Goal: Contribute content: Contribute content

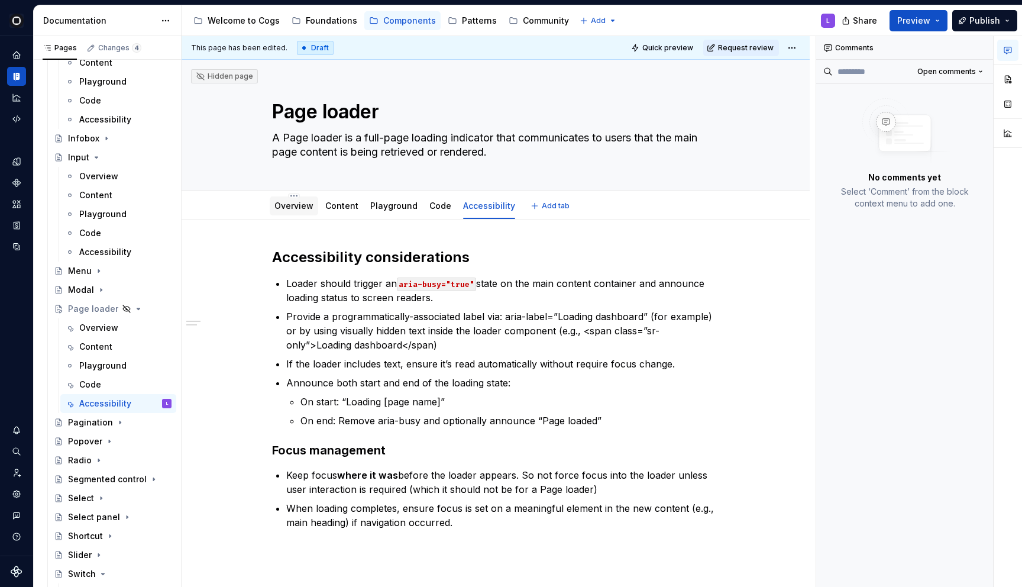
click at [304, 200] on div "Overview" at bounding box center [293, 206] width 39 height 12
click at [304, 208] on link "Overview" at bounding box center [293, 205] width 39 height 10
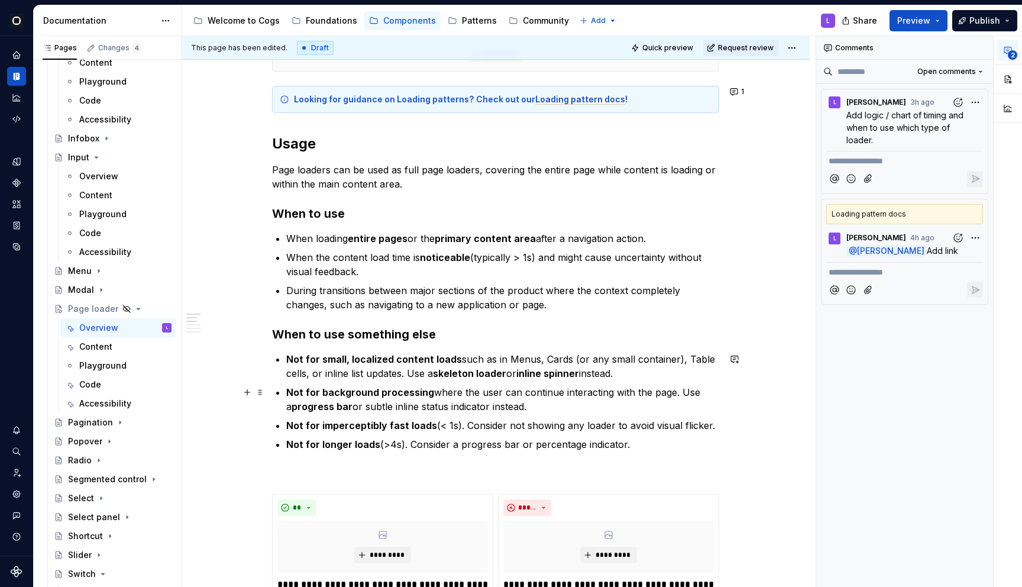
scroll to position [438, 0]
click at [426, 467] on p at bounding box center [495, 471] width 447 height 14
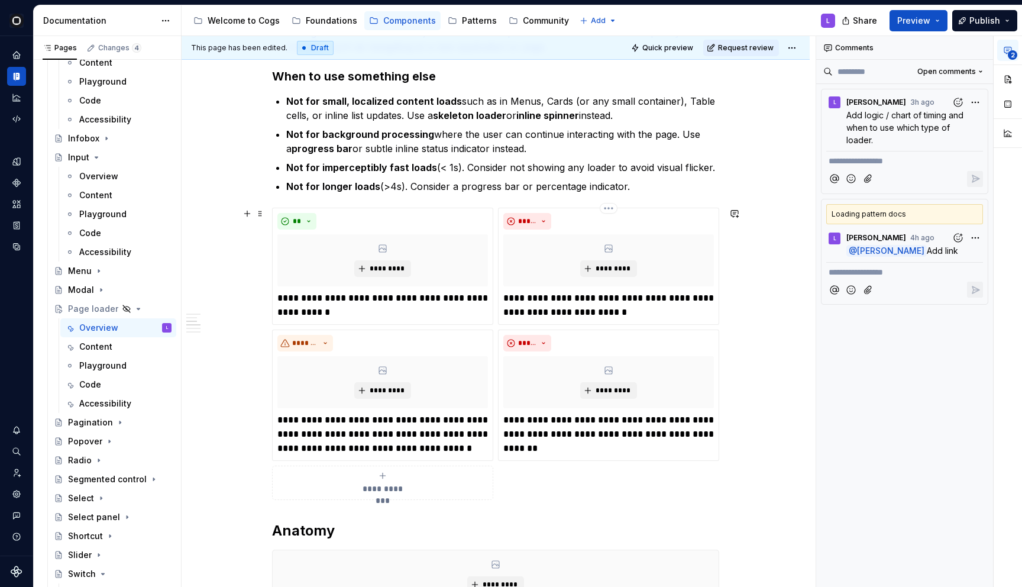
scroll to position [730, 0]
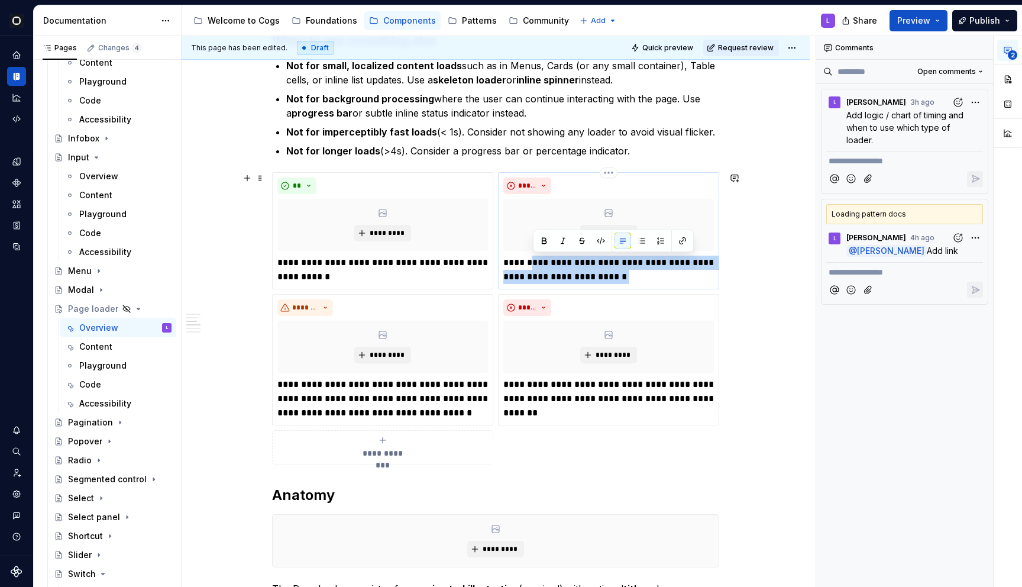
drag, startPoint x: 621, startPoint y: 280, endPoint x: 533, endPoint y: 258, distance: 90.7
click at [533, 258] on p "**********" at bounding box center [608, 269] width 211 height 28
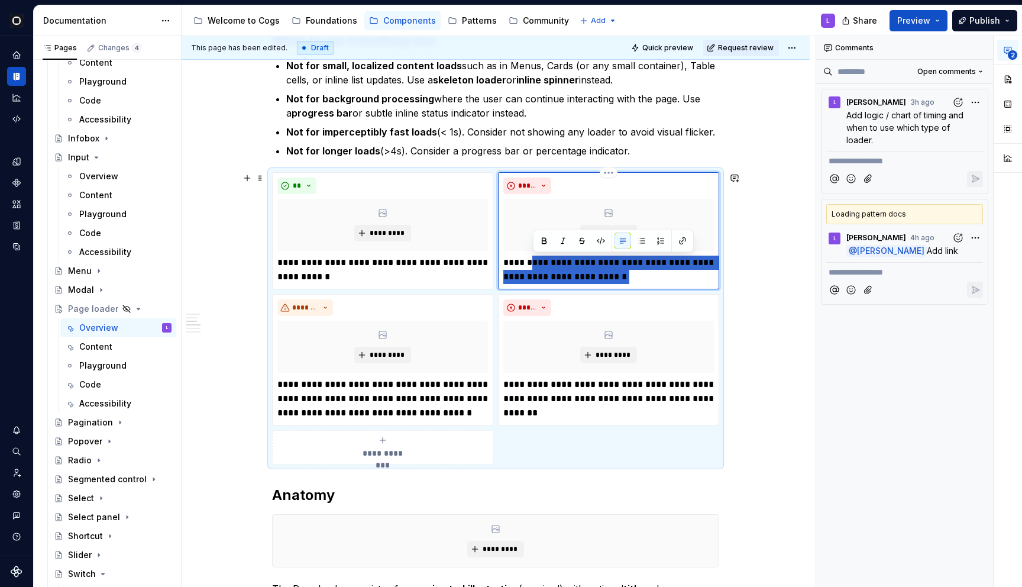
type textarea "*"
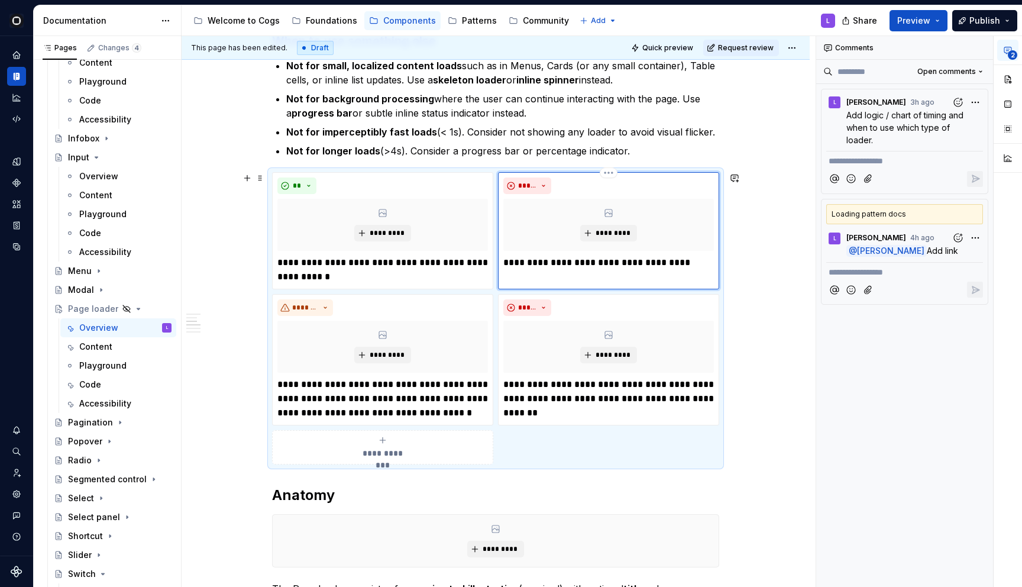
click at [629, 261] on p "**********" at bounding box center [608, 262] width 211 height 14
click at [709, 266] on p "**********" at bounding box center [608, 262] width 211 height 14
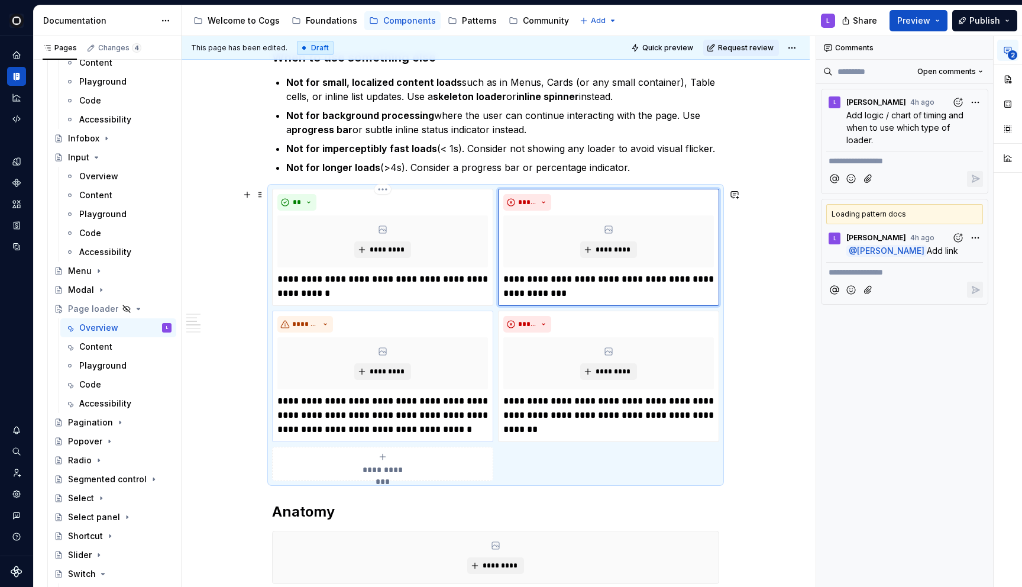
scroll to position [705, 0]
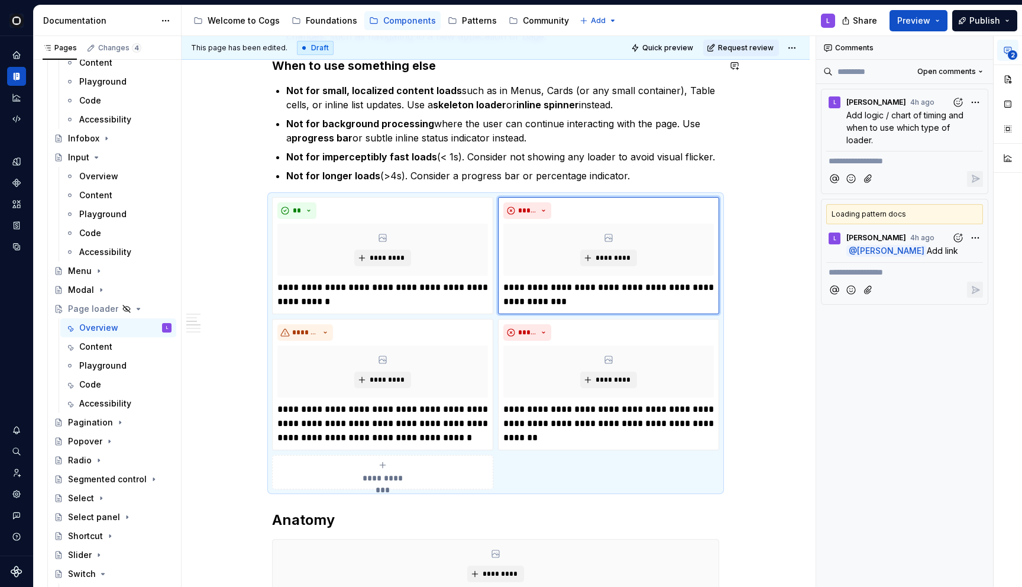
type textarea "*"
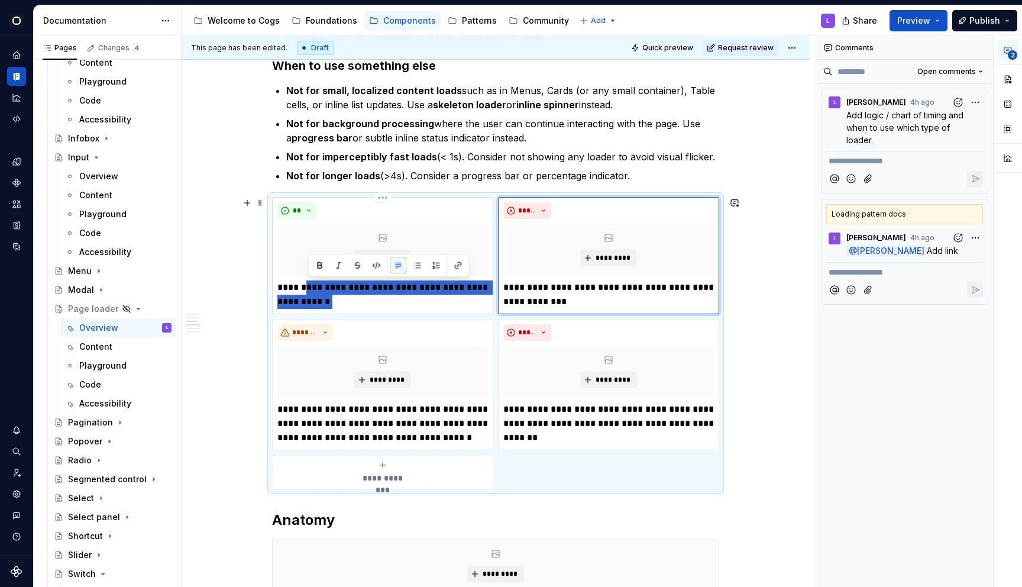
drag, startPoint x: 340, startPoint y: 300, endPoint x: 310, endPoint y: 289, distance: 32.2
click at [310, 289] on p "**********" at bounding box center [382, 294] width 211 height 28
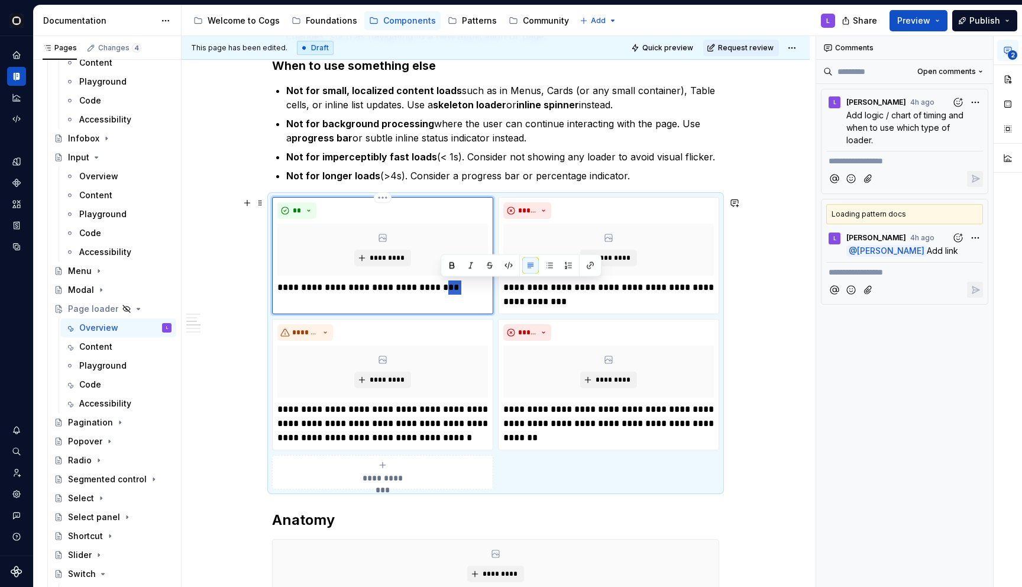
drag, startPoint x: 452, startPoint y: 290, endPoint x: 442, endPoint y: 289, distance: 10.7
click at [442, 289] on p "**********" at bounding box center [382, 287] width 211 height 14
drag, startPoint x: 345, startPoint y: 300, endPoint x: 280, endPoint y: 299, distance: 65.7
click at [280, 299] on p "**********" at bounding box center [382, 294] width 211 height 28
click at [384, 304] on p "**********" at bounding box center [382, 294] width 211 height 28
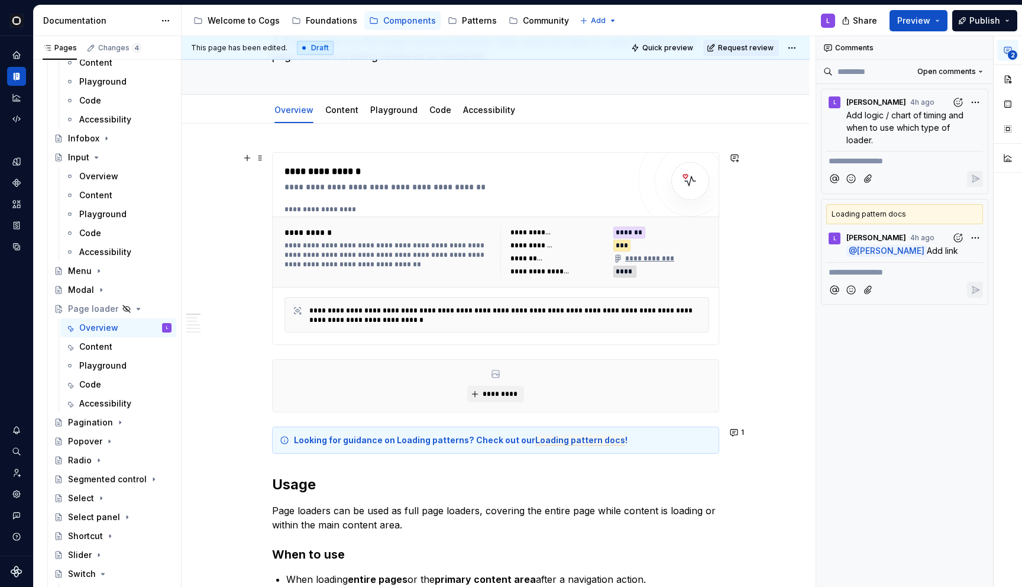
scroll to position [0, 0]
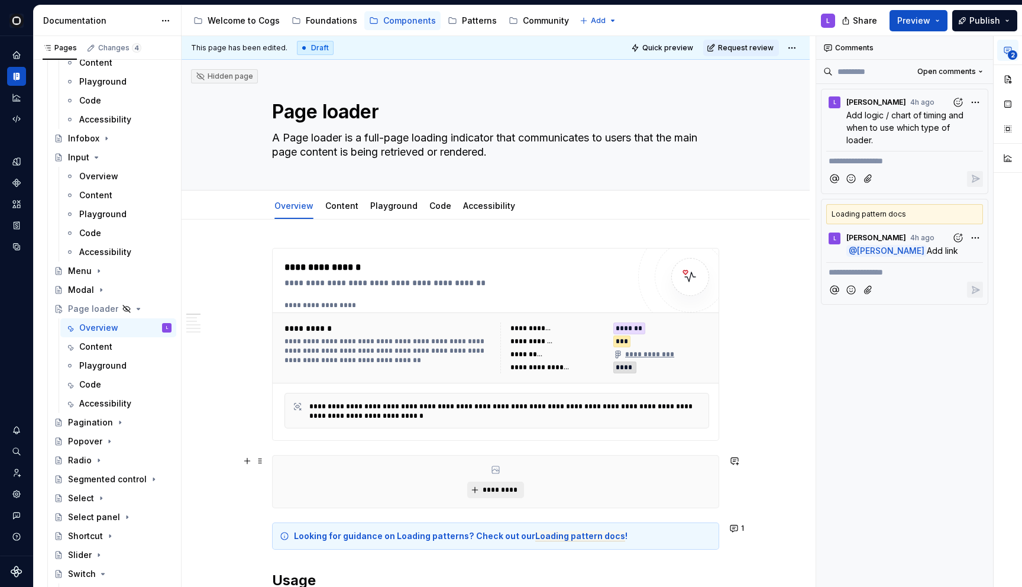
click at [512, 489] on span "*********" at bounding box center [500, 489] width 36 height 9
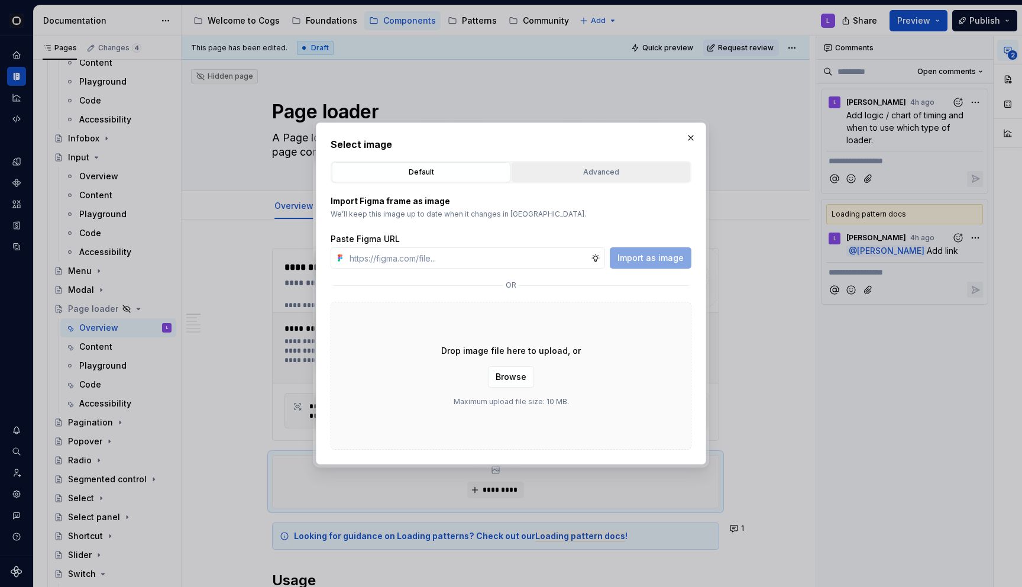
click at [596, 174] on div "Advanced" at bounding box center [601, 172] width 170 height 12
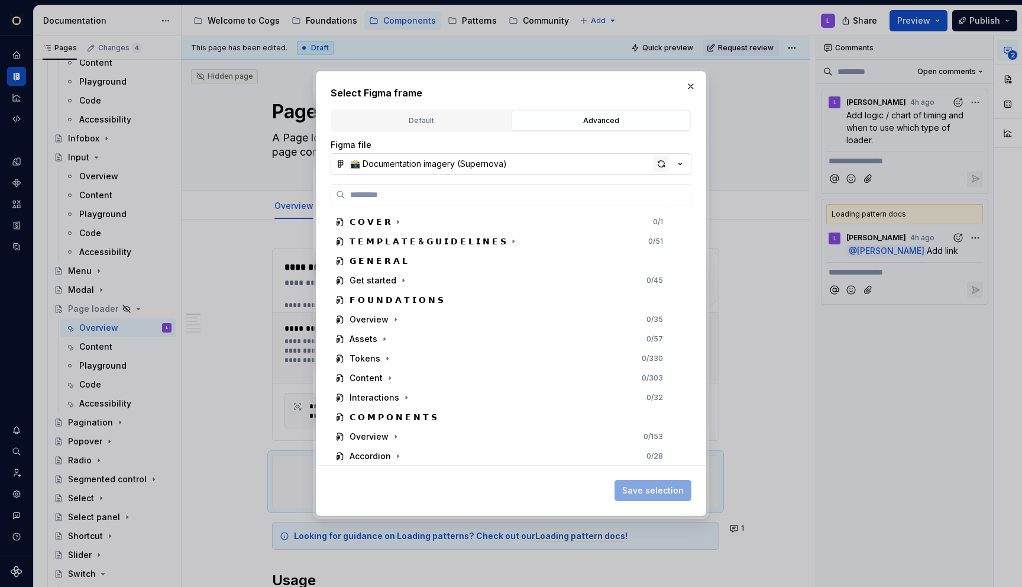
click at [664, 167] on div "button" at bounding box center [661, 164] width 17 height 17
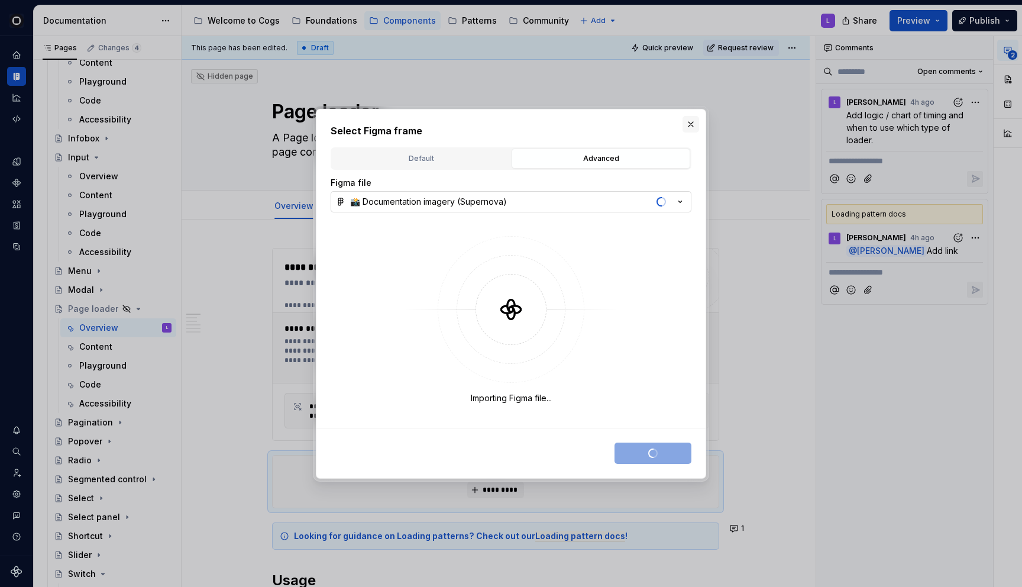
click at [691, 124] on button "button" at bounding box center [691, 124] width 17 height 17
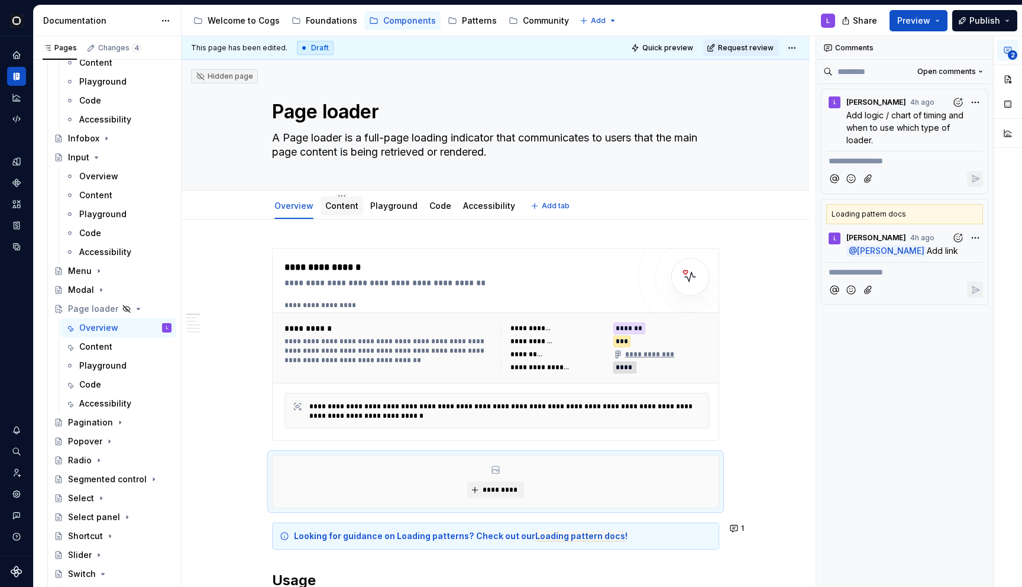
click at [347, 212] on div "Content" at bounding box center [341, 206] width 33 height 14
click at [345, 209] on link "Content" at bounding box center [341, 205] width 33 height 10
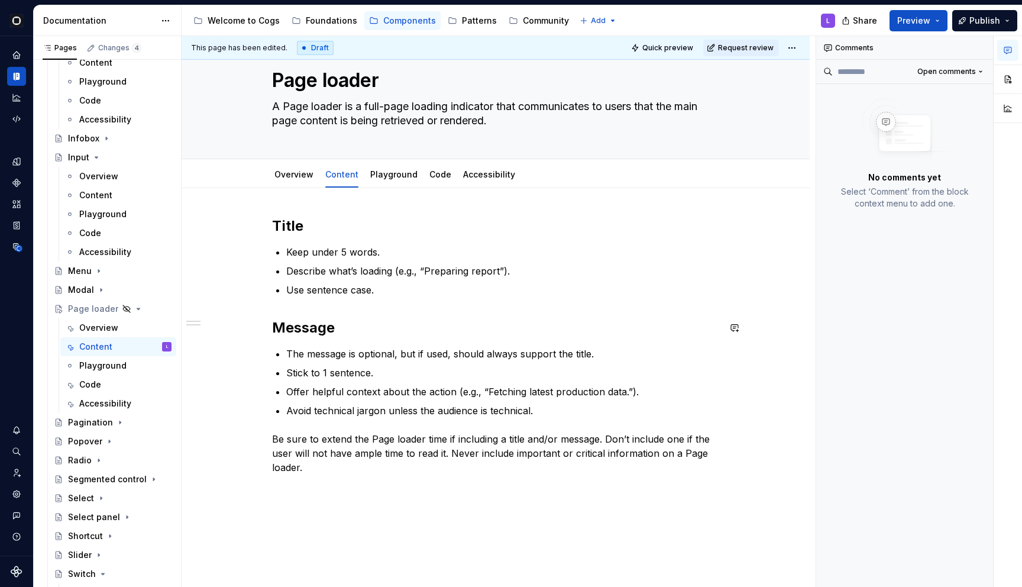
scroll to position [44, 0]
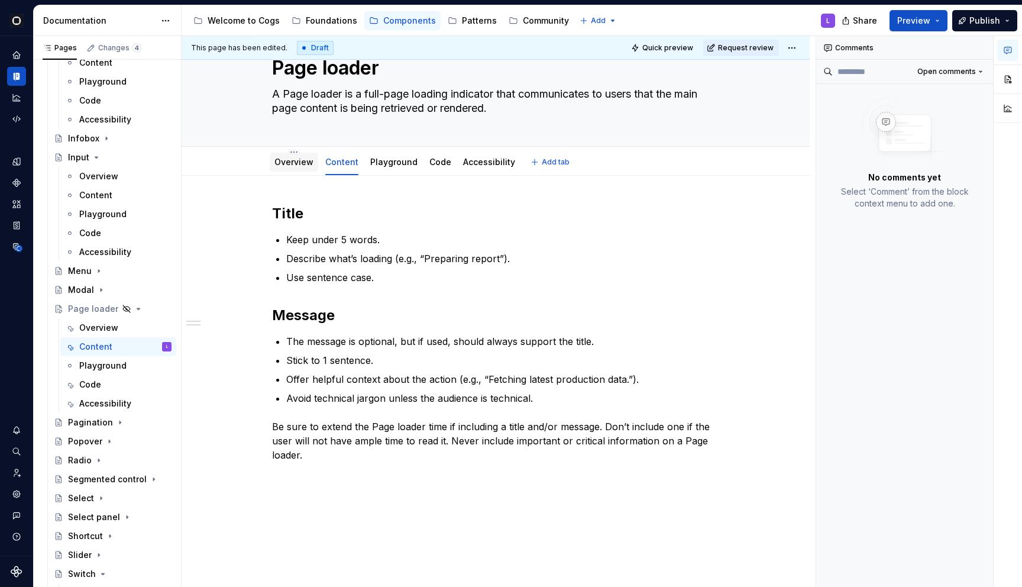
click at [300, 166] on link "Overview" at bounding box center [293, 162] width 39 height 10
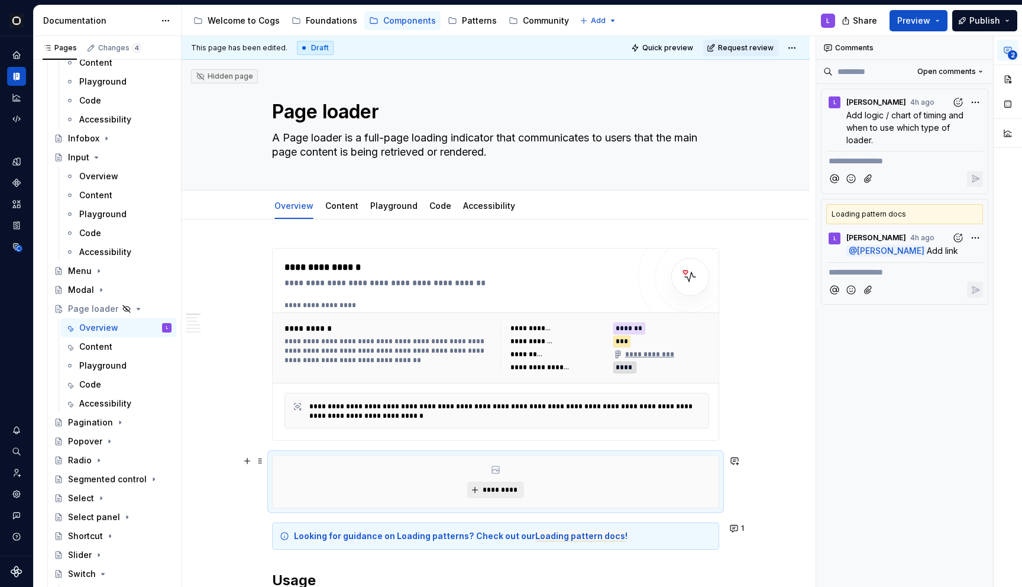
click at [489, 484] on button "*********" at bounding box center [495, 489] width 56 height 17
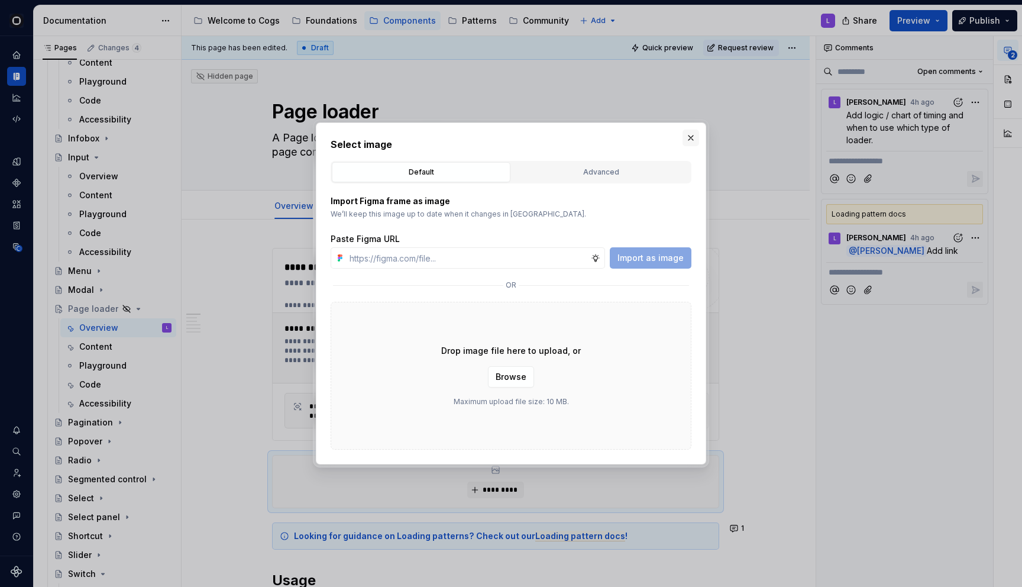
click at [694, 138] on button "button" at bounding box center [691, 138] width 17 height 17
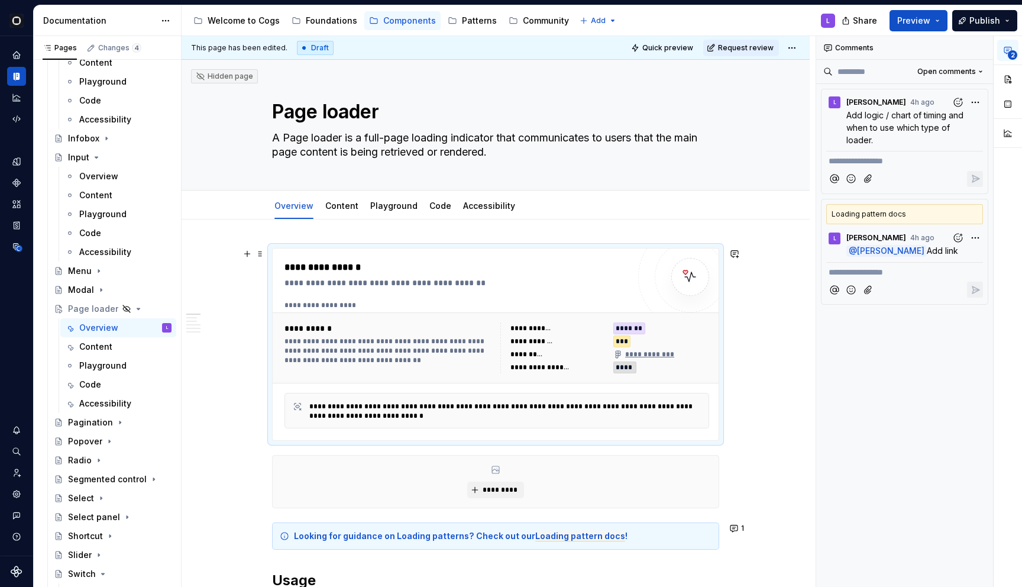
click at [617, 363] on div "****" at bounding box center [624, 367] width 23 height 12
type textarea "*"
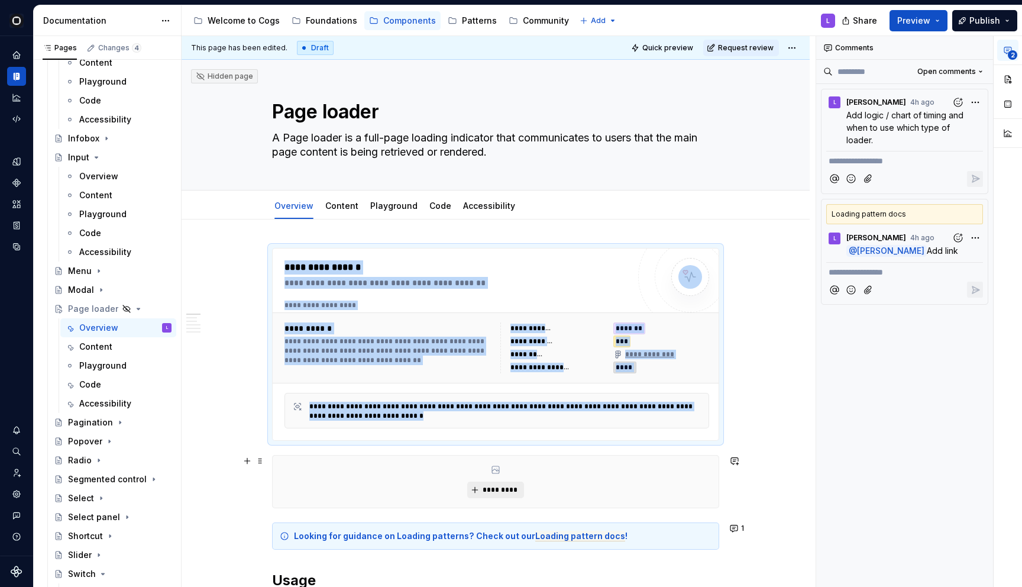
click at [511, 491] on span "*********" at bounding box center [500, 489] width 36 height 9
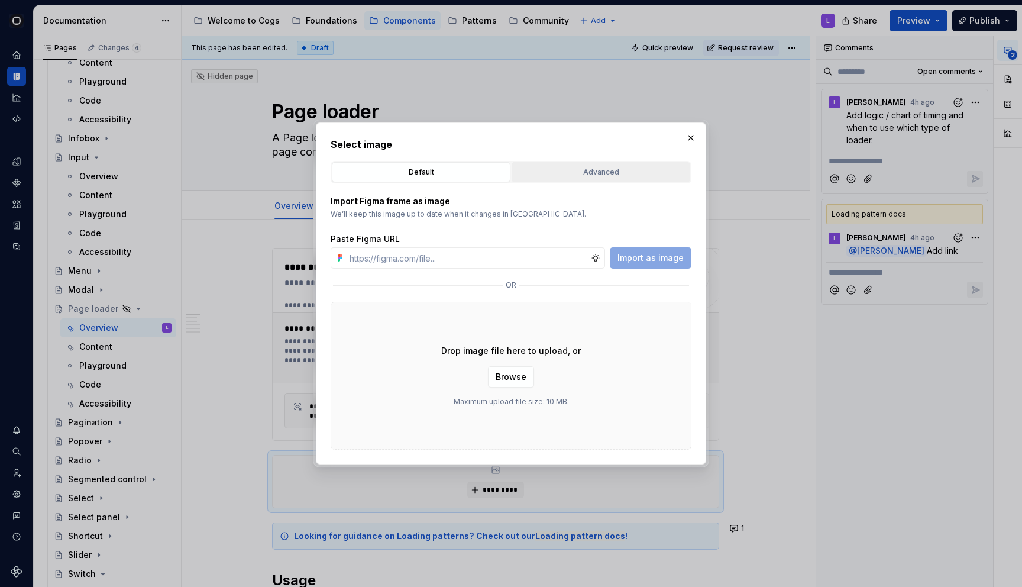
click at [601, 172] on div "Advanced" at bounding box center [601, 172] width 170 height 12
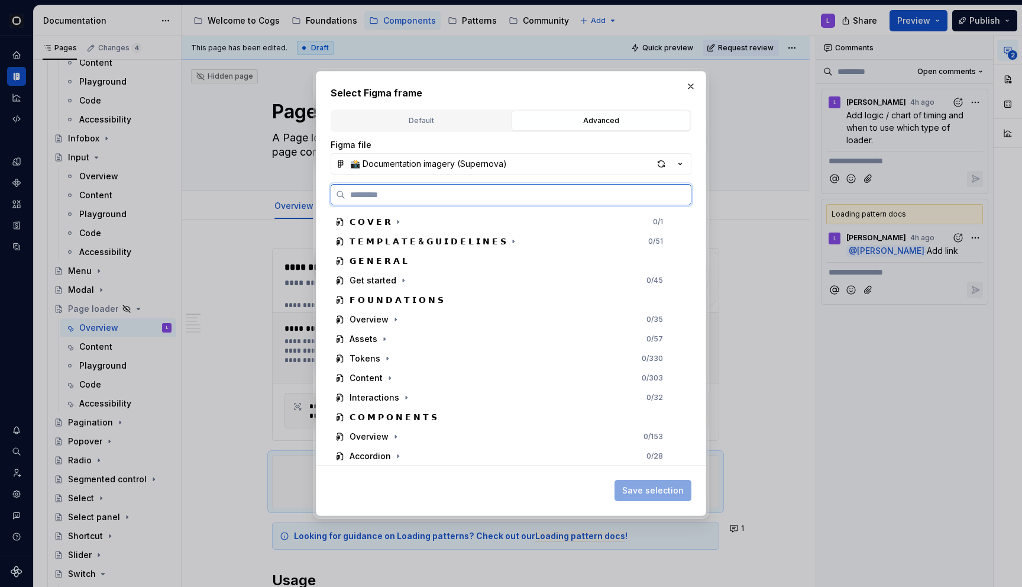
click at [550, 189] on input "search" at bounding box center [517, 195] width 345 height 12
type input "**********"
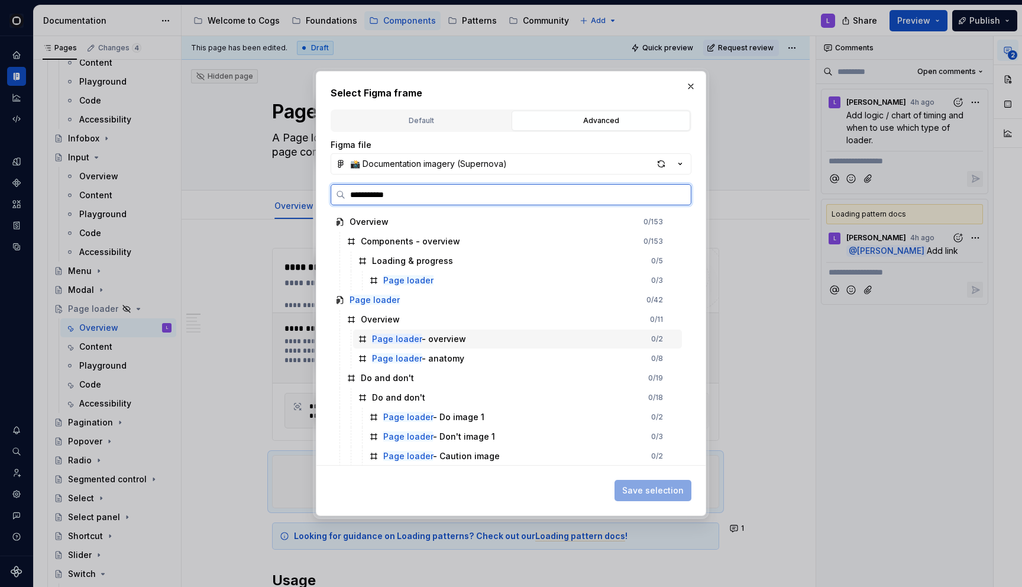
click at [409, 337] on mark "Page loader" at bounding box center [397, 339] width 50 height 10
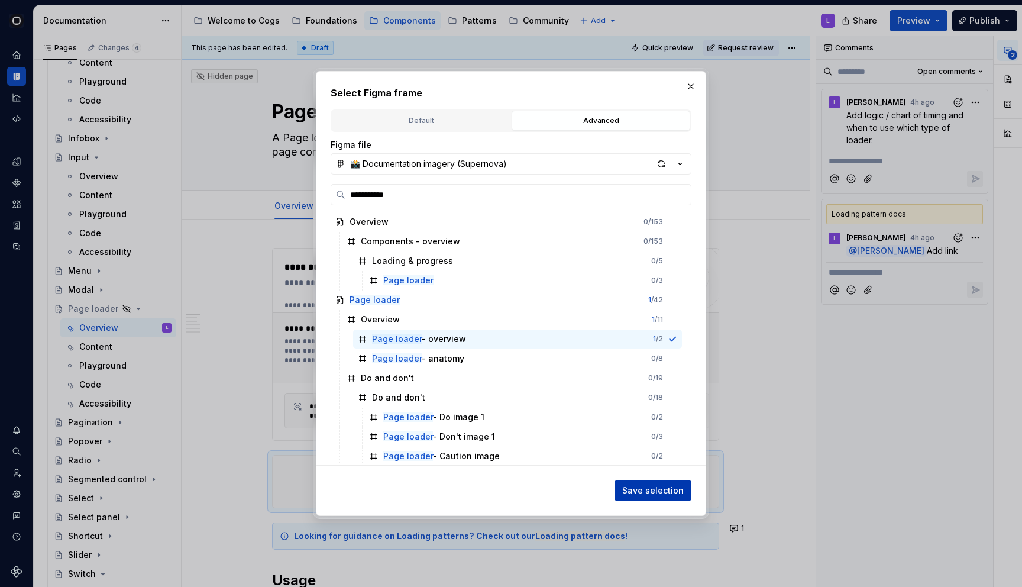
click at [662, 492] on span "Save selection" at bounding box center [653, 490] width 62 height 12
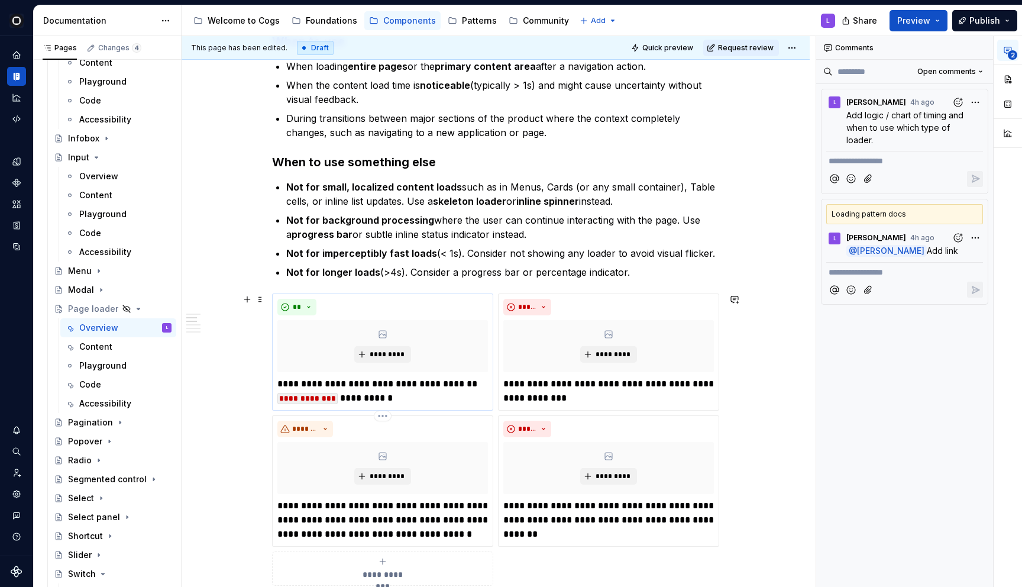
scroll to position [817, 0]
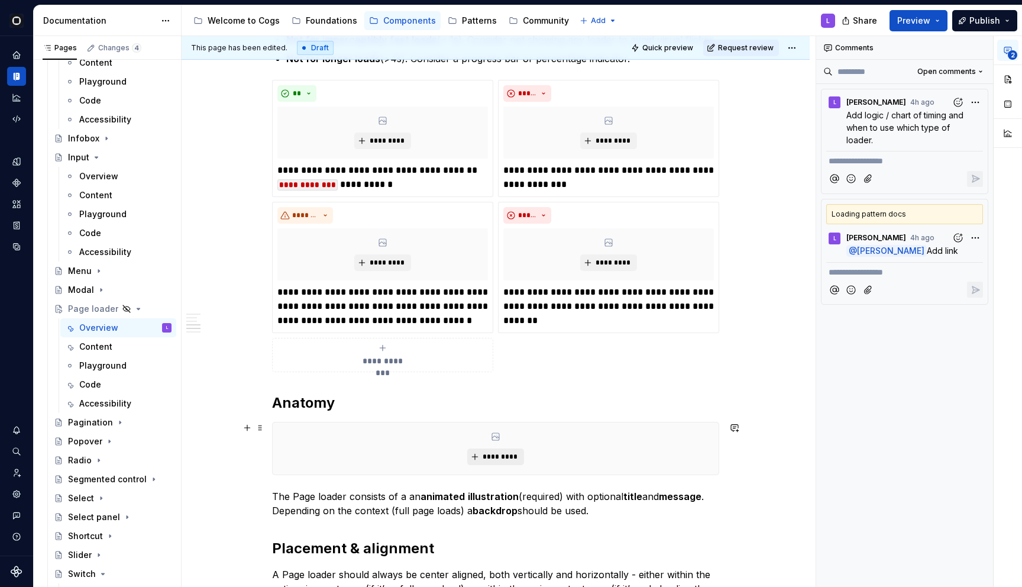
click at [484, 453] on button "*********" at bounding box center [495, 456] width 56 height 17
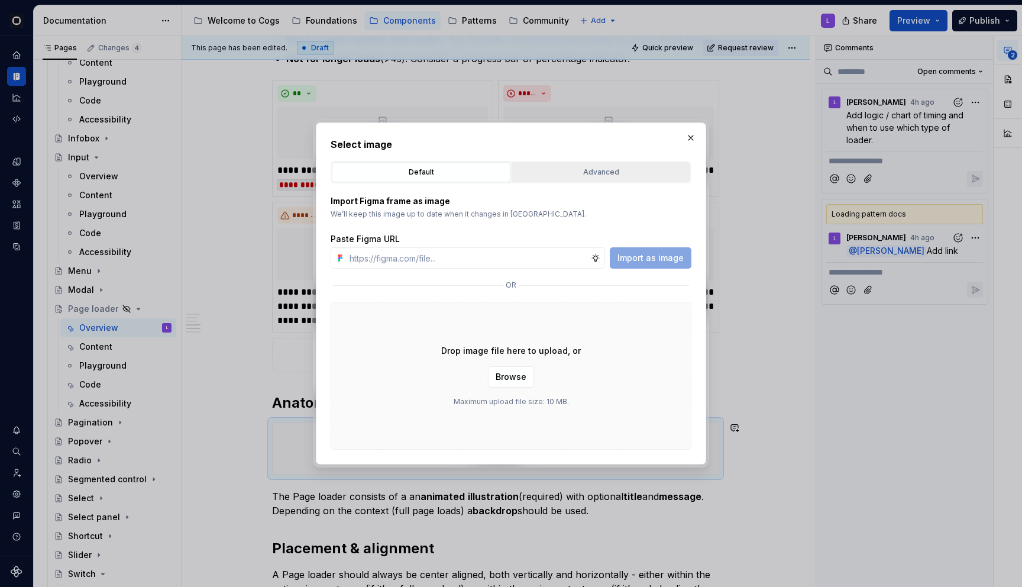
click at [571, 162] on button "Advanced" at bounding box center [601, 172] width 179 height 20
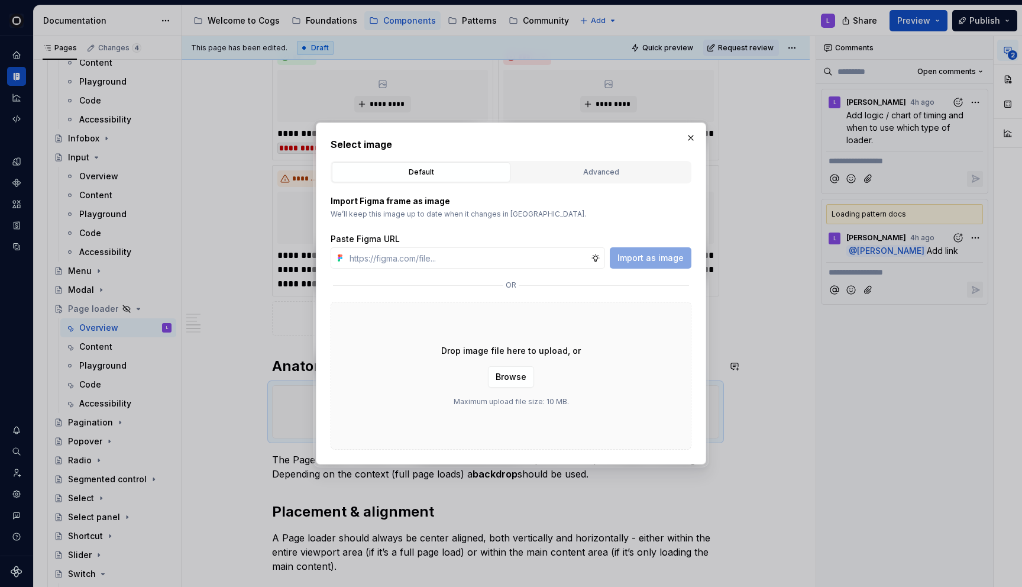
scroll to position [781, 0]
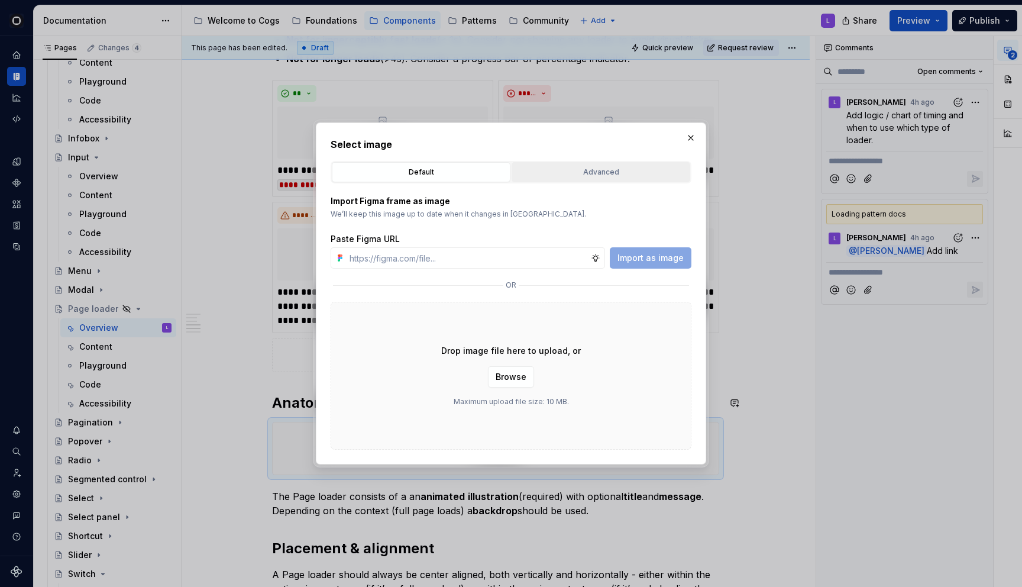
click at [645, 175] on div "Advanced" at bounding box center [601, 172] width 170 height 12
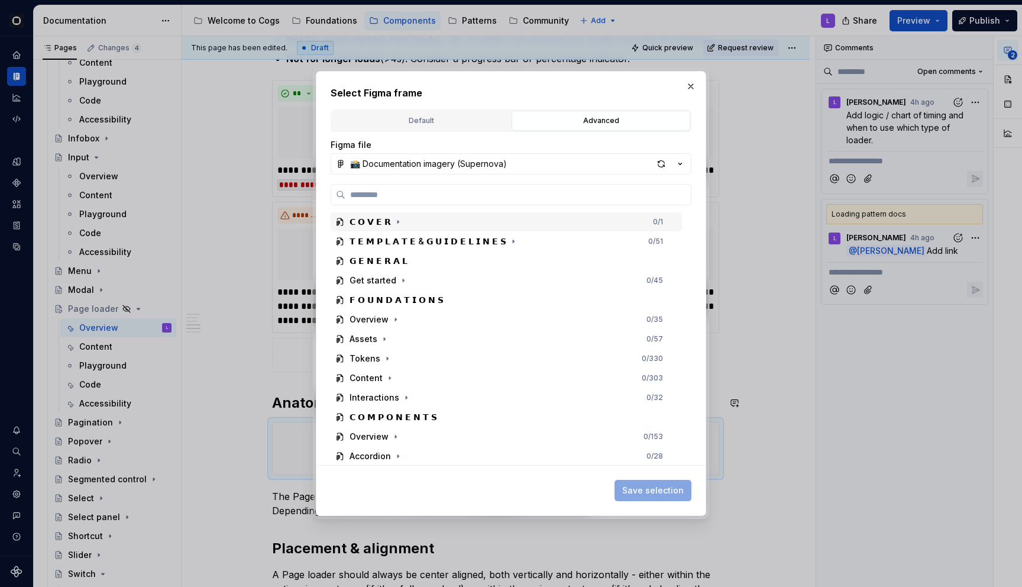
paste input "**********"
type input "**********"
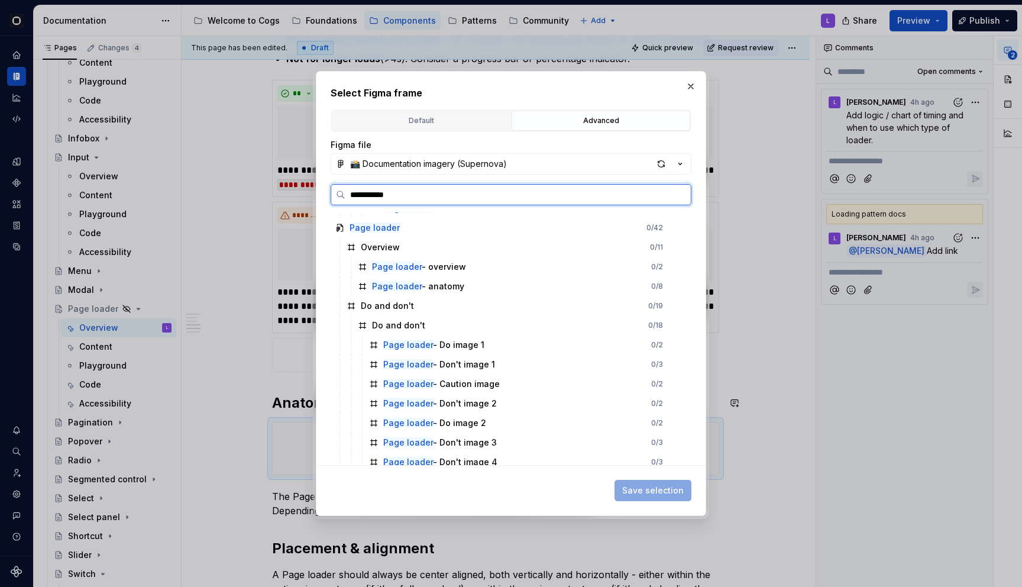
scroll to position [79, 0]
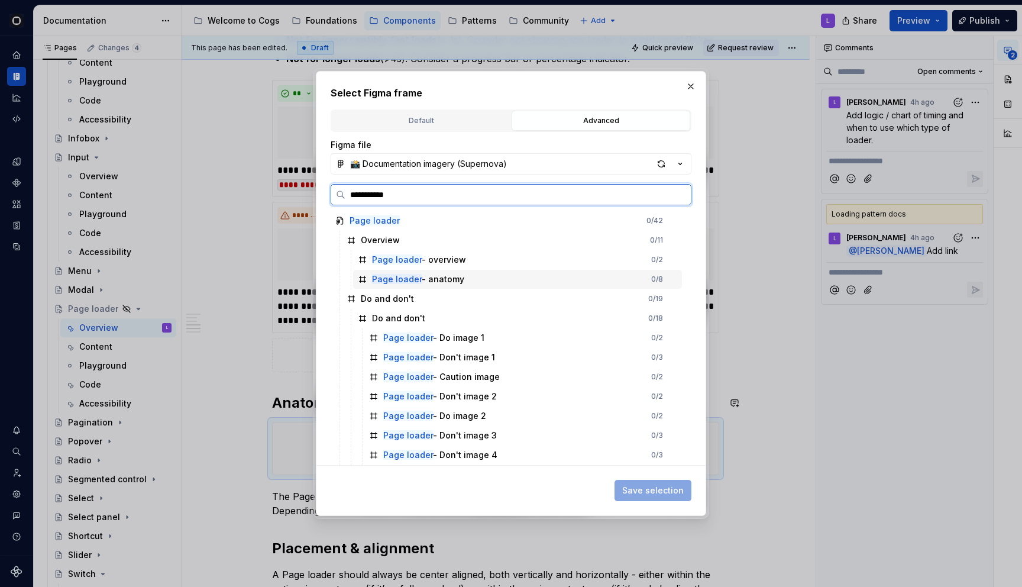
click at [450, 277] on div "Page loader - anatomy" at bounding box center [418, 279] width 92 height 12
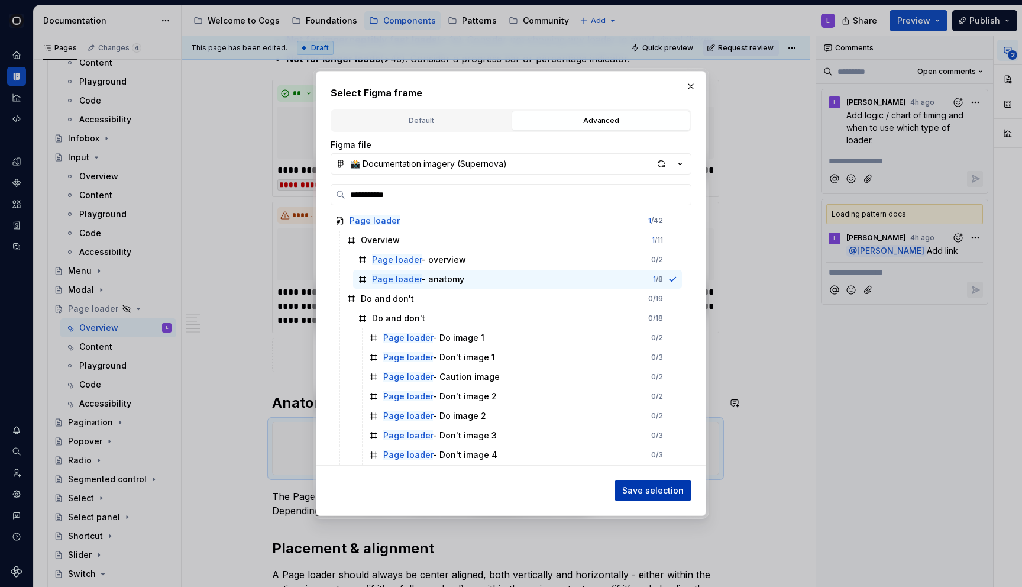
scroll to position [945, 0]
click at [660, 493] on span "Save selection" at bounding box center [653, 490] width 62 height 12
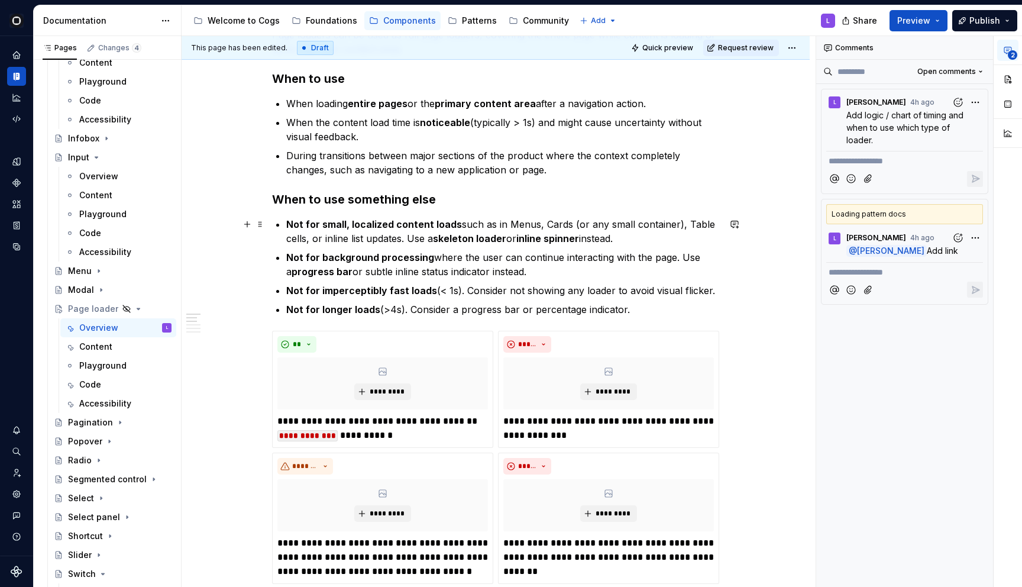
scroll to position [669, 0]
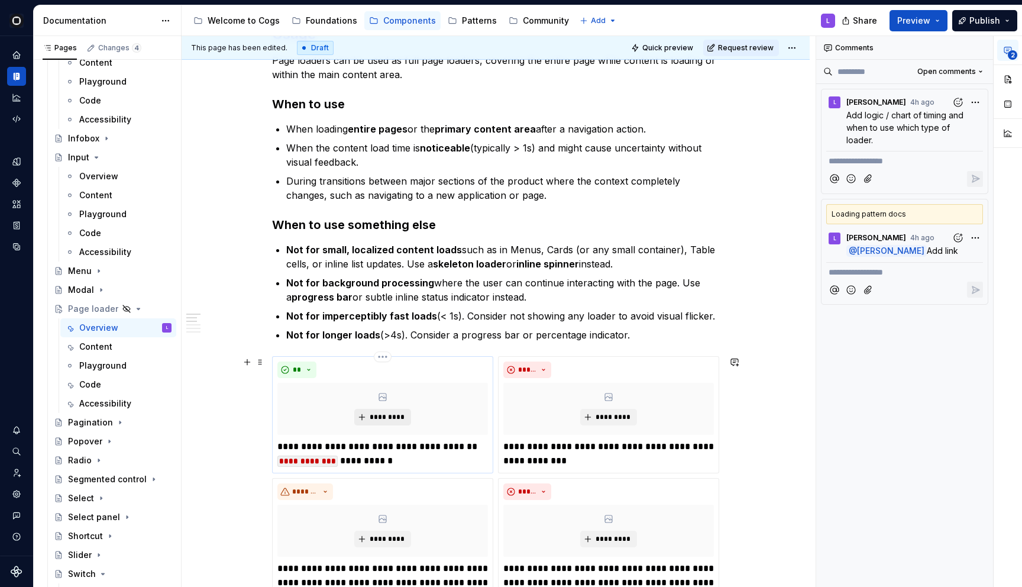
click at [383, 412] on button "*********" at bounding box center [382, 417] width 56 height 17
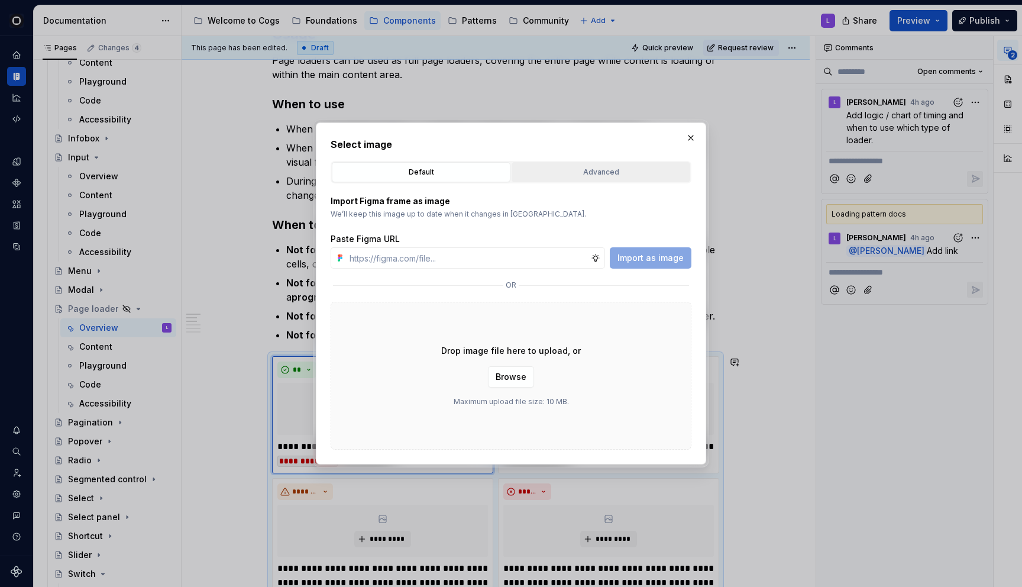
type textarea "*"
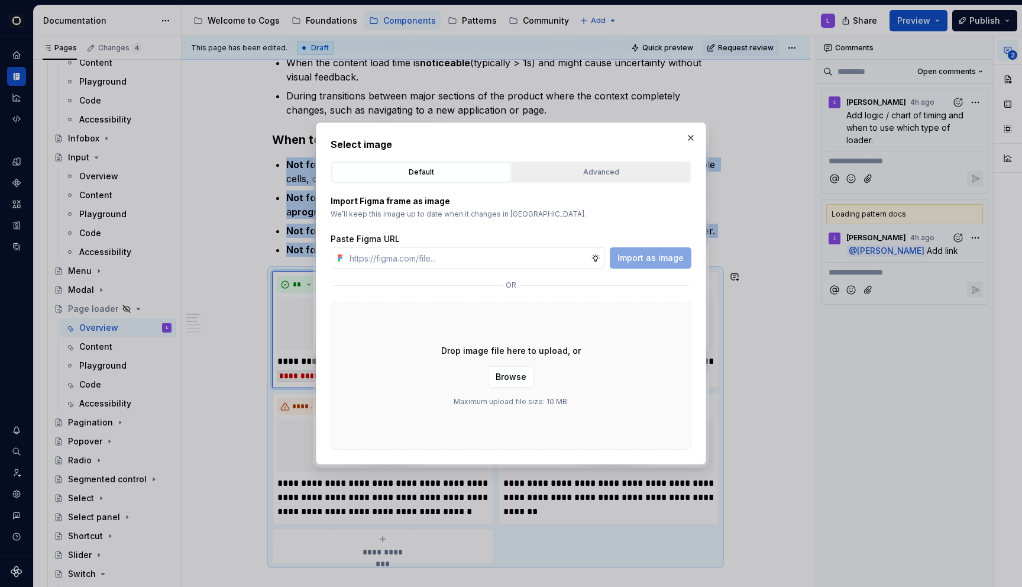
click at [561, 171] on div "Advanced" at bounding box center [601, 172] width 170 height 12
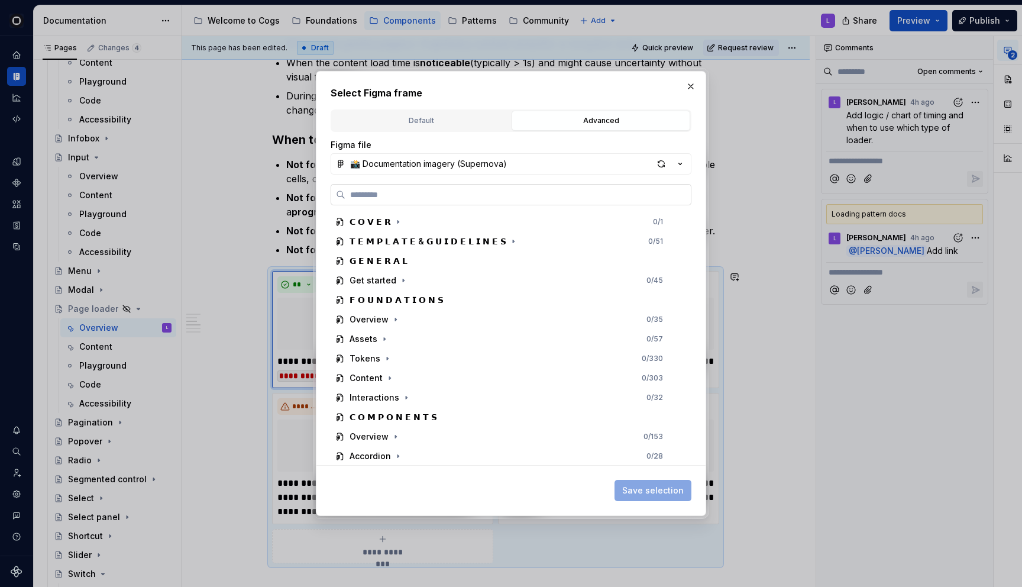
paste input "**********"
type input "**********"
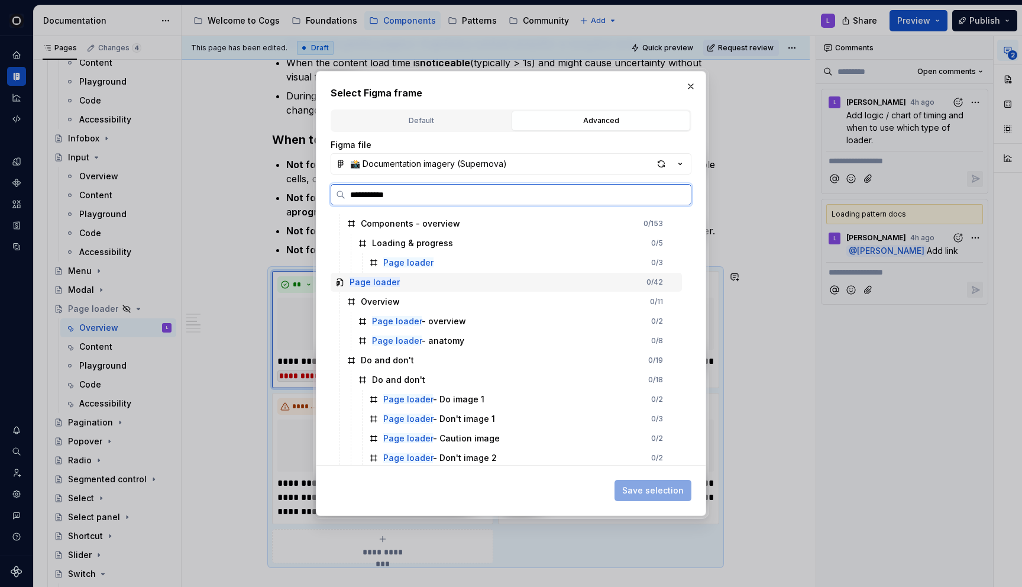
scroll to position [27, 0]
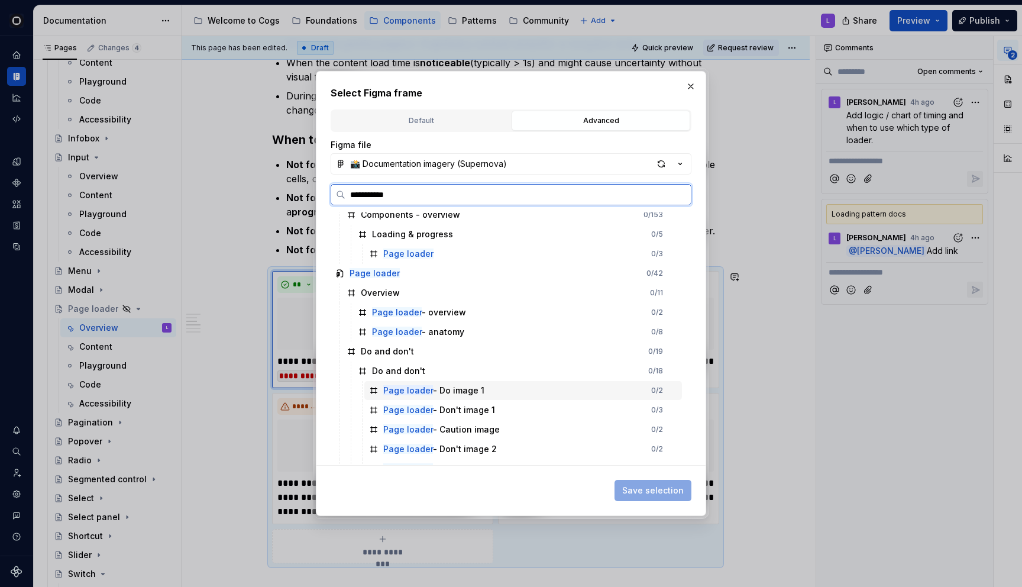
click at [441, 386] on div "Page loader - Do image 1" at bounding box center [433, 390] width 101 height 12
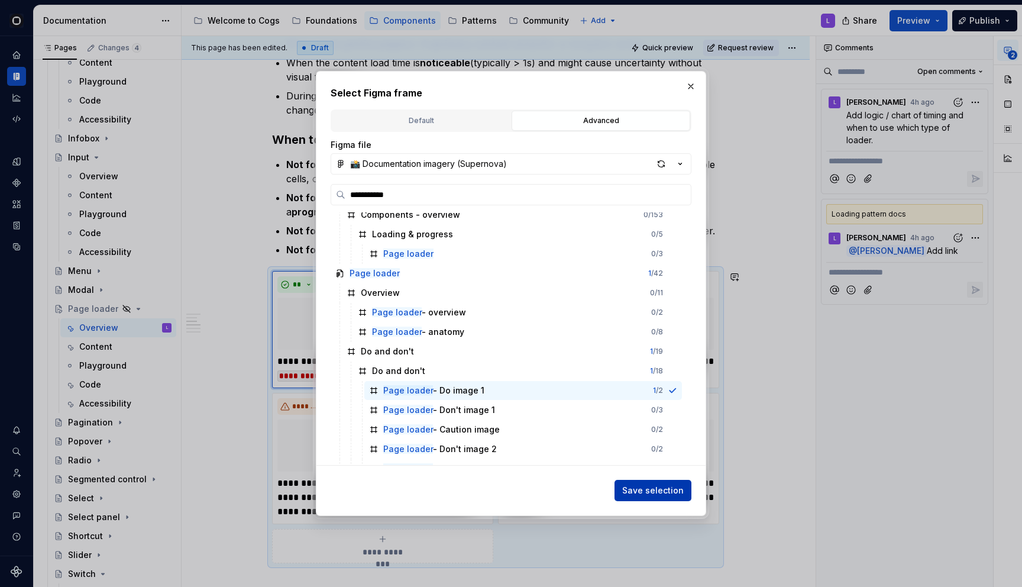
click at [659, 488] on span "Save selection" at bounding box center [653, 490] width 62 height 12
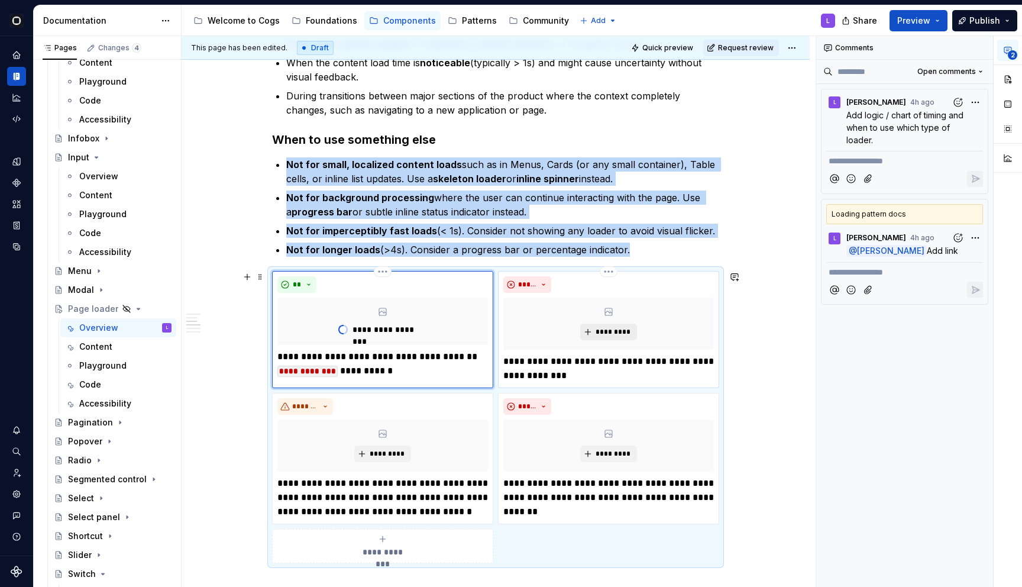
click at [602, 332] on span "*********" at bounding box center [613, 331] width 36 height 9
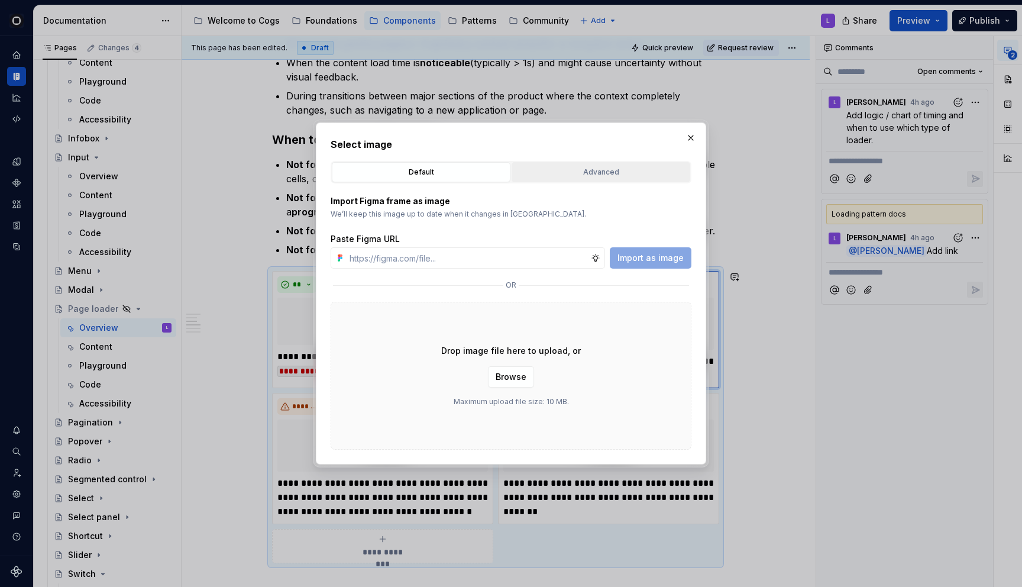
click at [606, 164] on button "Advanced" at bounding box center [601, 172] width 179 height 20
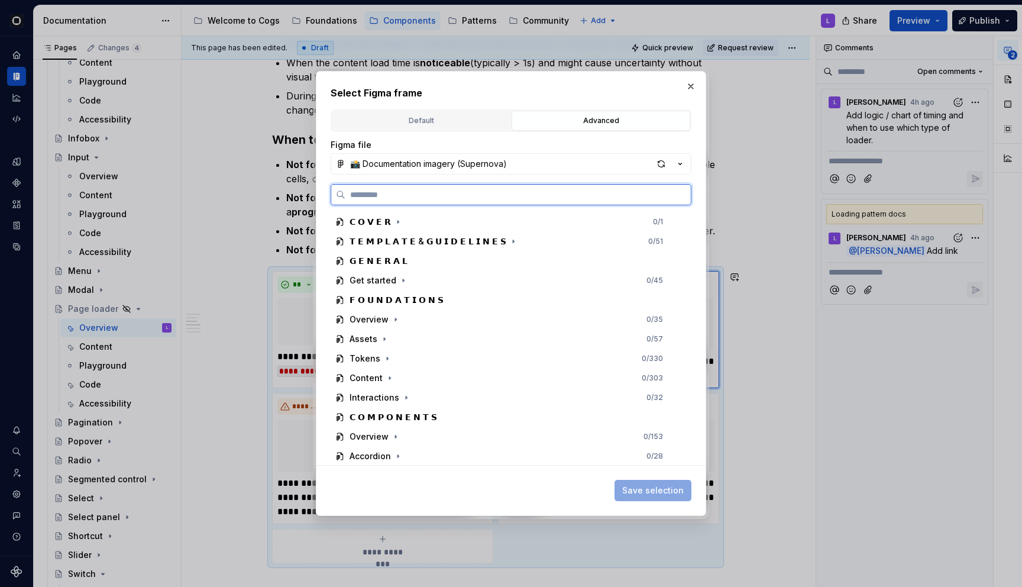
click at [517, 193] on input "search" at bounding box center [517, 195] width 345 height 12
paste input "**********"
type input "**********"
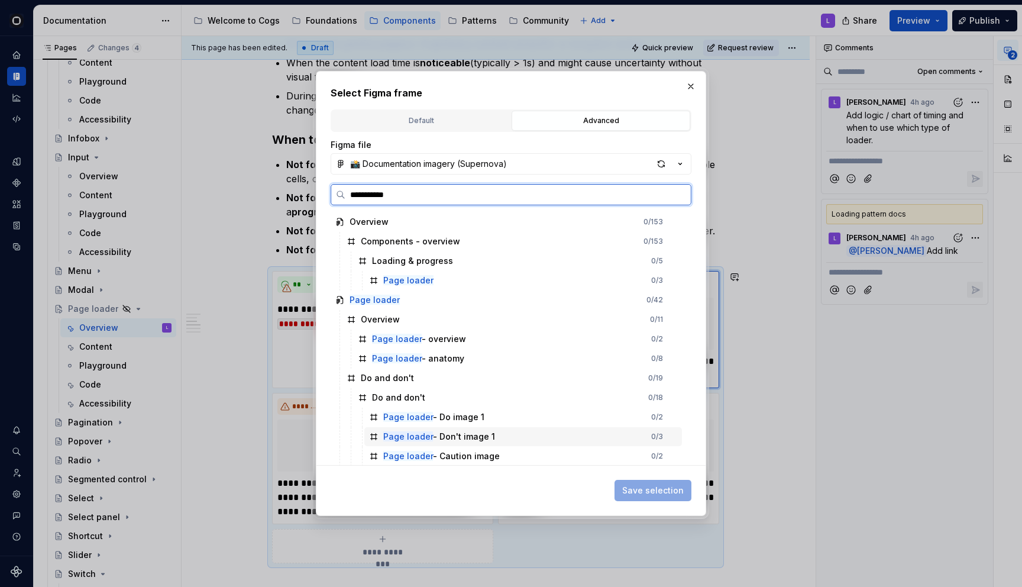
click at [410, 429] on div "Page loader - Don't image 1 0 / 3" at bounding box center [523, 436] width 318 height 19
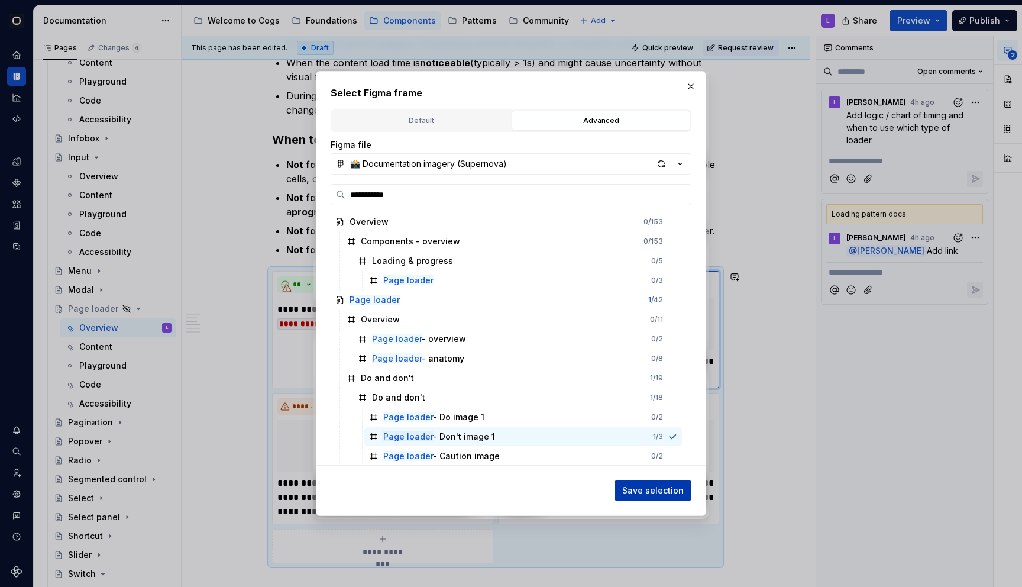
click at [661, 490] on span "Save selection" at bounding box center [653, 490] width 62 height 12
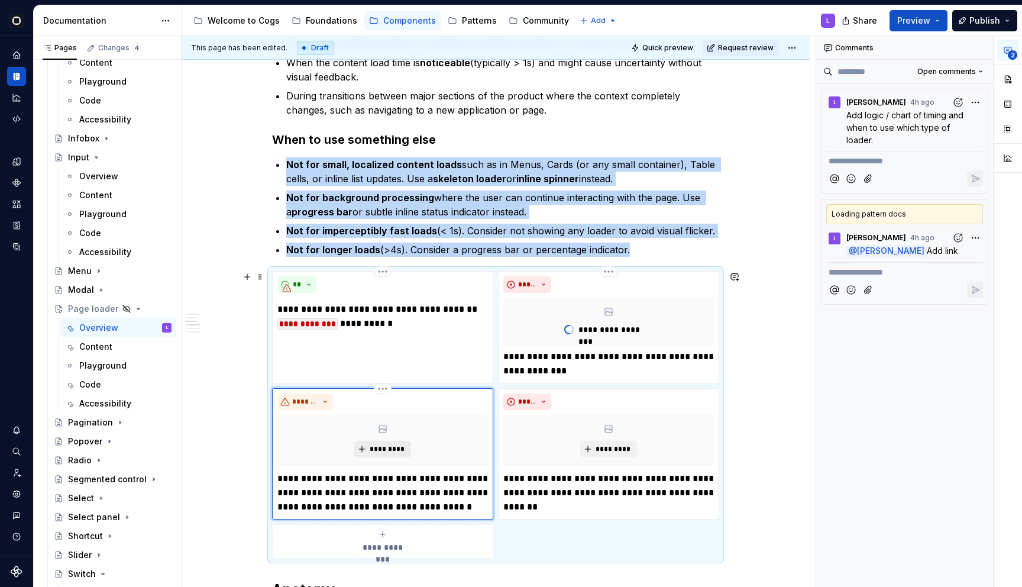
click at [387, 451] on span "*********" at bounding box center [387, 448] width 36 height 9
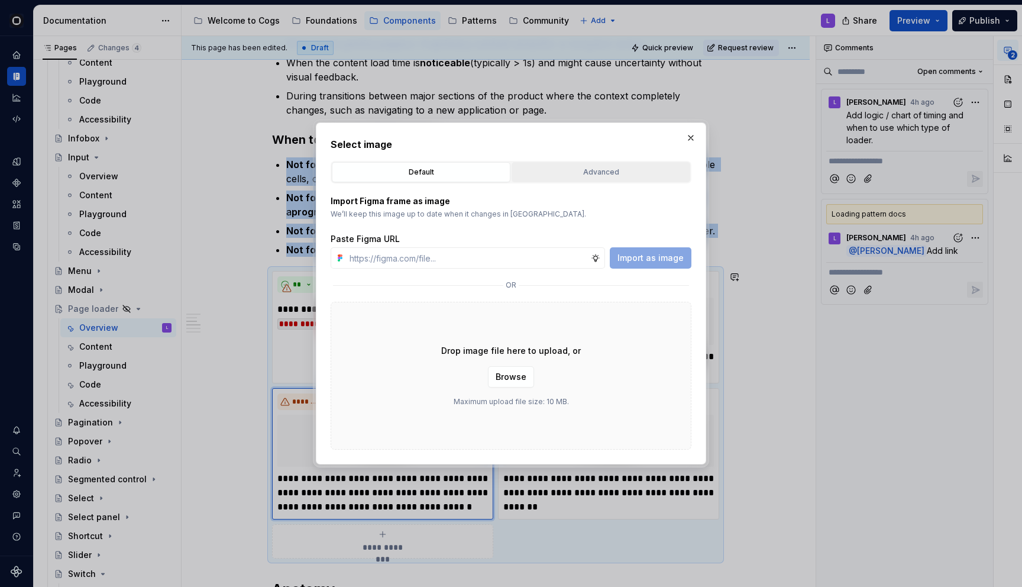
click at [596, 166] on button "Advanced" at bounding box center [601, 172] width 179 height 20
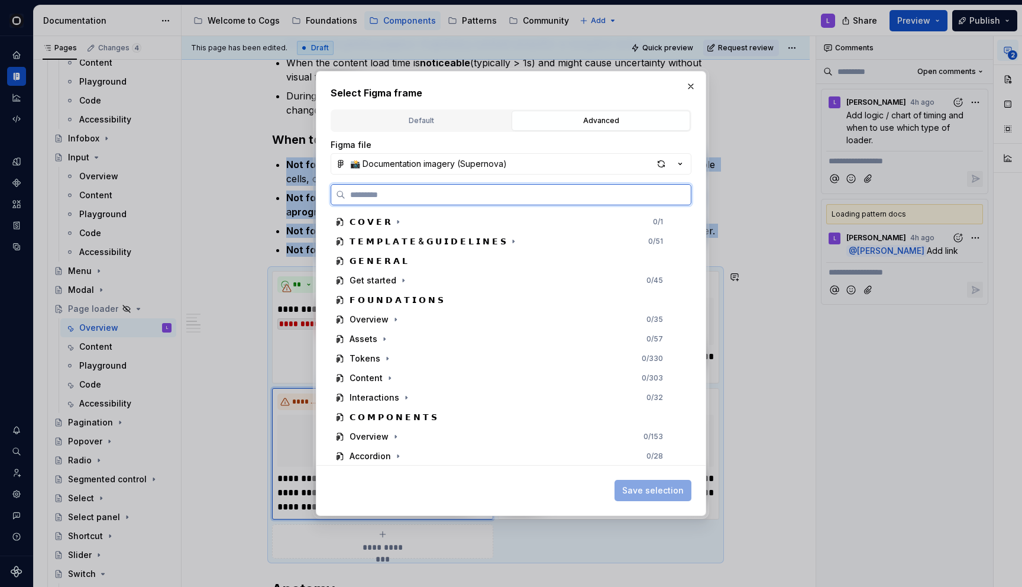
click at [476, 190] on input "search" at bounding box center [517, 195] width 345 height 12
paste input "**********"
type input "**********"
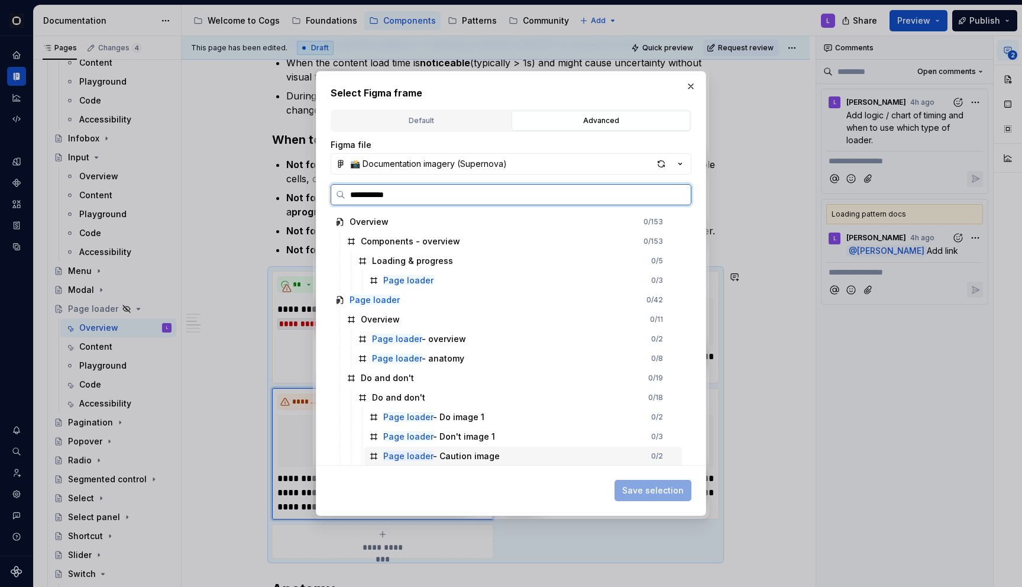
click at [408, 458] on mark "Page loader" at bounding box center [408, 456] width 50 height 10
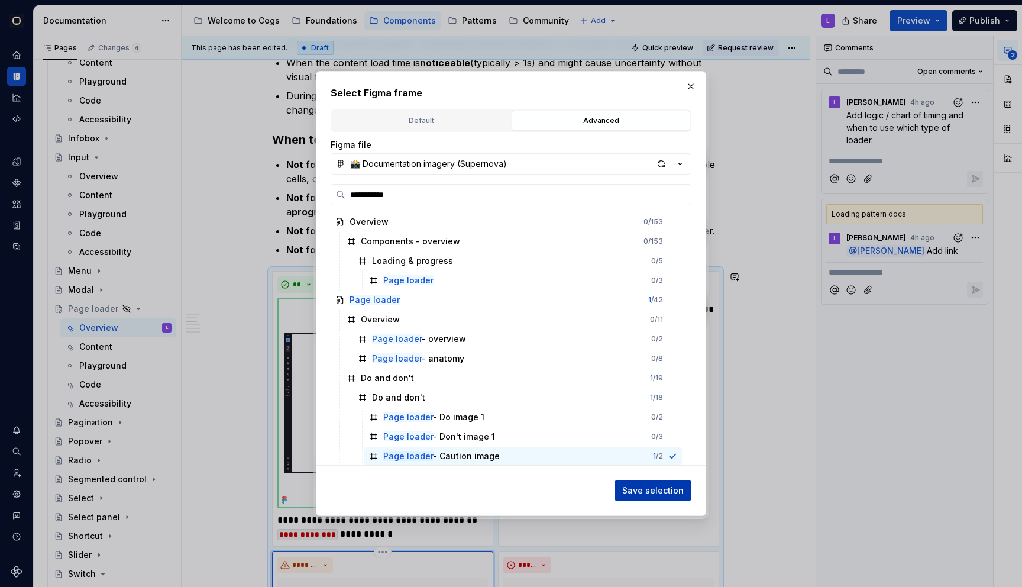
click at [664, 488] on span "Save selection" at bounding box center [653, 490] width 62 height 12
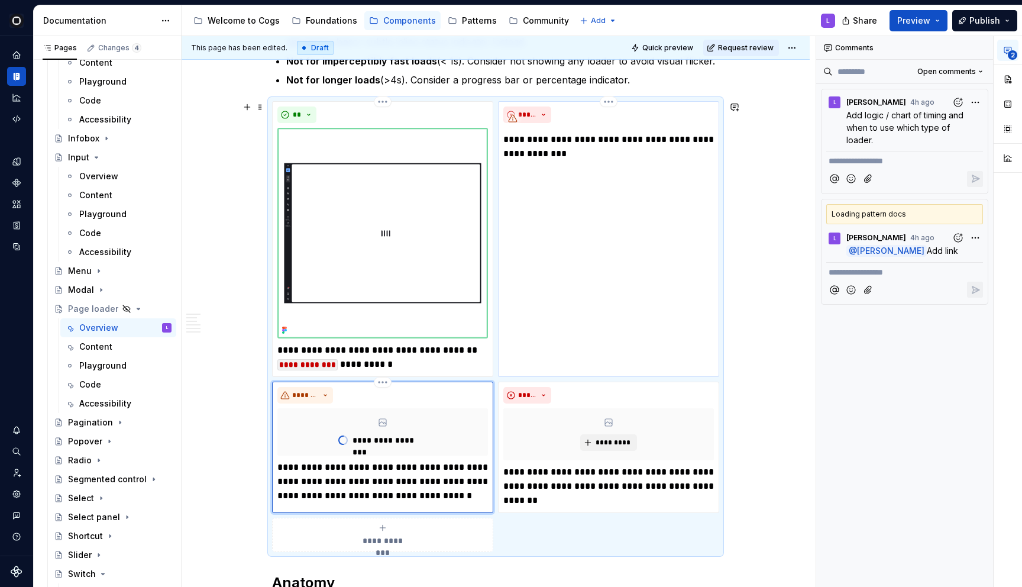
scroll to position [940, 0]
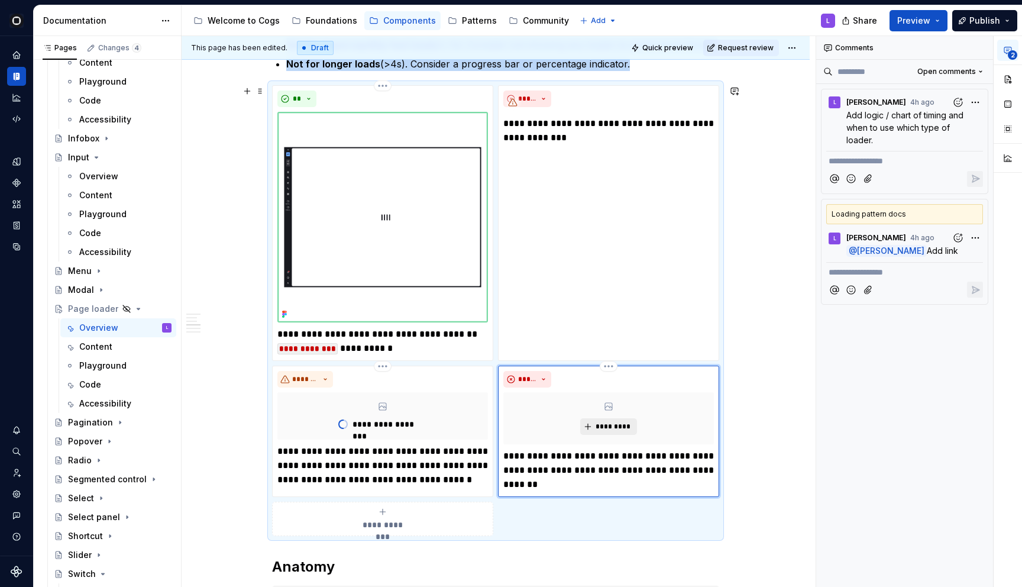
click at [599, 429] on span "*********" at bounding box center [613, 426] width 36 height 9
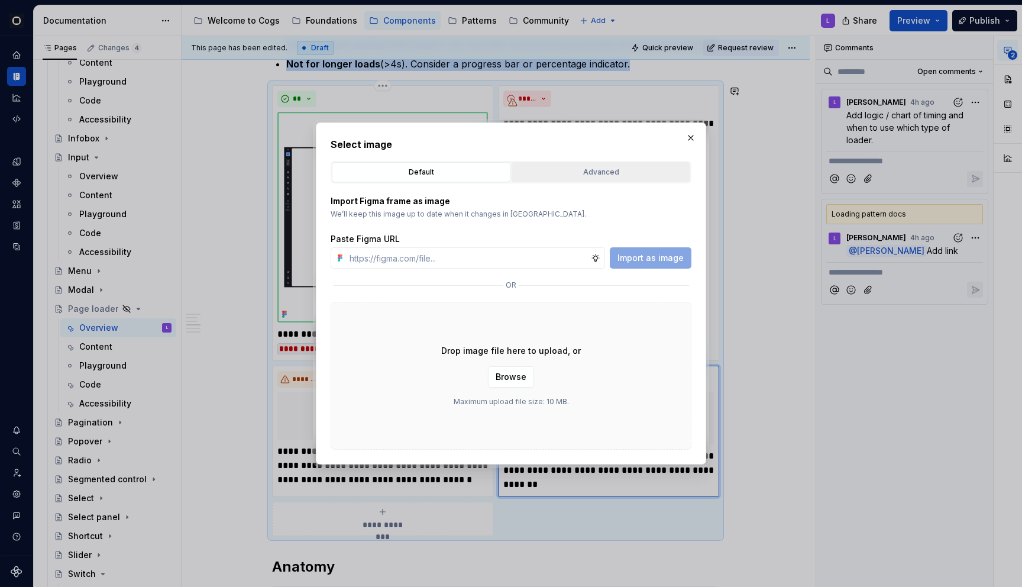
click at [643, 182] on button "Advanced" at bounding box center [601, 172] width 179 height 20
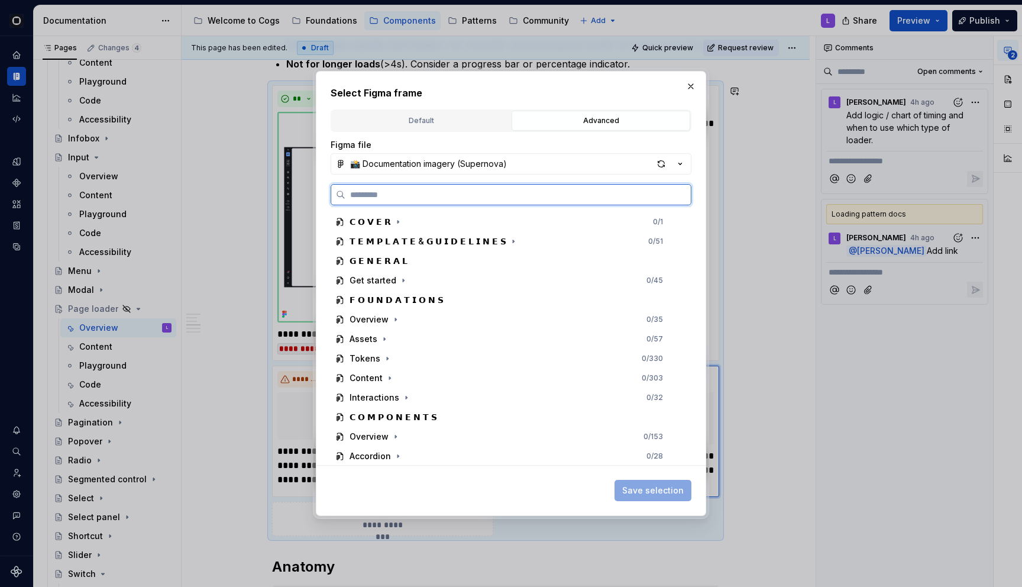
click at [509, 195] on input "search" at bounding box center [517, 195] width 345 height 12
paste input "**********"
type input "**********"
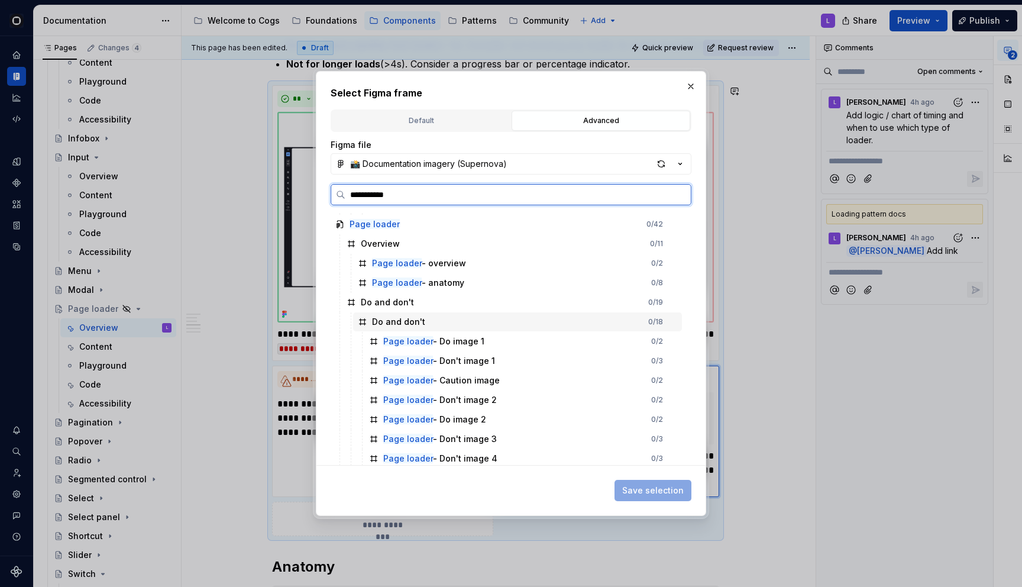
scroll to position [79, 0]
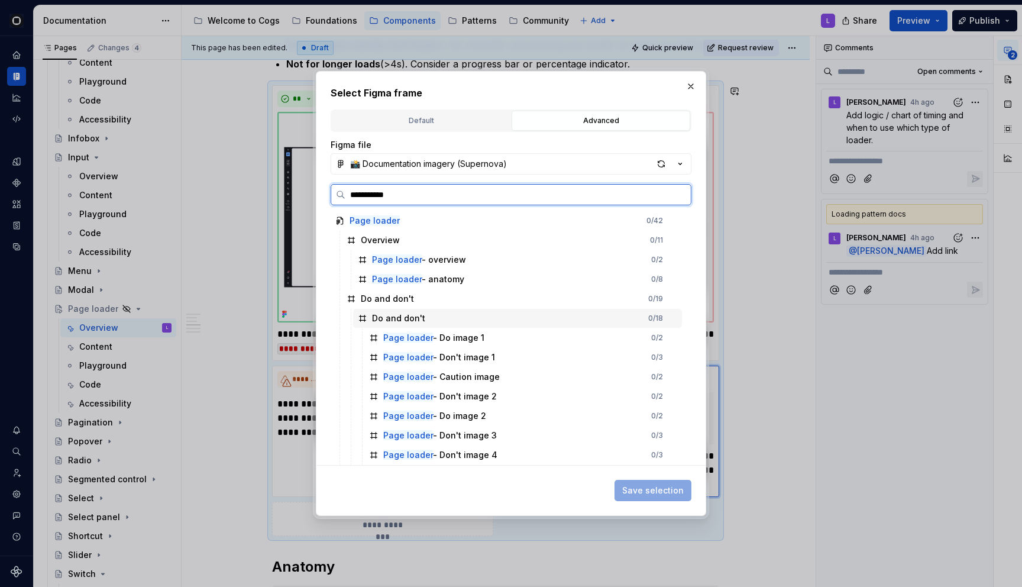
click at [485, 398] on div "Page loader - Don't image 2" at bounding box center [440, 396] width 114 height 12
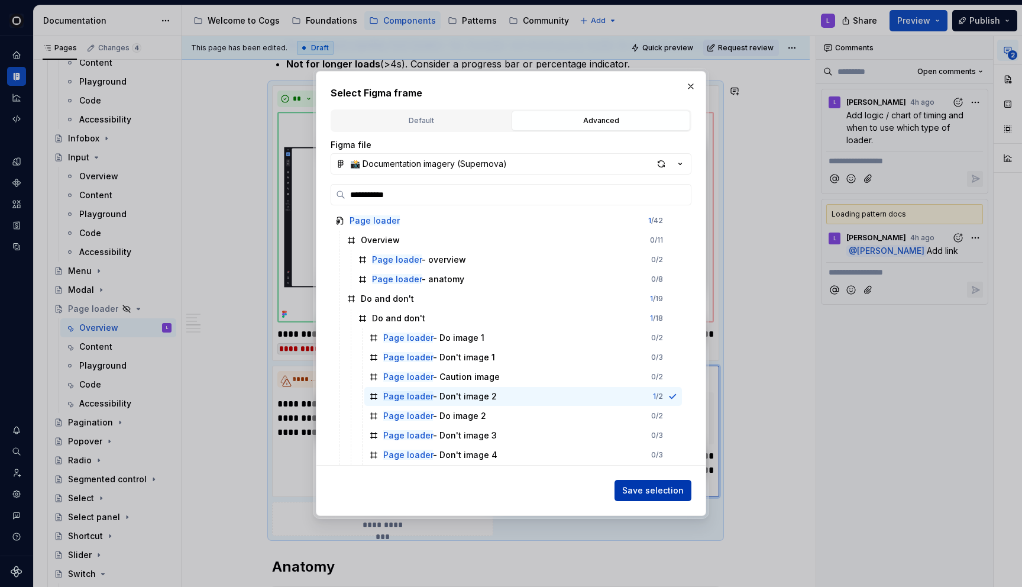
click at [652, 481] on button "Save selection" at bounding box center [652, 490] width 77 height 21
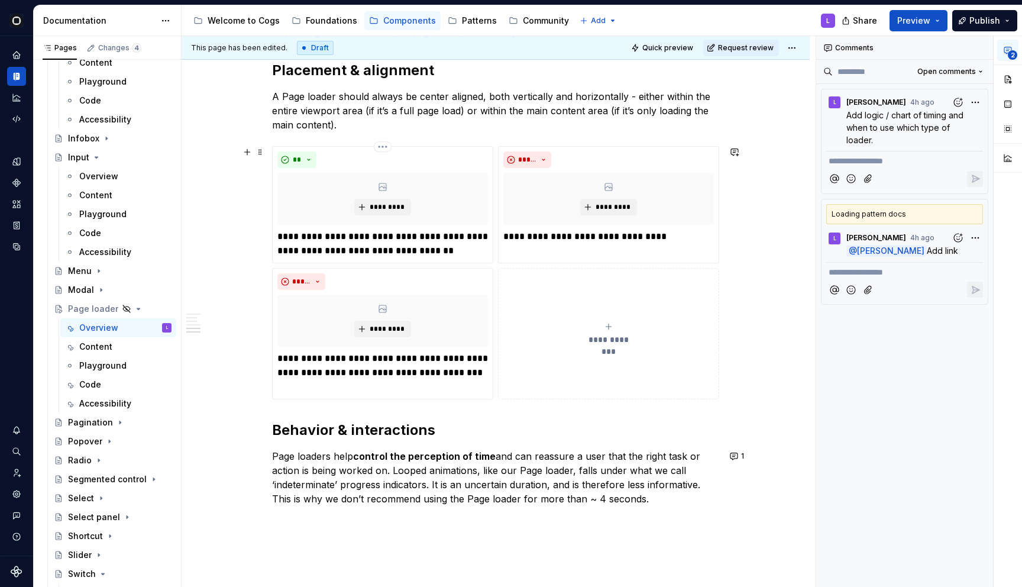
type textarea "*"
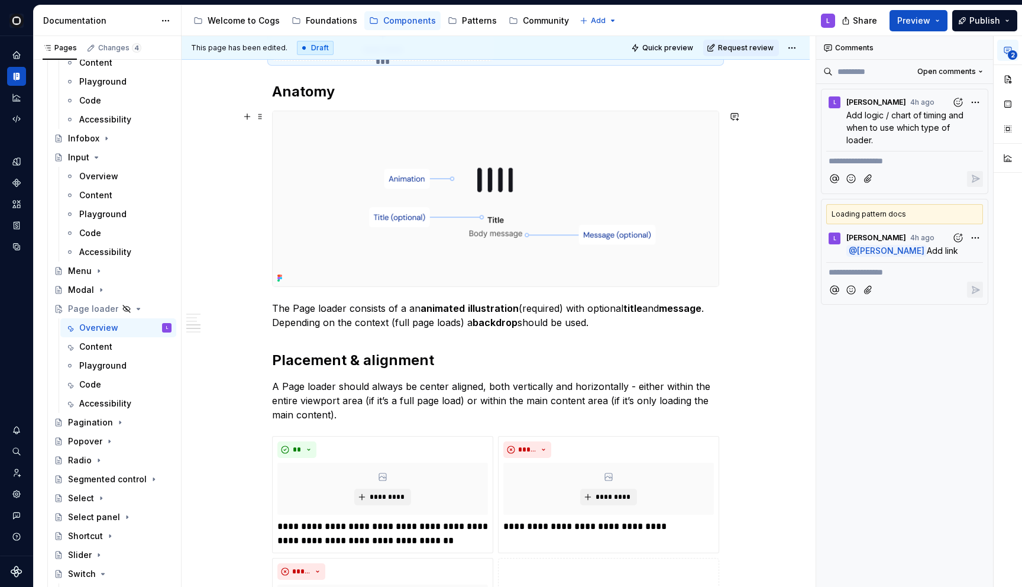
scroll to position [1596, 0]
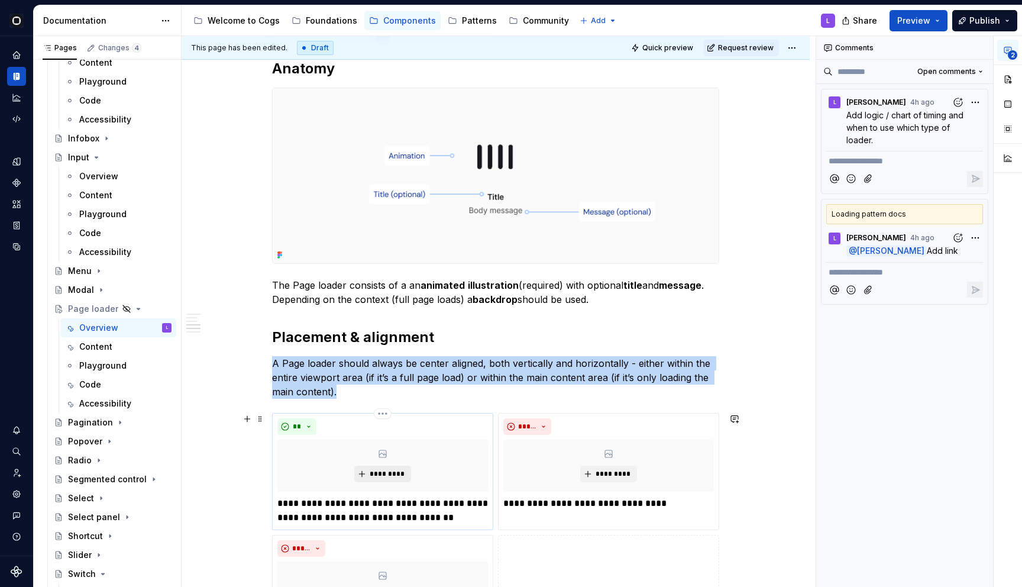
click at [389, 474] on span "*********" at bounding box center [387, 473] width 36 height 9
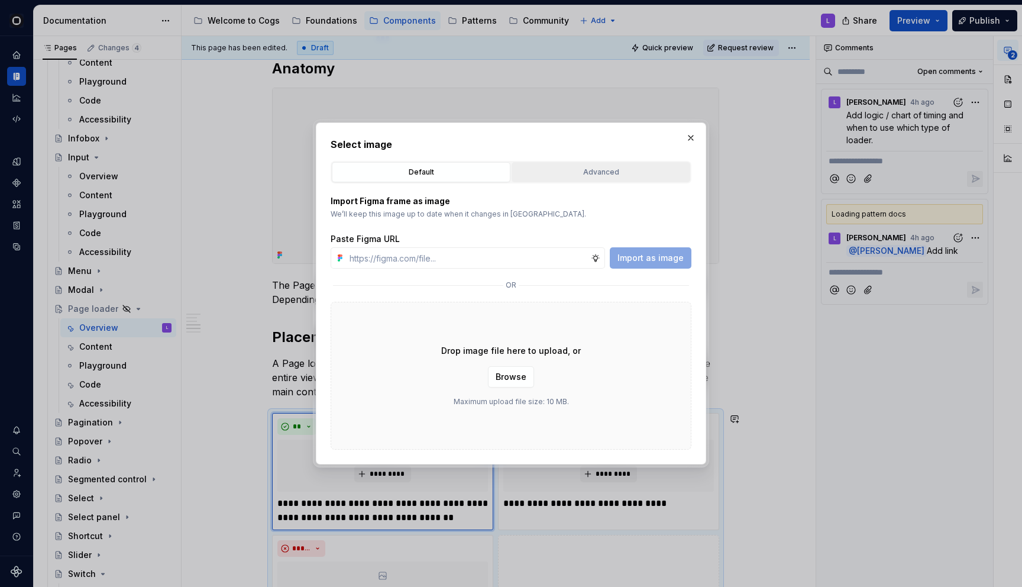
click at [619, 167] on div "Advanced" at bounding box center [601, 172] width 170 height 12
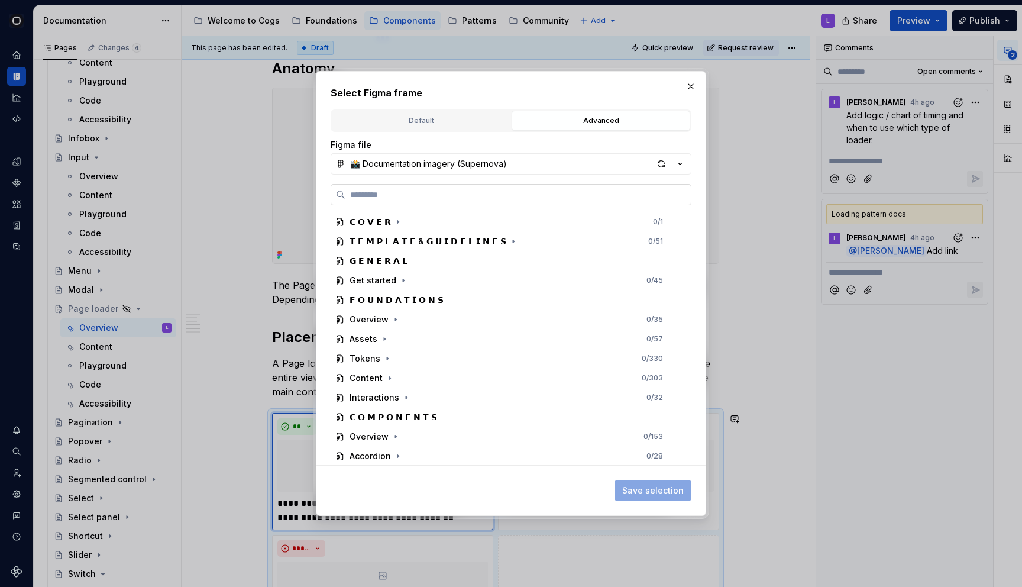
click at [506, 184] on label at bounding box center [511, 194] width 361 height 21
click at [506, 189] on input "search" at bounding box center [517, 195] width 345 height 12
paste input "**********"
type input "**********"
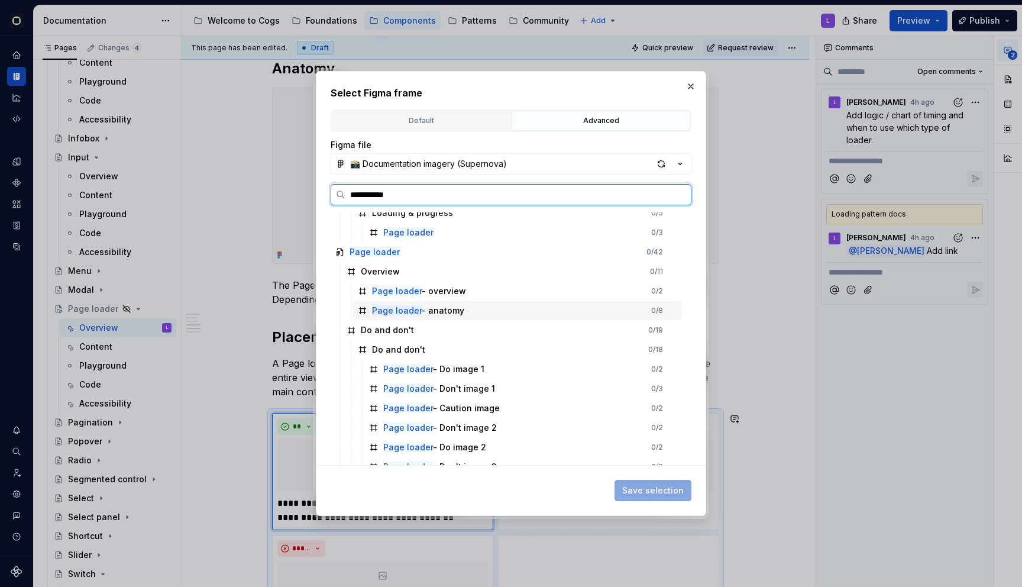
scroll to position [79, 0]
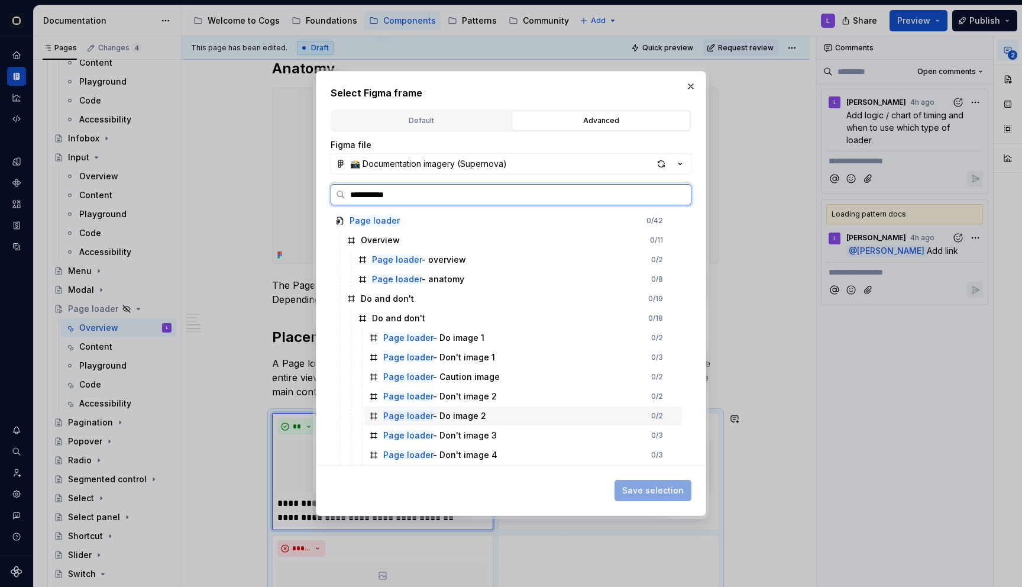
click at [433, 421] on div "Page loader - Do image 2" at bounding box center [434, 416] width 103 height 12
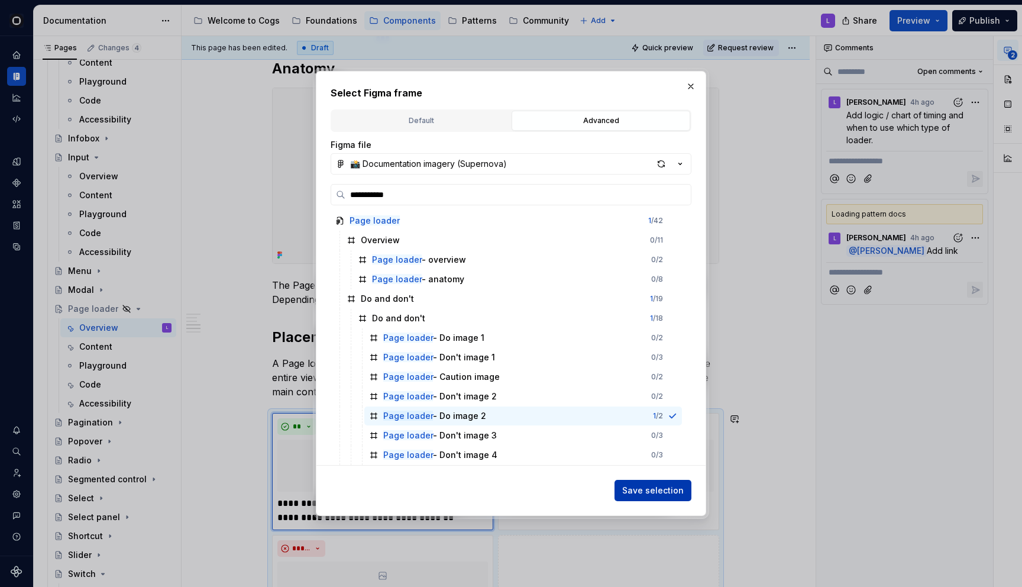
click at [642, 489] on span "Save selection" at bounding box center [653, 490] width 62 height 12
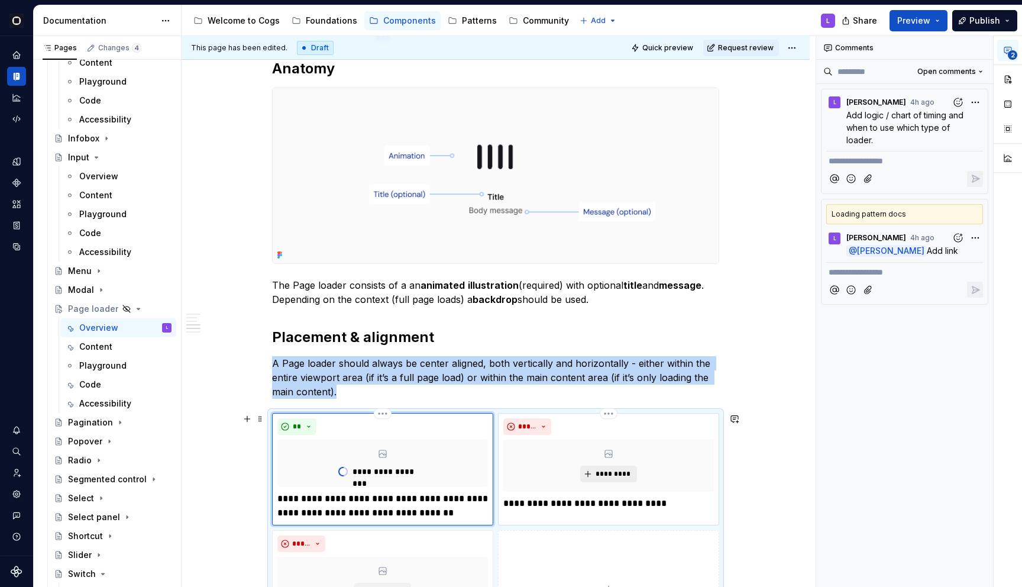
click at [605, 473] on span "*********" at bounding box center [613, 473] width 36 height 9
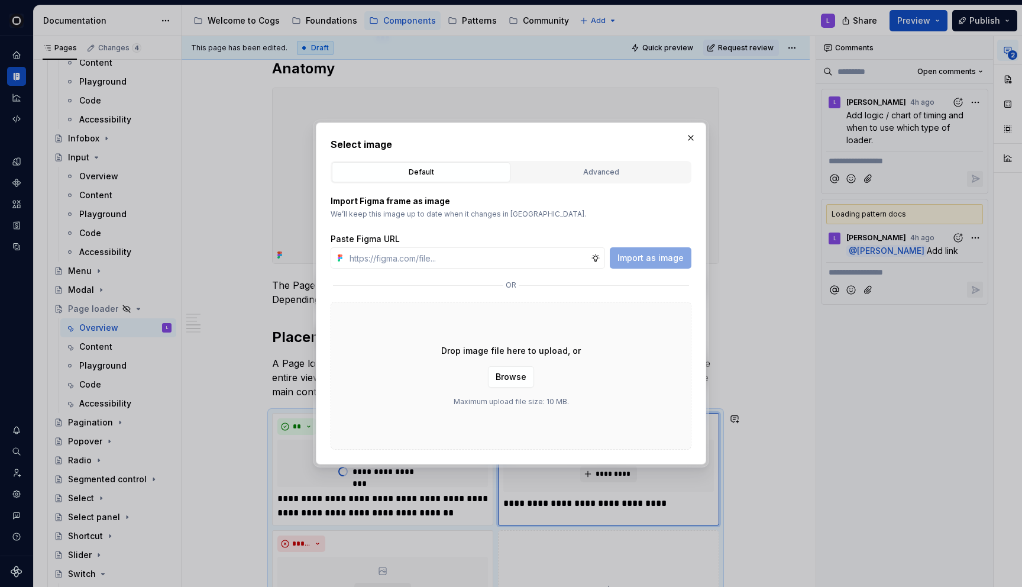
click at [606, 183] on div "Import Figma frame as image We’ll keep this image up to date when it changes in…" at bounding box center [511, 316] width 361 height 266
click at [604, 173] on div "Advanced" at bounding box center [601, 172] width 170 height 12
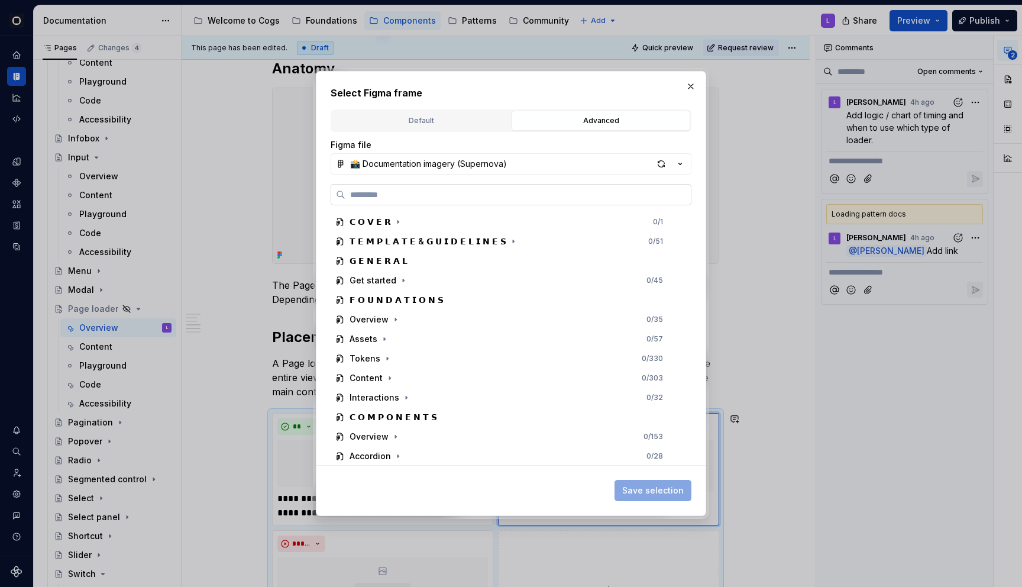
click at [488, 191] on input "search" at bounding box center [517, 195] width 345 height 12
paste input "**********"
type input "**********"
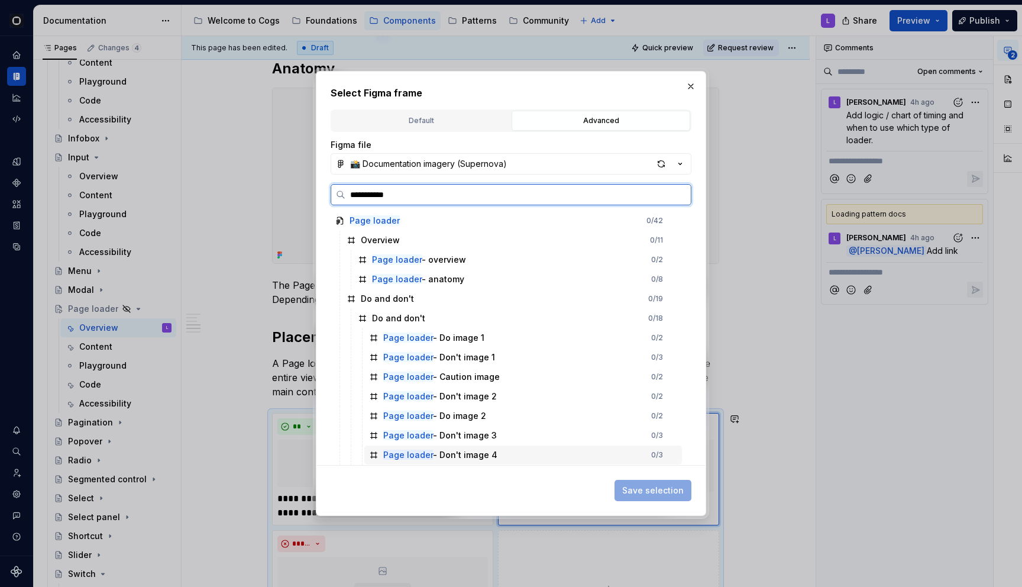
click at [434, 454] on div "Page loader - Don't image 4" at bounding box center [440, 455] width 114 height 12
click at [448, 436] on div "Page loader - Don't image 3" at bounding box center [440, 435] width 114 height 12
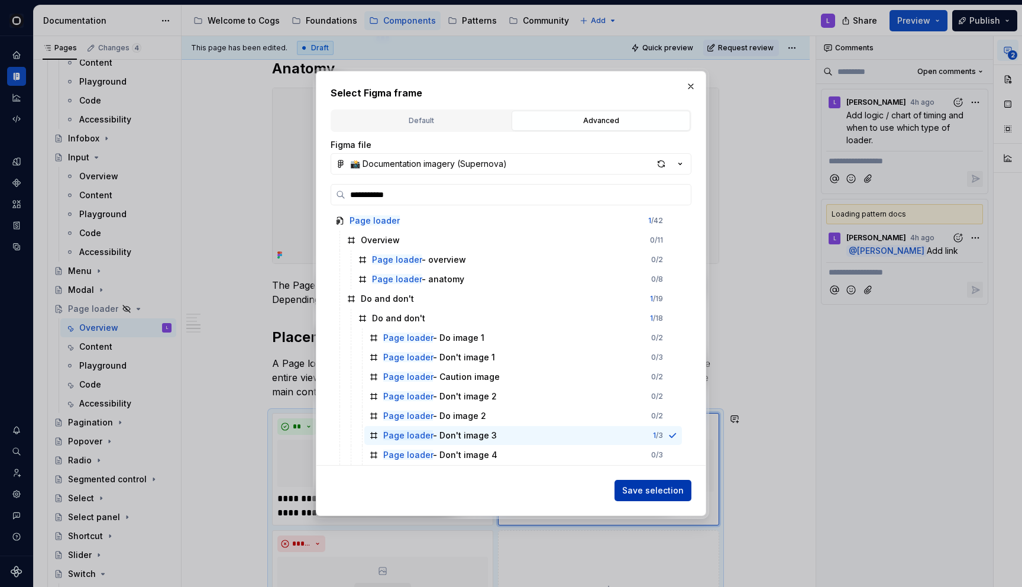
click at [638, 485] on span "Save selection" at bounding box center [653, 490] width 62 height 12
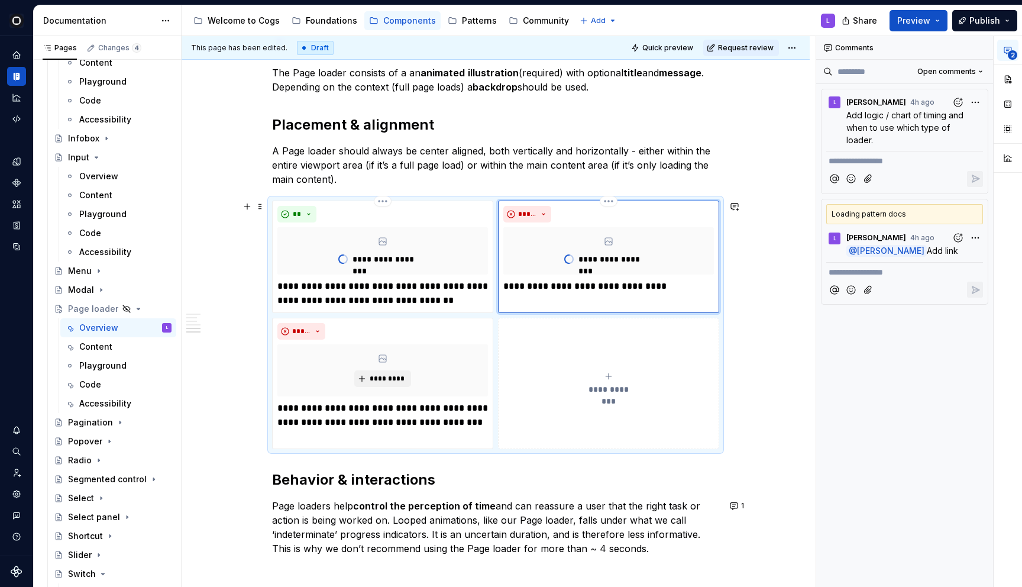
scroll to position [1830, 0]
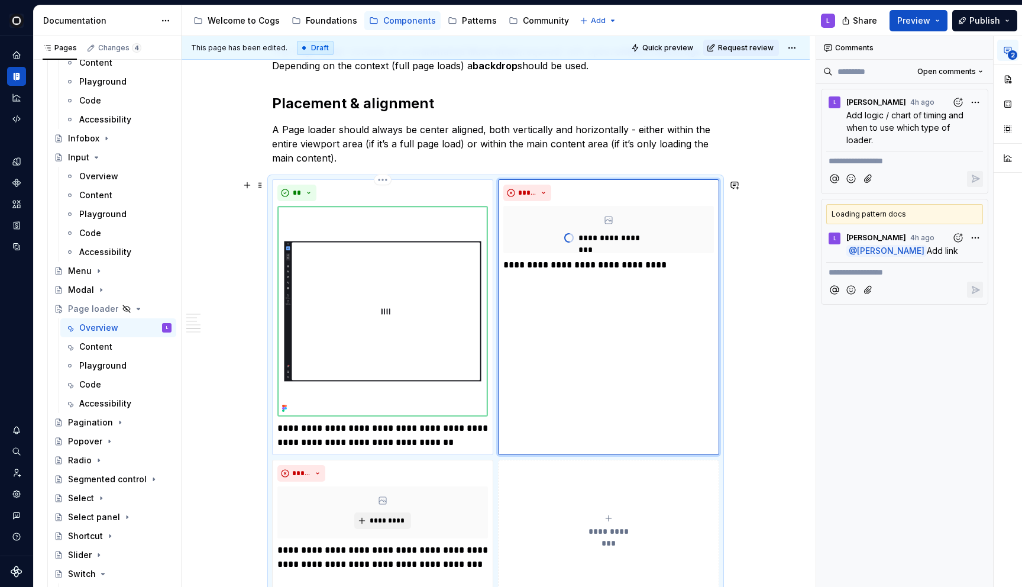
type textarea "*"
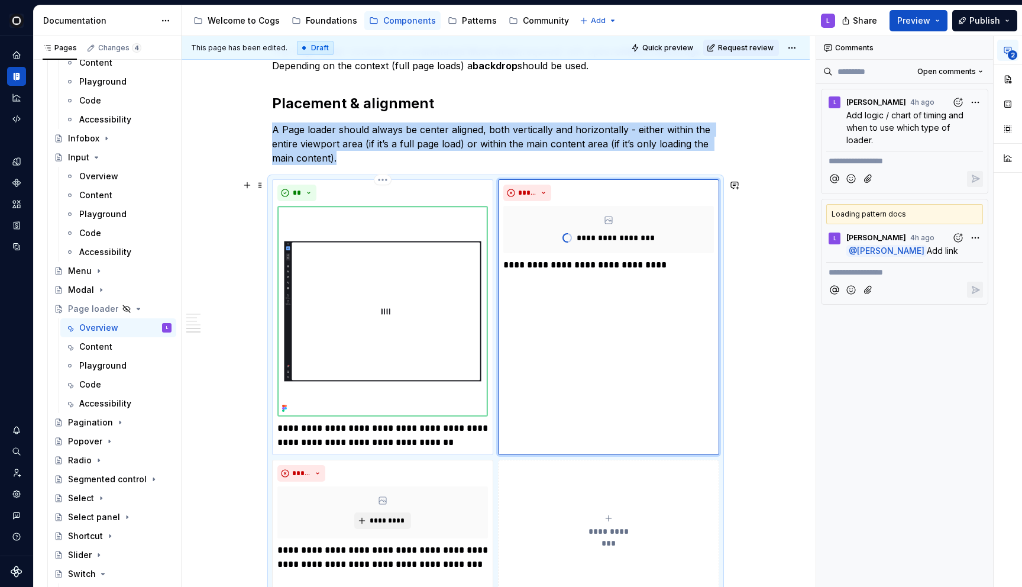
scroll to position [1858, 0]
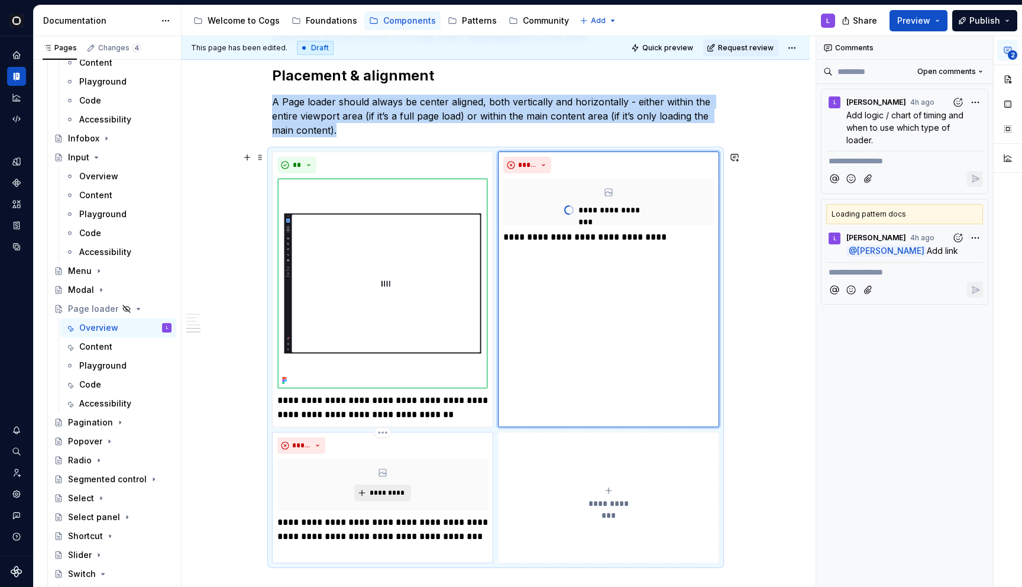
click at [366, 493] on button "*********" at bounding box center [382, 492] width 56 height 17
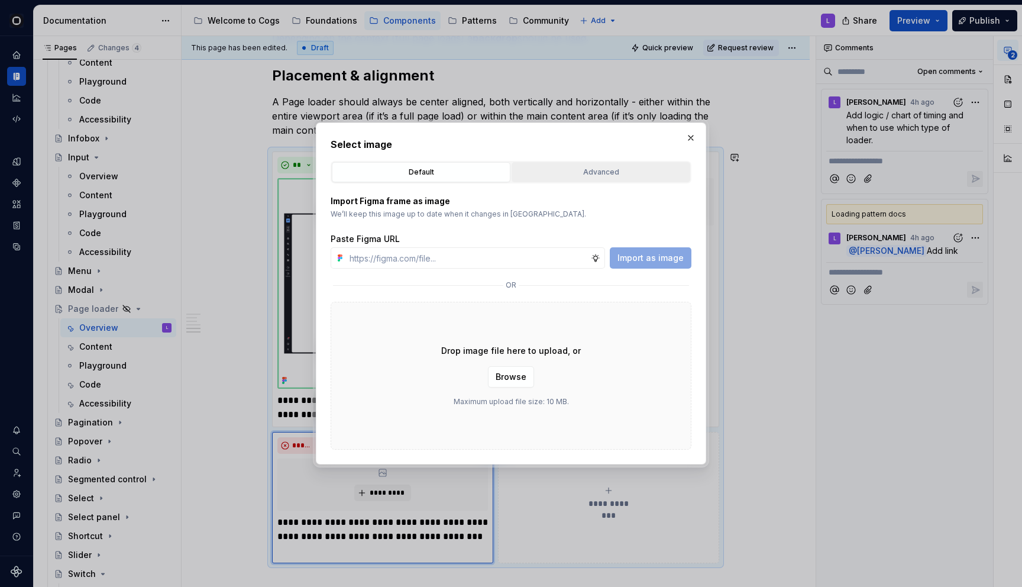
click at [578, 173] on div "Advanced" at bounding box center [601, 172] width 170 height 12
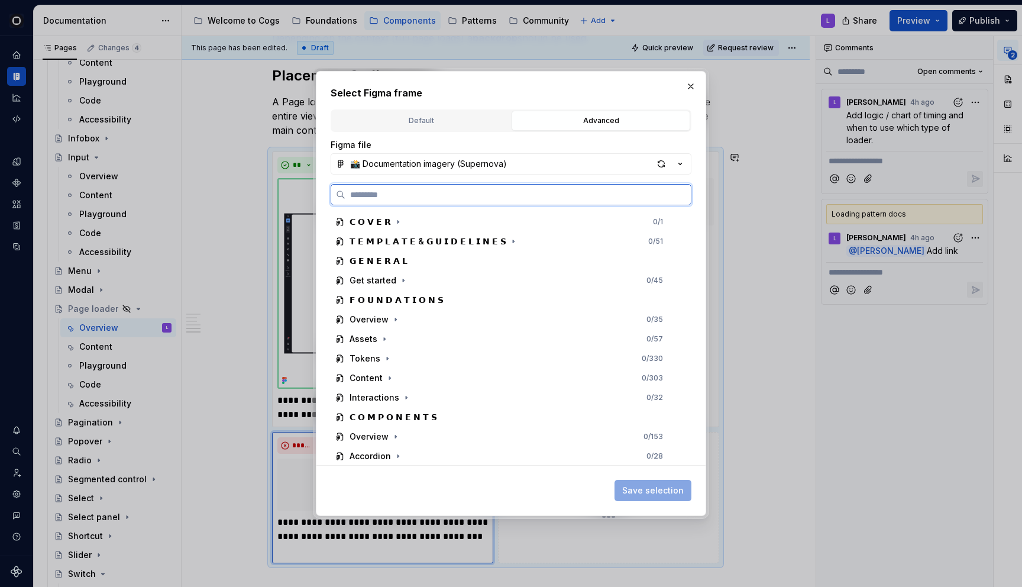
click at [533, 200] on label at bounding box center [511, 194] width 361 height 21
click at [533, 200] on input "search" at bounding box center [517, 195] width 345 height 12
paste input "**********"
type input "**********"
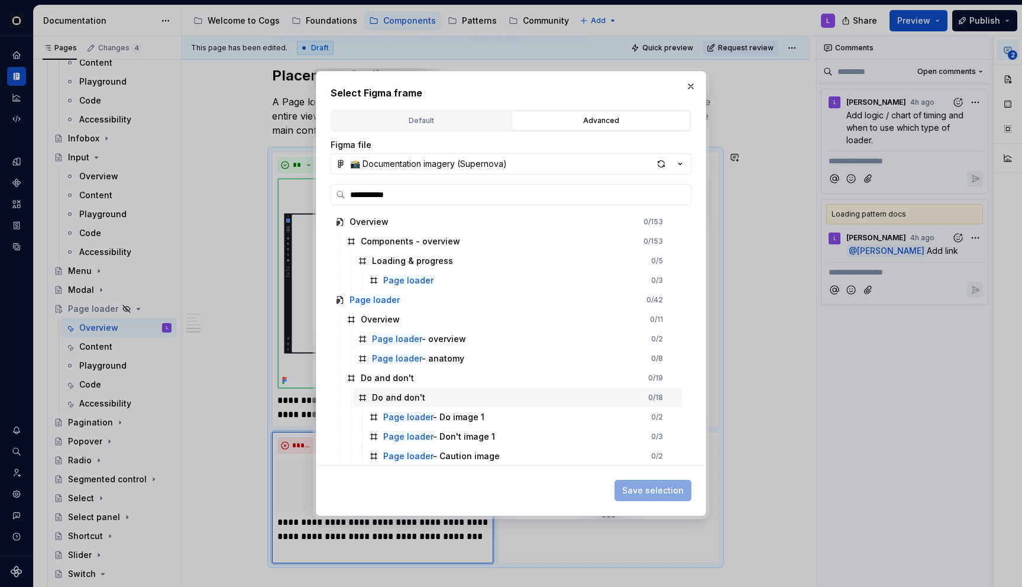
scroll to position [79, 0]
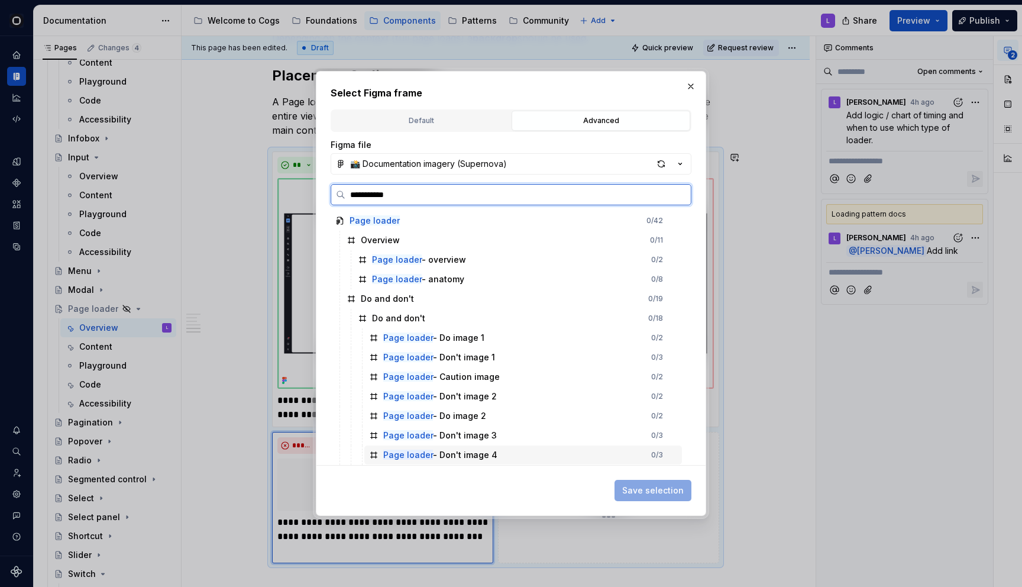
click at [480, 459] on div "Page loader - Don't image 4" at bounding box center [440, 455] width 114 height 12
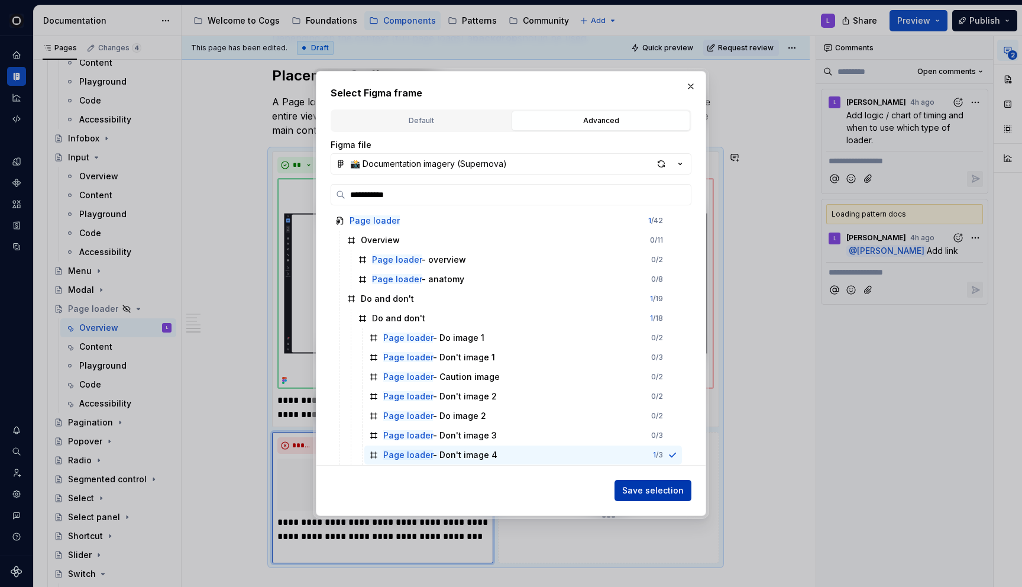
click at [670, 493] on span "Save selection" at bounding box center [653, 490] width 62 height 12
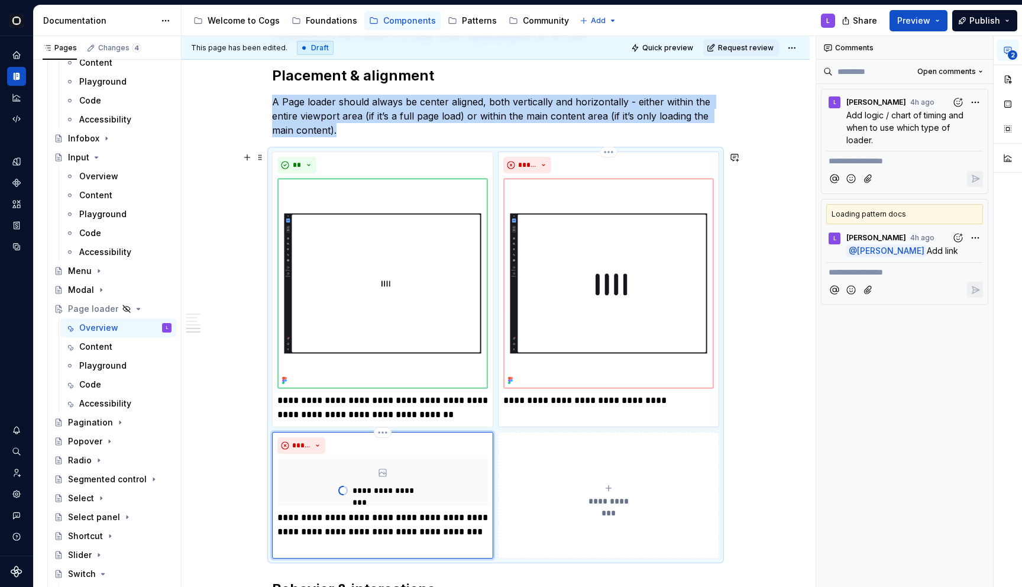
click at [630, 400] on p "**********" at bounding box center [608, 400] width 211 height 14
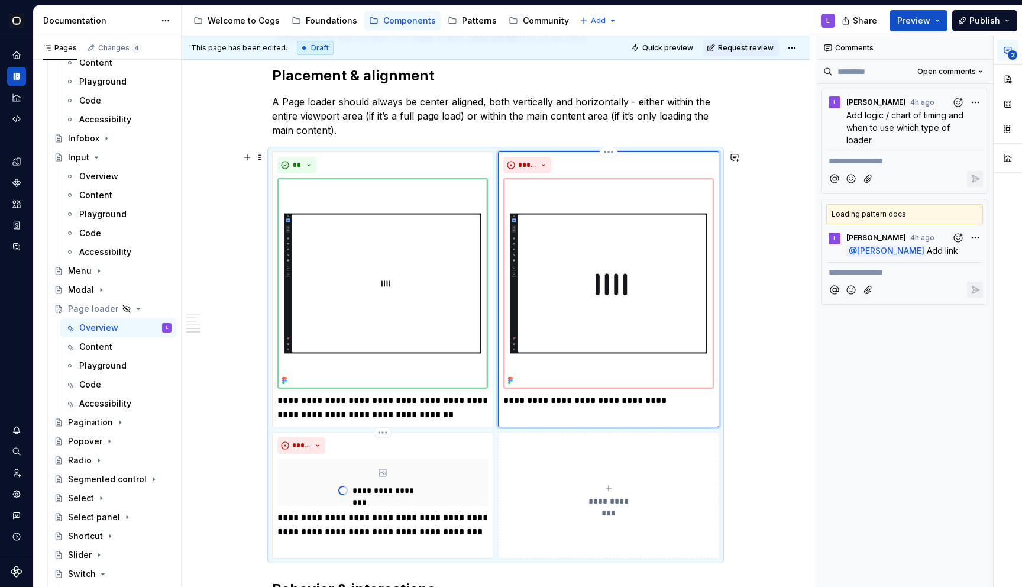
click at [652, 402] on p "**********" at bounding box center [608, 400] width 211 height 14
type textarea "*"
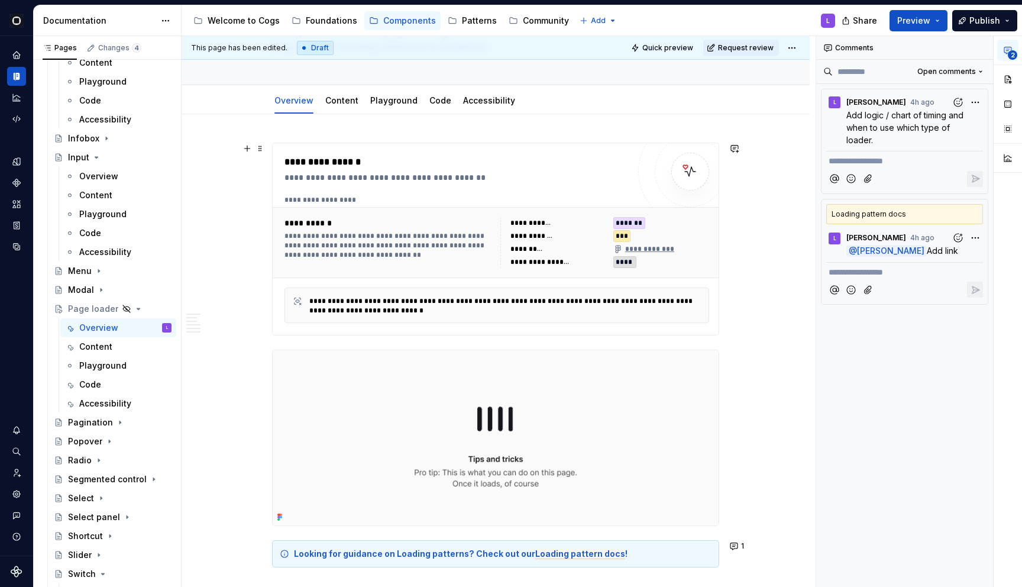
scroll to position [0, 0]
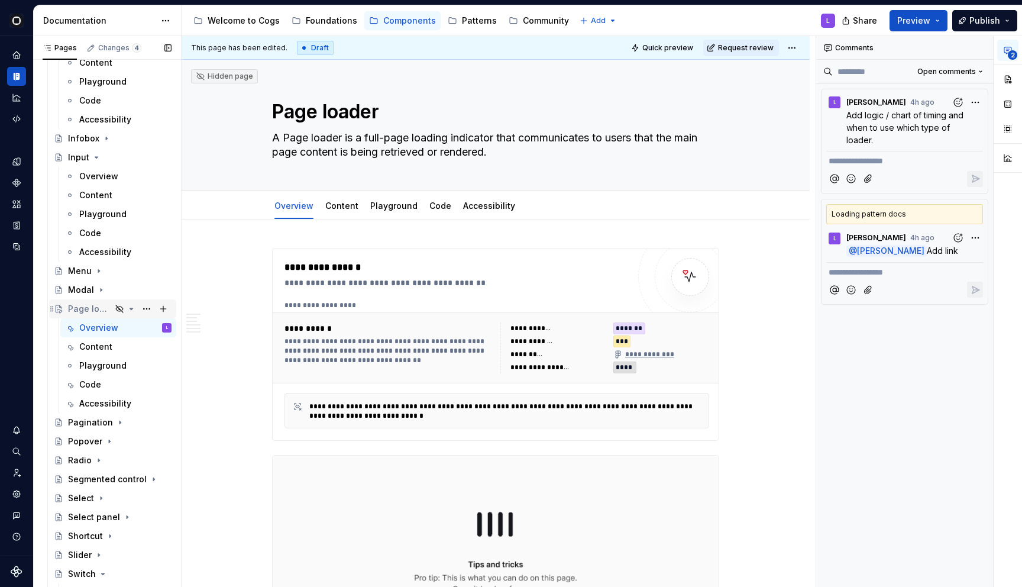
click at [125, 304] on div "Page loader" at bounding box center [119, 308] width 103 height 17
click at [119, 311] on icon "Page tree" at bounding box center [119, 308] width 9 height 9
click at [143, 310] on button "Page tree" at bounding box center [146, 308] width 17 height 17
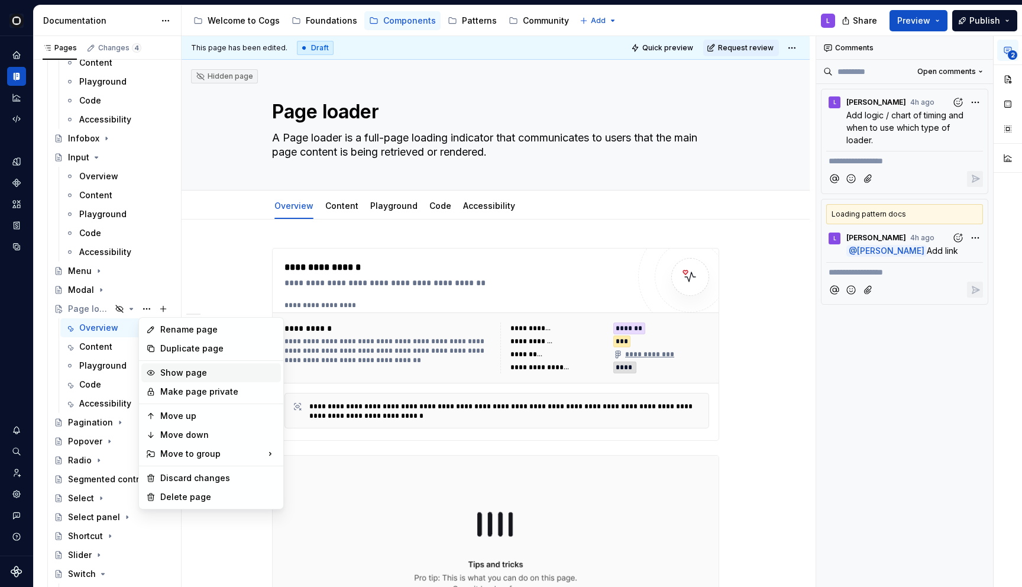
click at [165, 379] on div "Show page" at bounding box center [211, 372] width 140 height 19
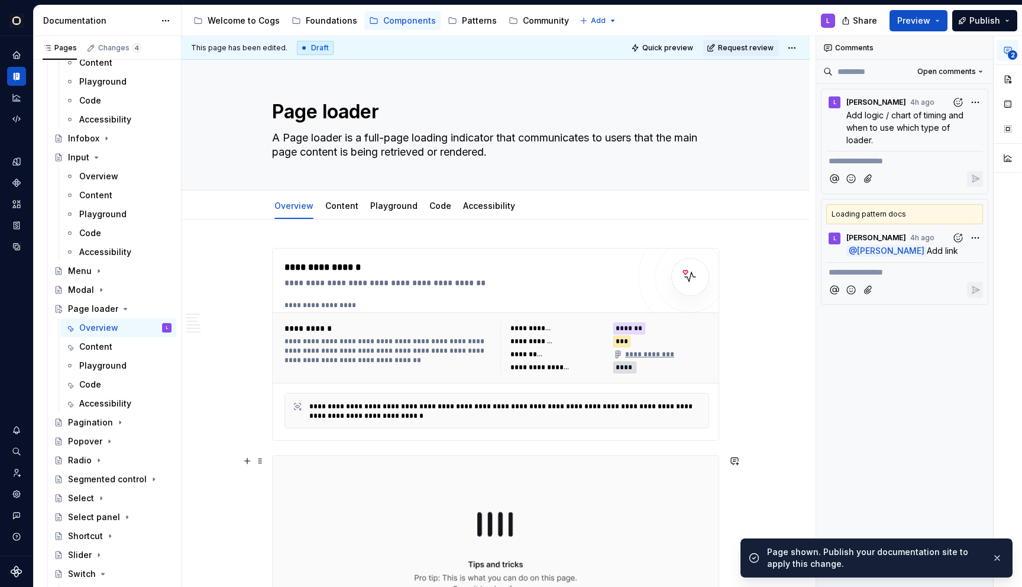
click at [581, 525] on img at bounding box center [496, 542] width 446 height 175
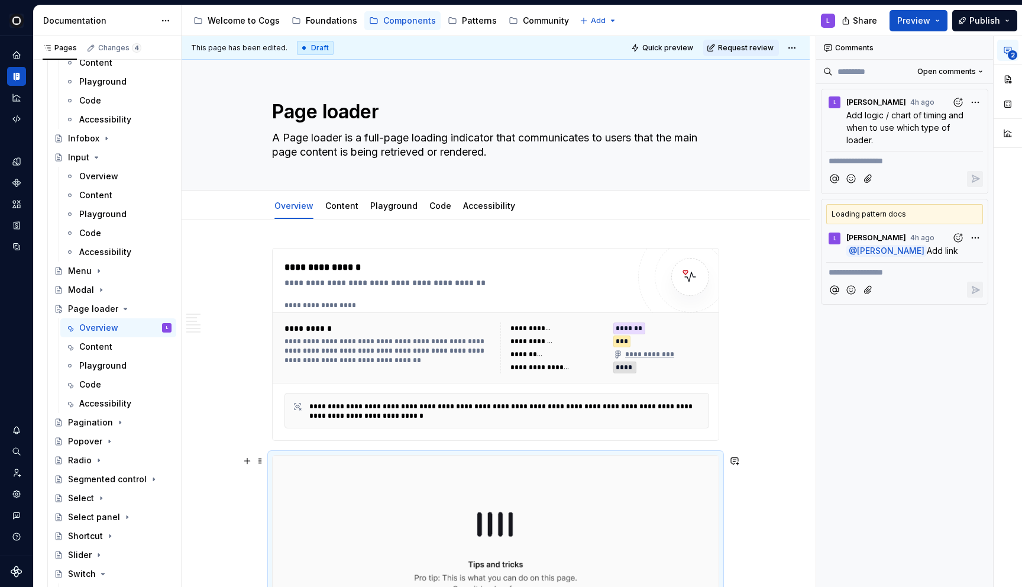
click at [600, 500] on img at bounding box center [496, 542] width 446 height 175
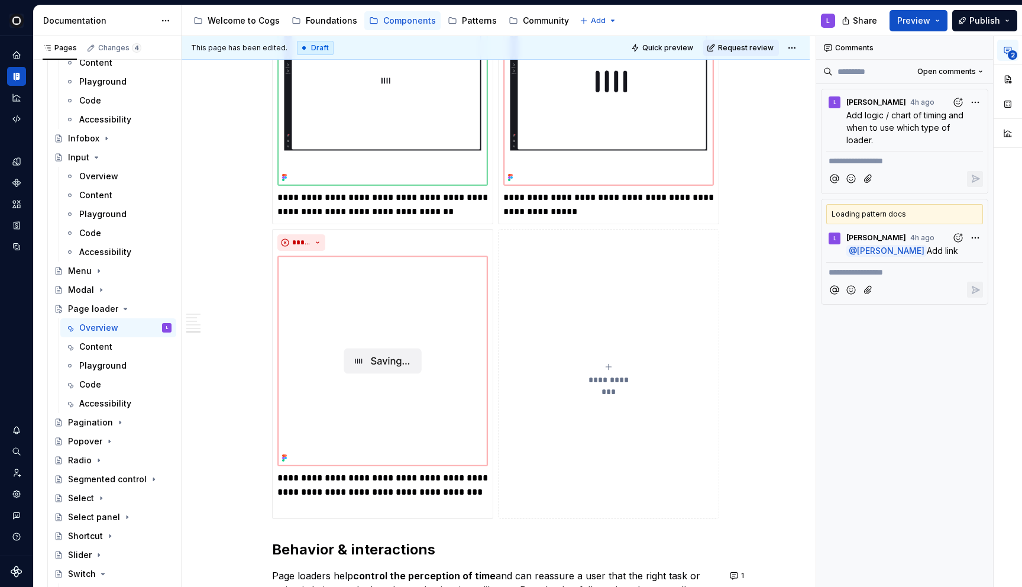
scroll to position [2007, 0]
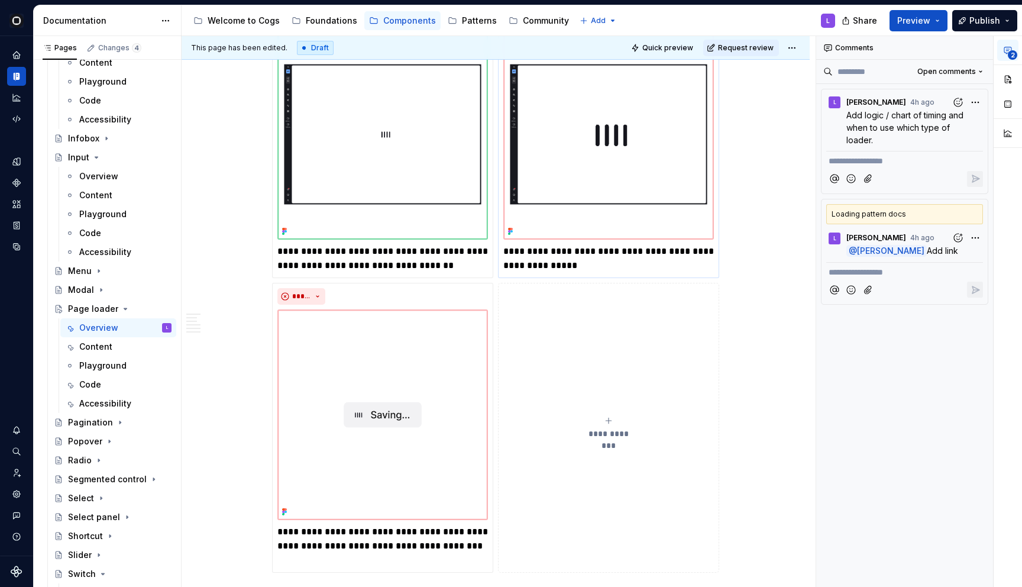
click at [614, 182] on img at bounding box center [608, 134] width 211 height 211
click at [1010, 56] on span "2" at bounding box center [1012, 54] width 9 height 9
click at [1010, 83] on button "button" at bounding box center [1007, 79] width 21 height 21
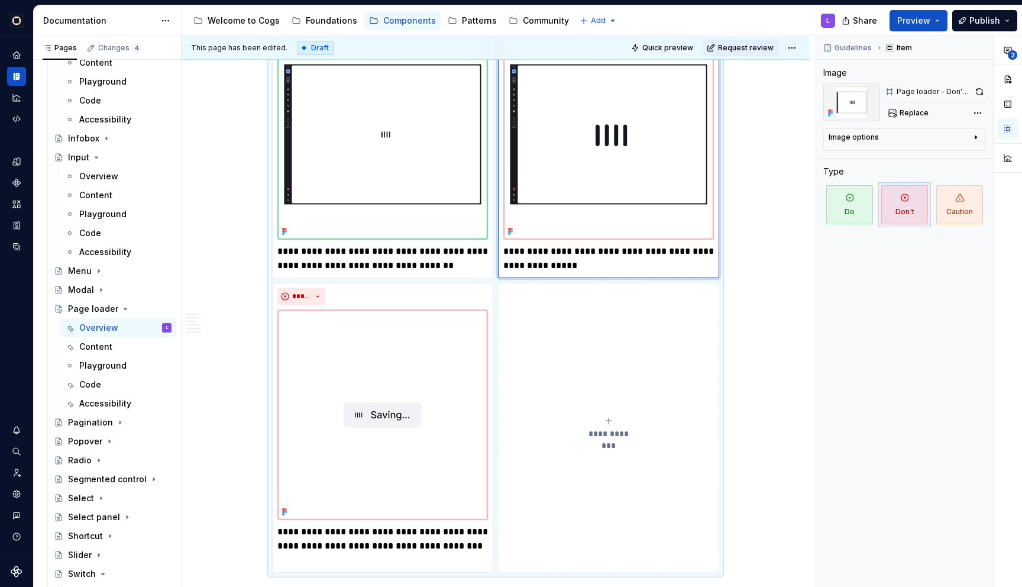
click at [643, 111] on img at bounding box center [608, 134] width 211 height 211
click at [977, 95] on button "button" at bounding box center [979, 91] width 13 height 17
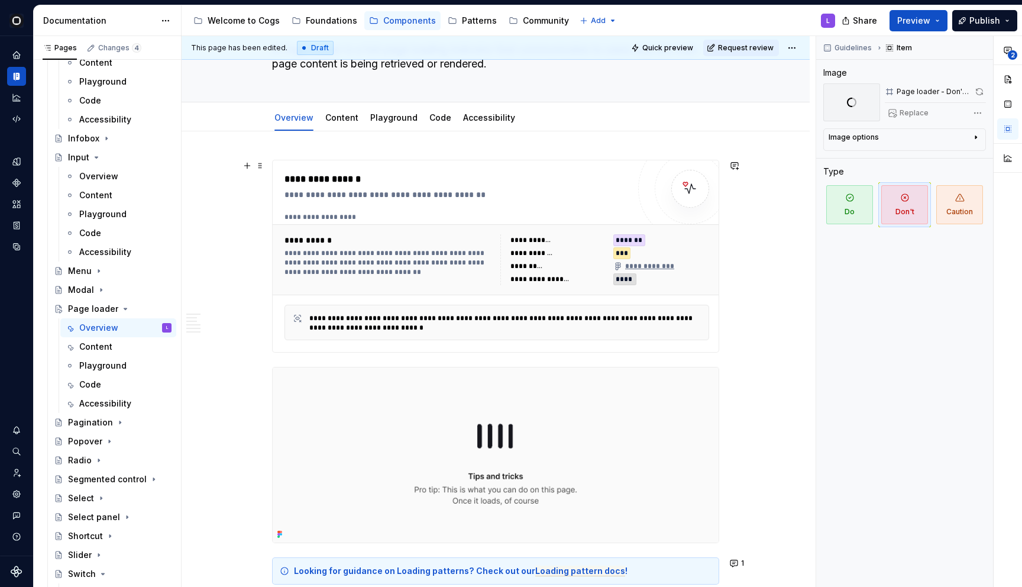
scroll to position [93, 0]
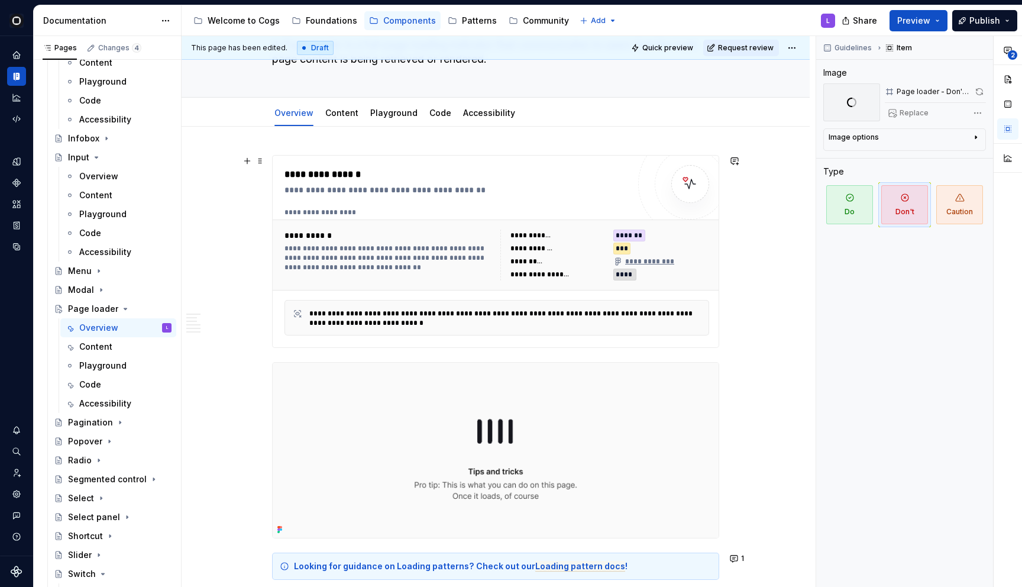
click at [632, 225] on div "**********" at bounding box center [497, 255] width 434 height 60
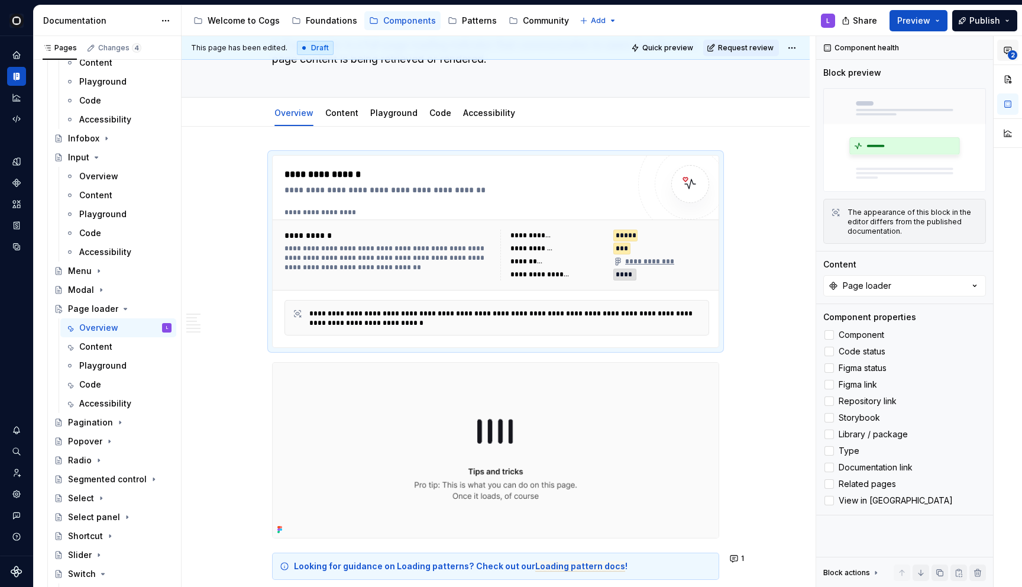
click at [1008, 52] on icon "button" at bounding box center [1007, 50] width 9 height 9
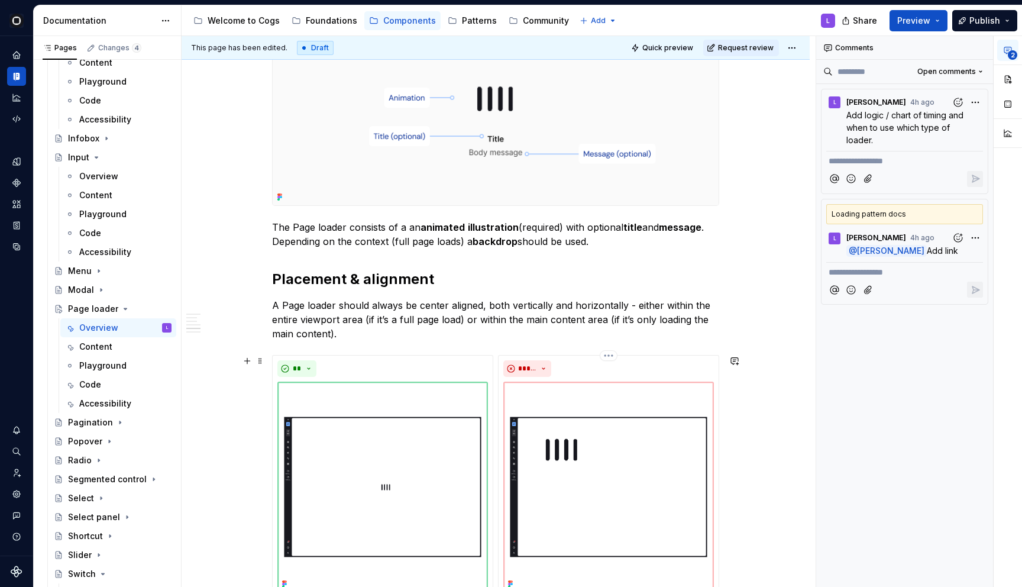
scroll to position [2288, 0]
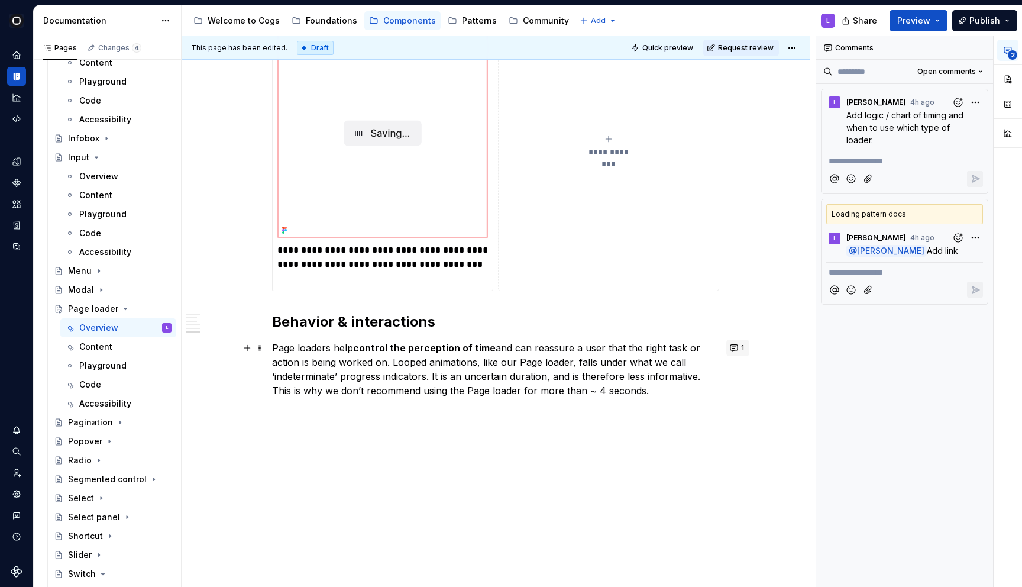
click at [742, 347] on button "1" at bounding box center [737, 347] width 23 height 17
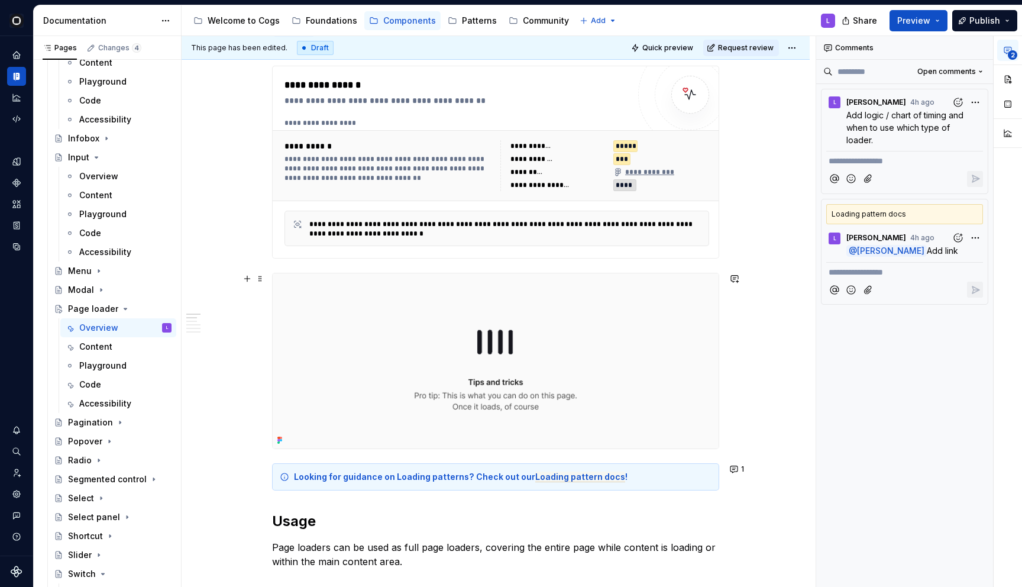
scroll to position [198, 0]
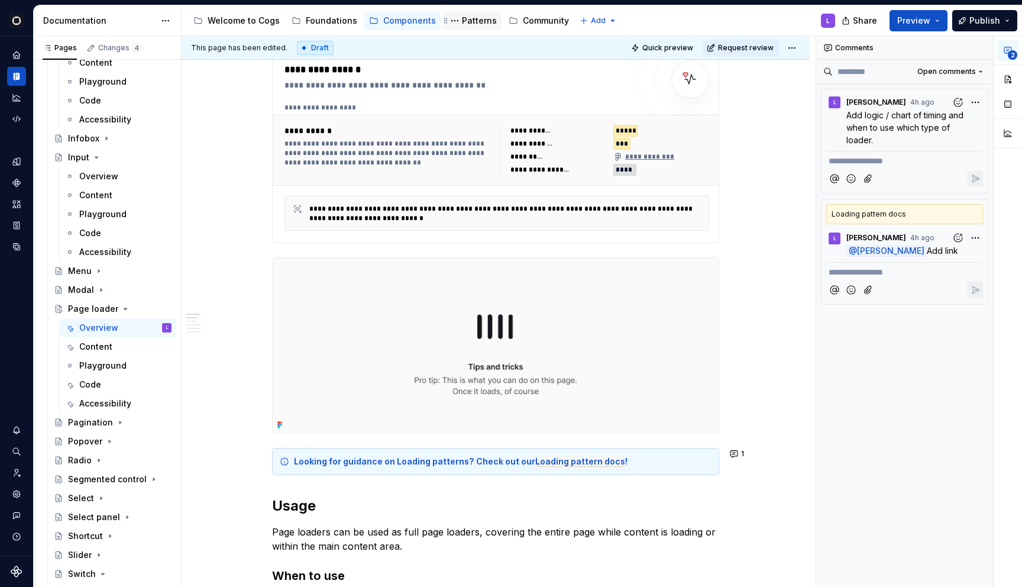
click at [462, 20] on div "Patterns" at bounding box center [479, 21] width 35 height 12
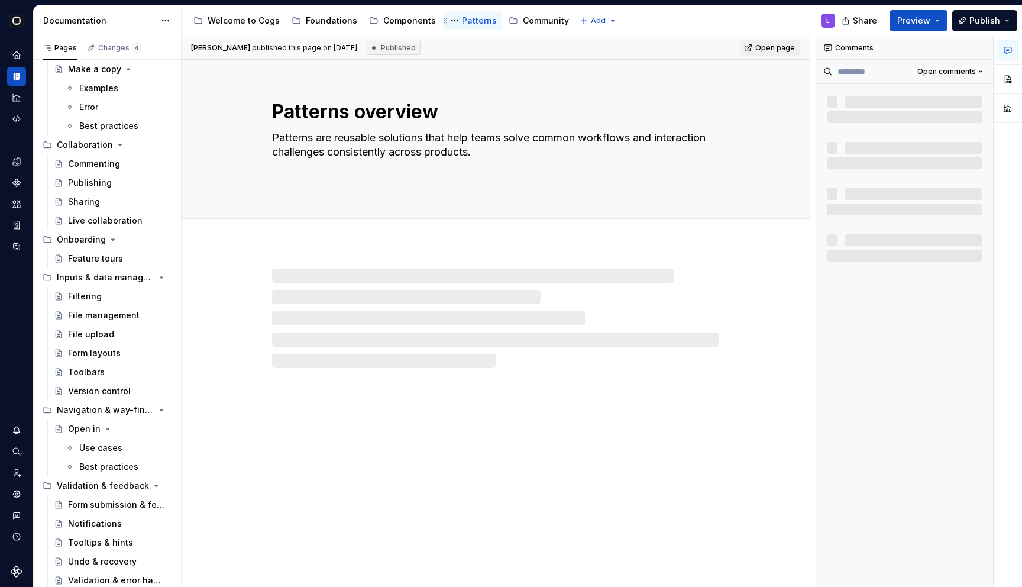
scroll to position [405, 0]
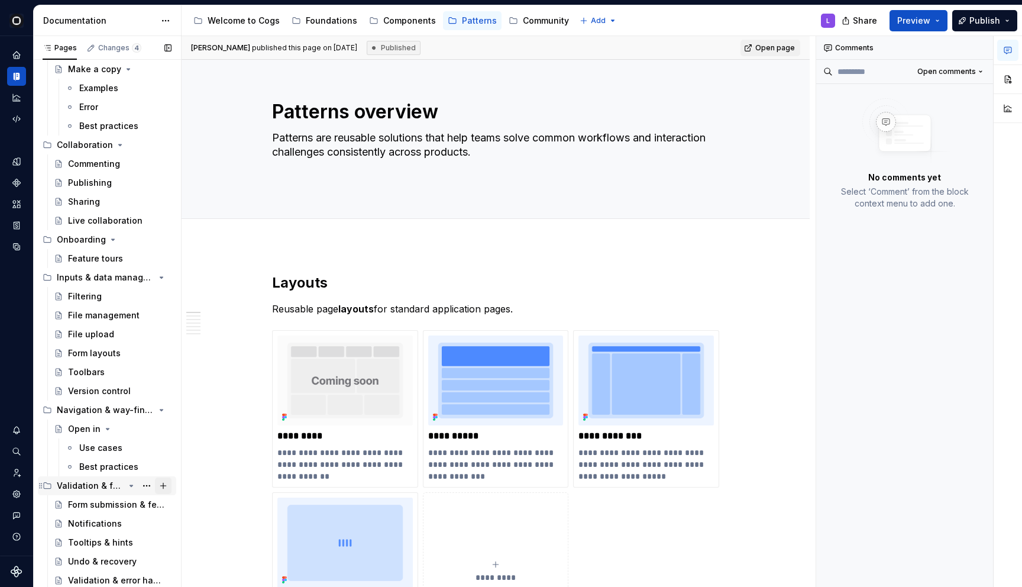
click at [162, 487] on button "Page tree" at bounding box center [163, 485] width 17 height 17
type textarea "*"
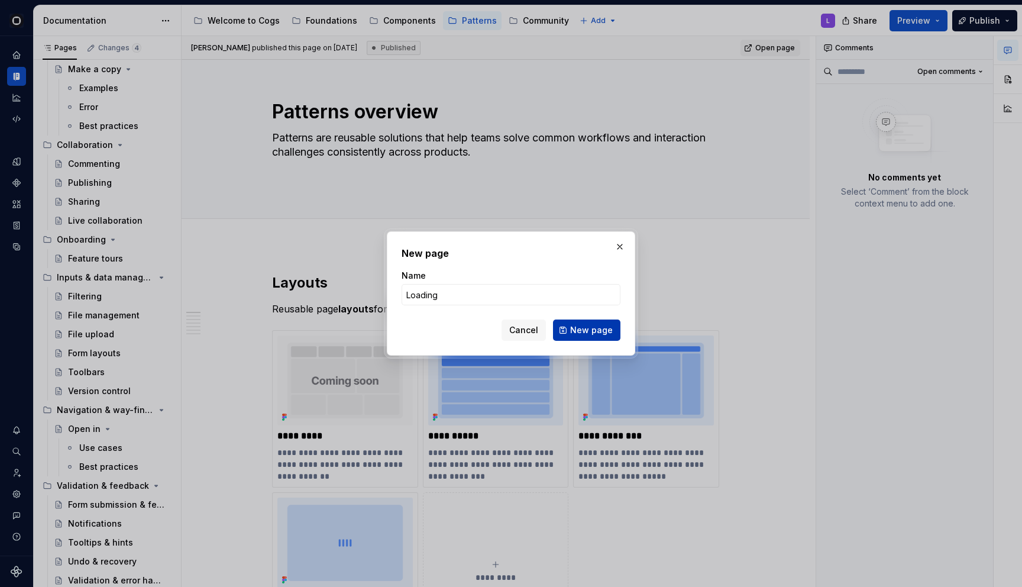
type input "Loading"
click at [603, 336] on button "New page" at bounding box center [586, 329] width 67 height 21
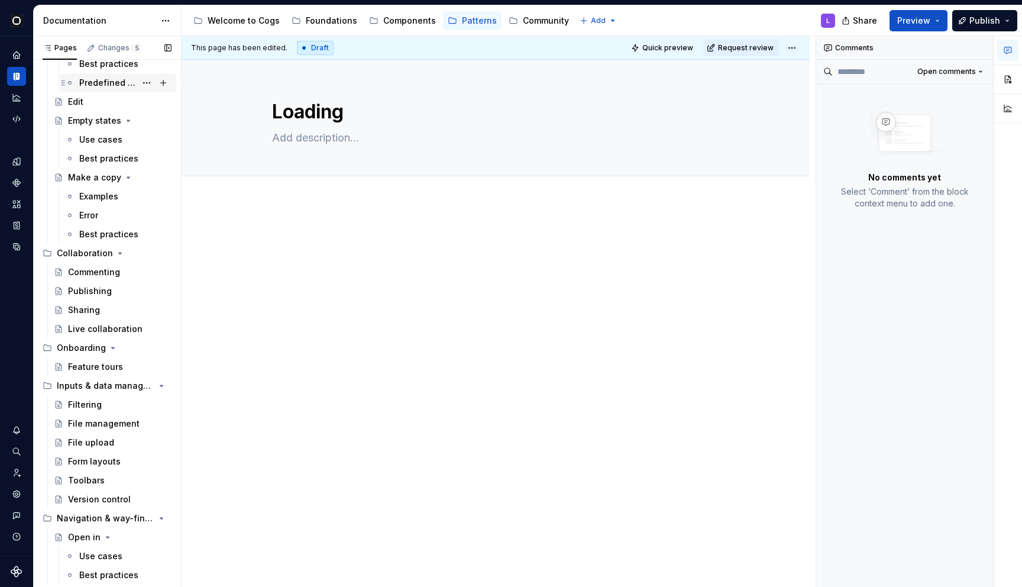
scroll to position [423, 0]
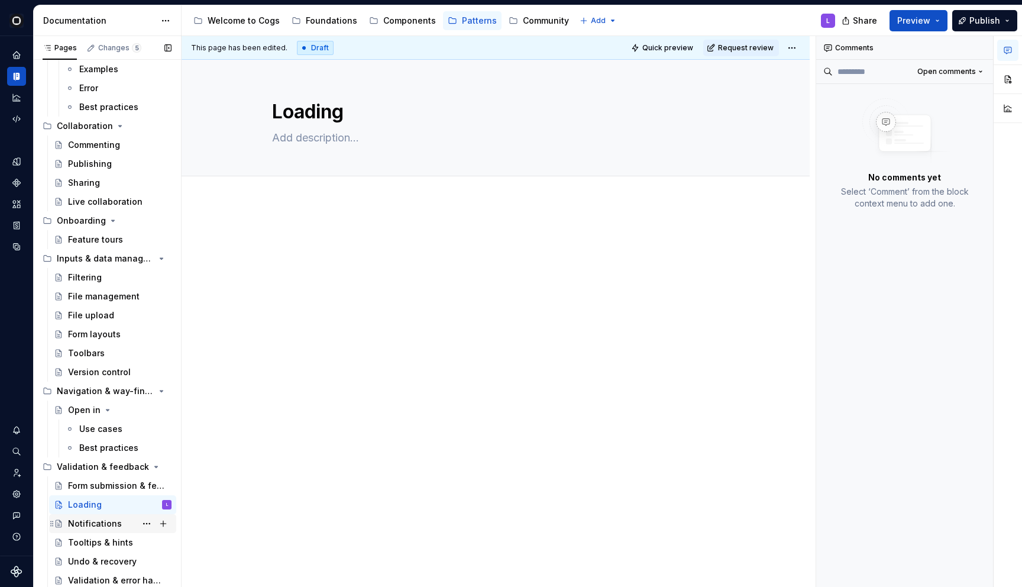
click at [106, 522] on div "Notifications" at bounding box center [95, 523] width 54 height 12
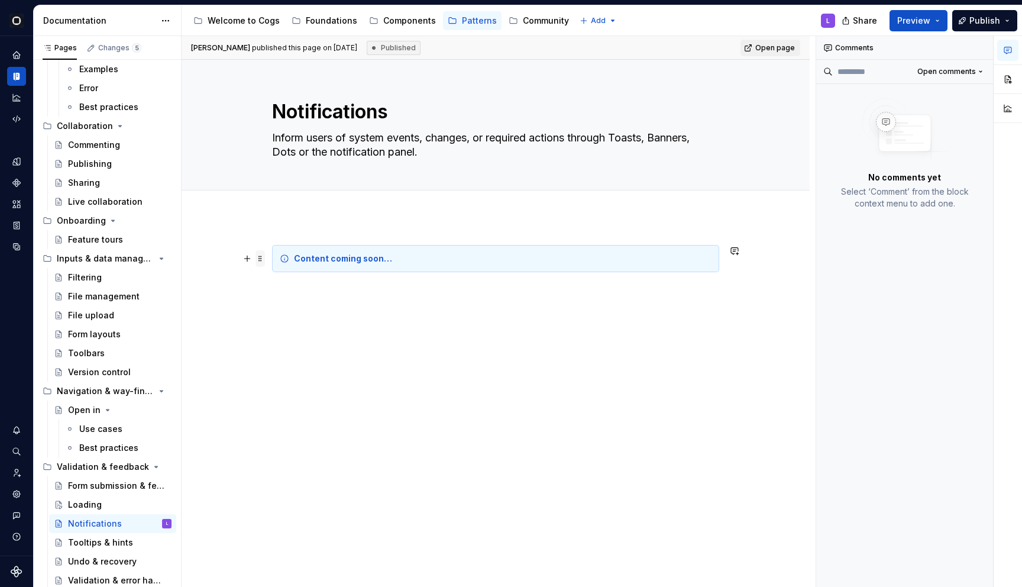
click at [264, 261] on span at bounding box center [259, 258] width 9 height 17
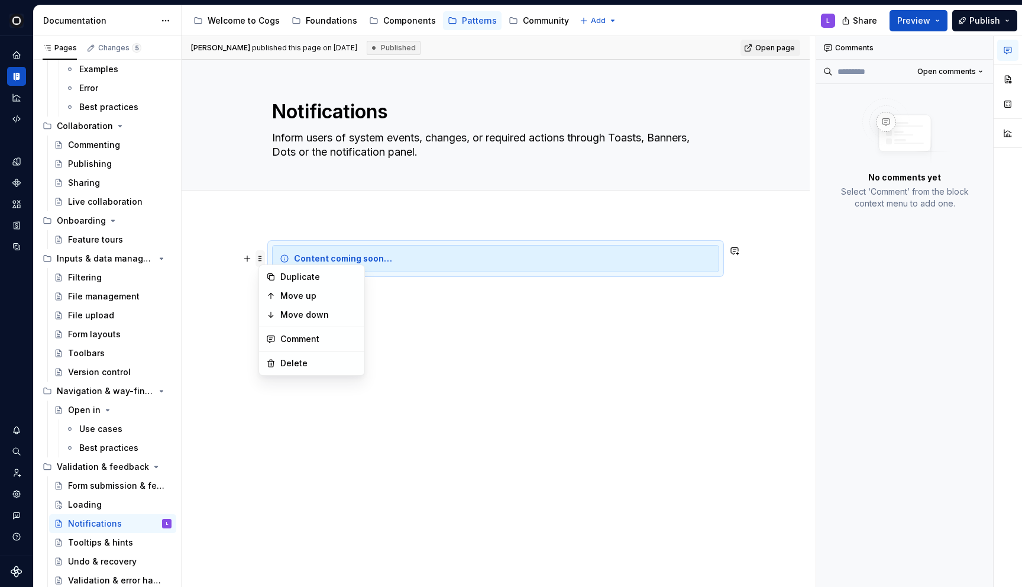
click at [263, 255] on span at bounding box center [259, 258] width 9 height 17
click at [101, 503] on div "Loading" at bounding box center [119, 504] width 103 height 17
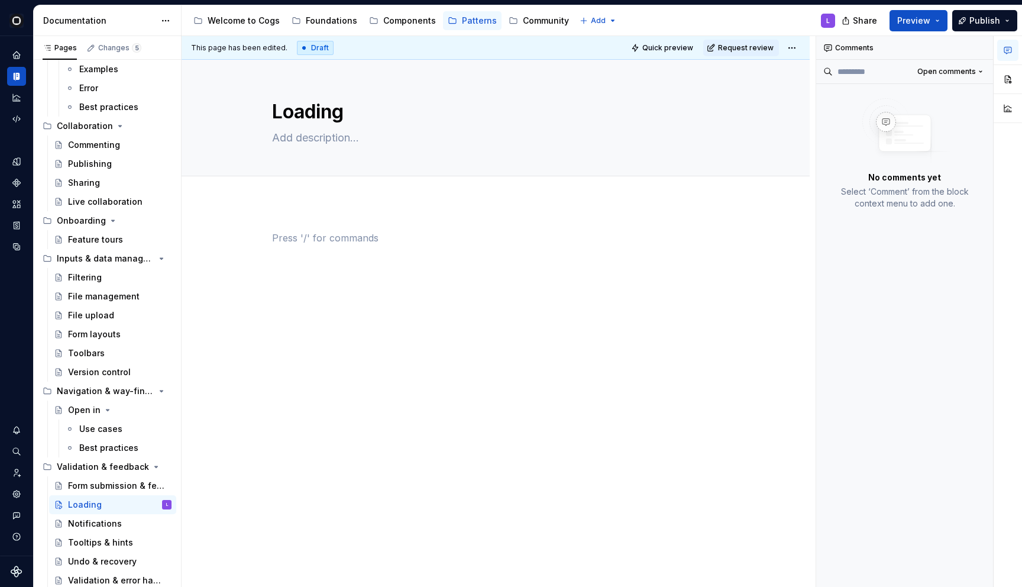
click at [356, 234] on p at bounding box center [495, 238] width 447 height 14
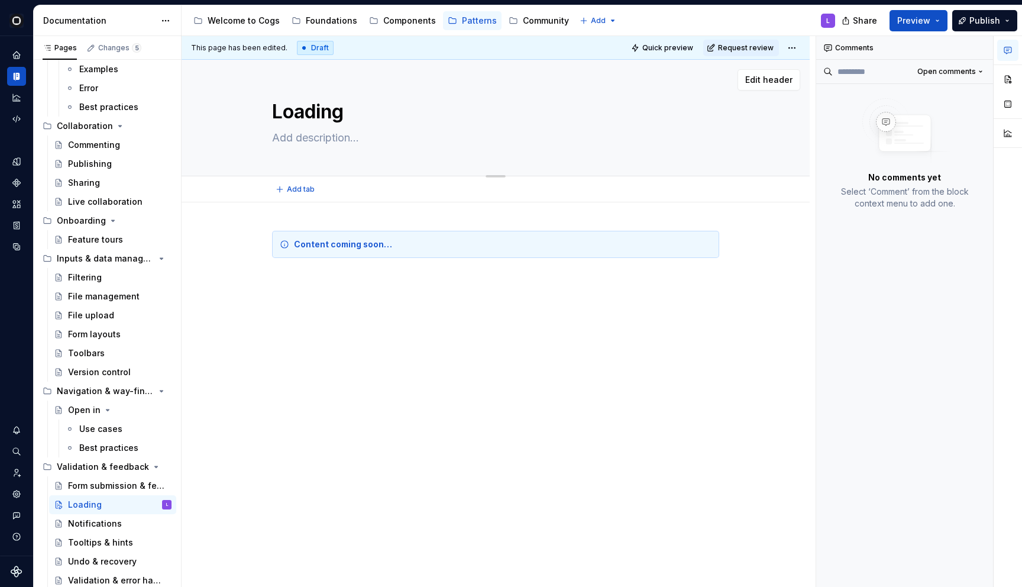
click at [308, 140] on textarea at bounding box center [493, 137] width 447 height 19
type textarea "*"
type textarea "L"
type textarea "*"
type textarea "Lo"
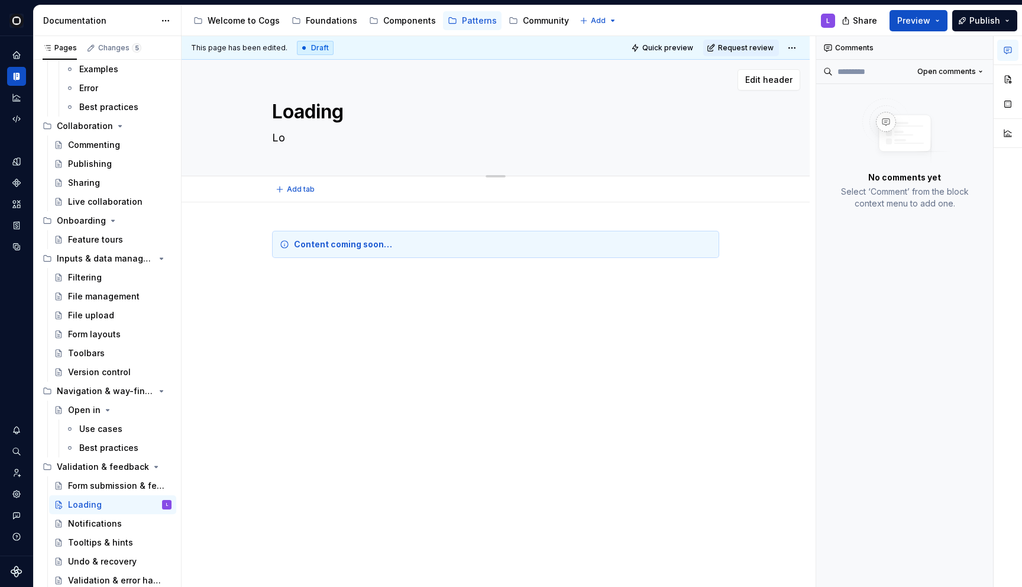
type textarea "*"
type textarea "Loa"
type textarea "*"
type textarea "Load"
type textarea "*"
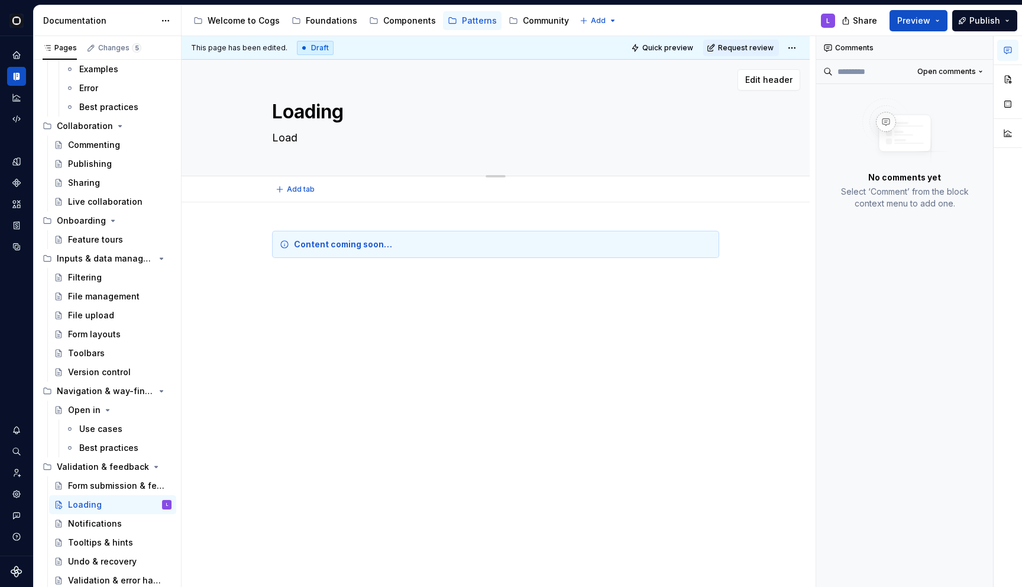
type textarea "Loadi"
type textarea "*"
type textarea "Loadin"
type textarea "*"
type textarea "Loading"
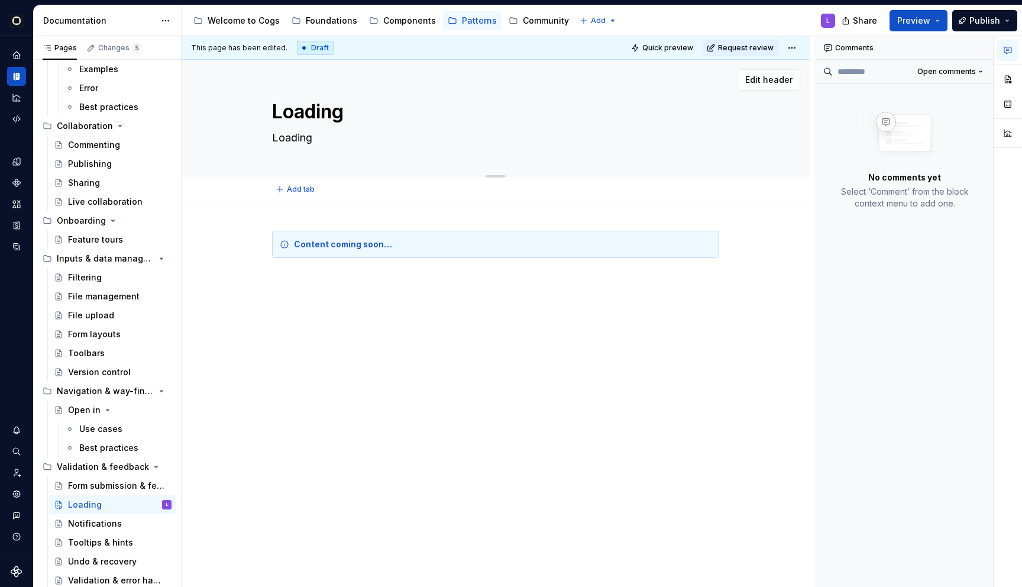
type textarea "*"
type textarea "Loading"
type textarea "*"
type textarea "Loading st"
type textarea "*"
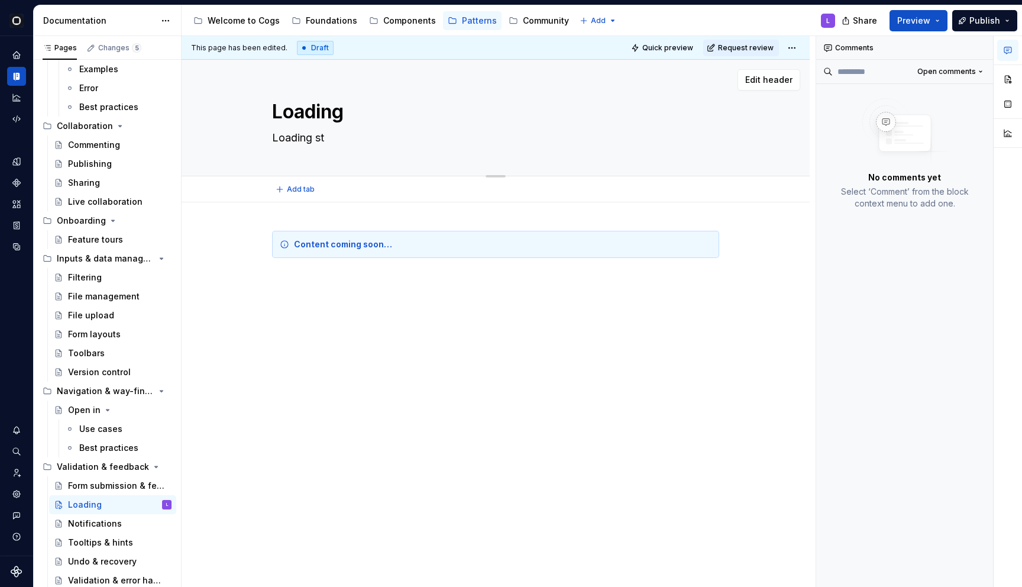
type textarea "Loading sta"
type textarea "*"
type textarea "Loading stat"
type textarea "*"
type textarea "Loading state"
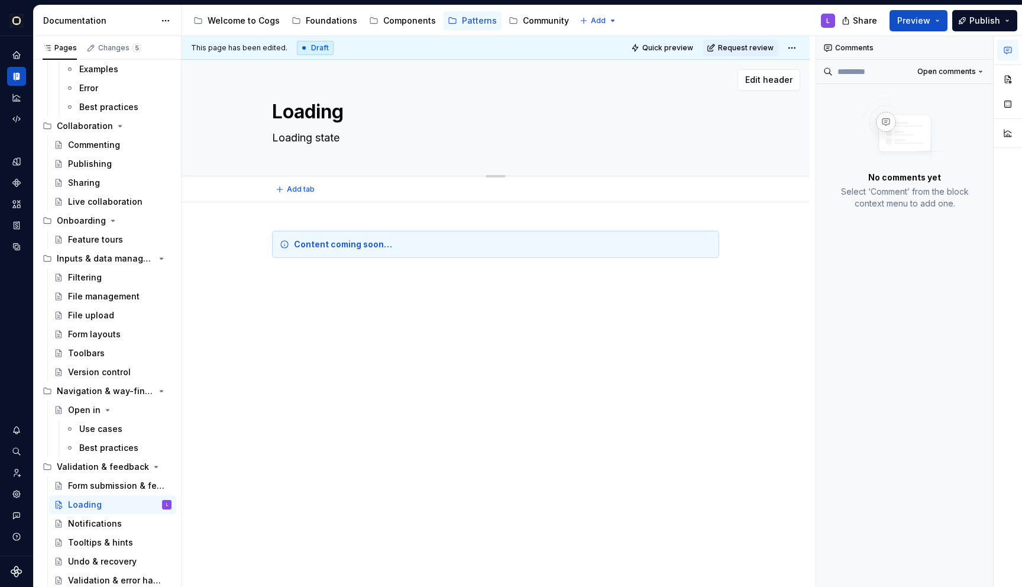
type textarea "*"
type textarea "Loading states"
type textarea "*"
type textarea "Loading states"
type textarea "*"
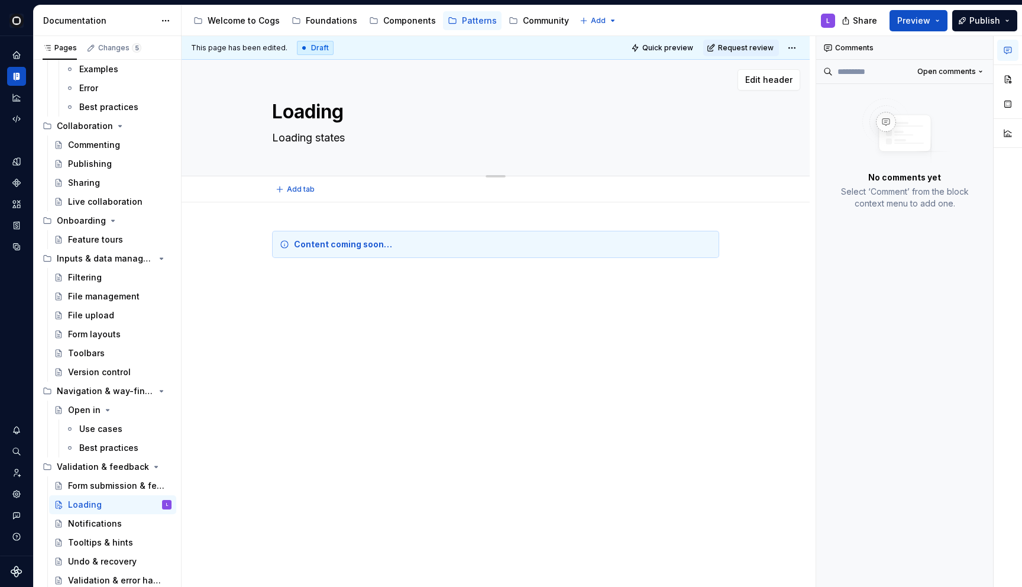
type textarea "Loading states a"
type textarea "*"
type textarea "Loading states and"
type textarea "*"
type textarea "Loading states and"
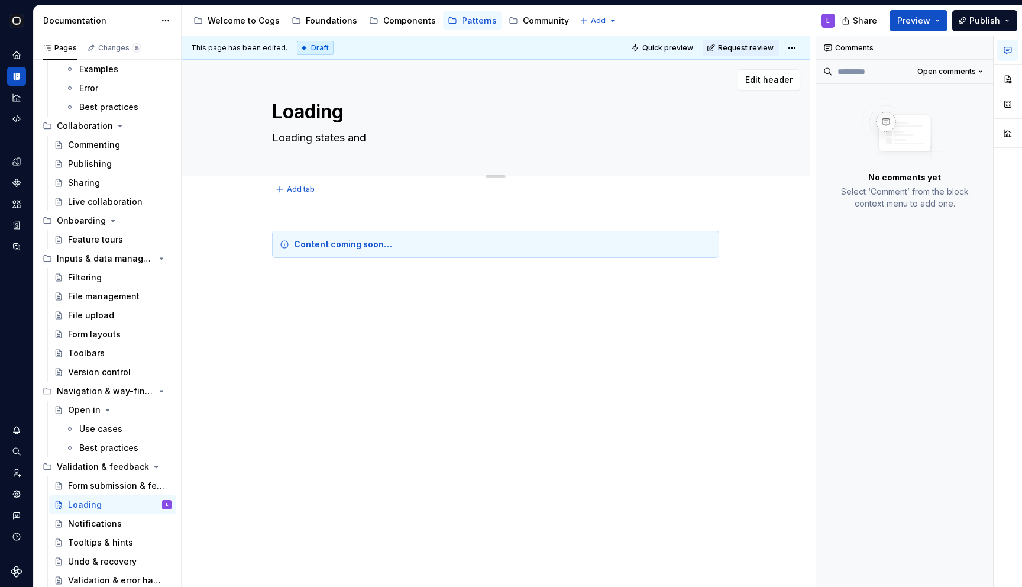
type textarea "*"
type textarea "Loading states and"
type textarea "*"
type textarea "Loading states an"
type textarea "*"
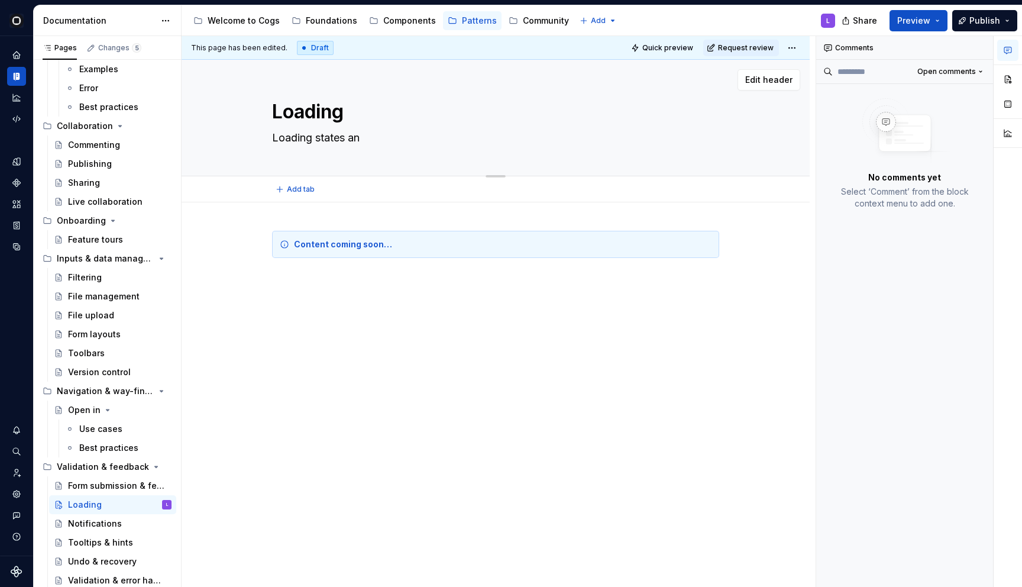
type textarea "Loading states a"
type textarea "*"
type textarea "Loading states"
type textarea "*"
type textarea "Loading states"
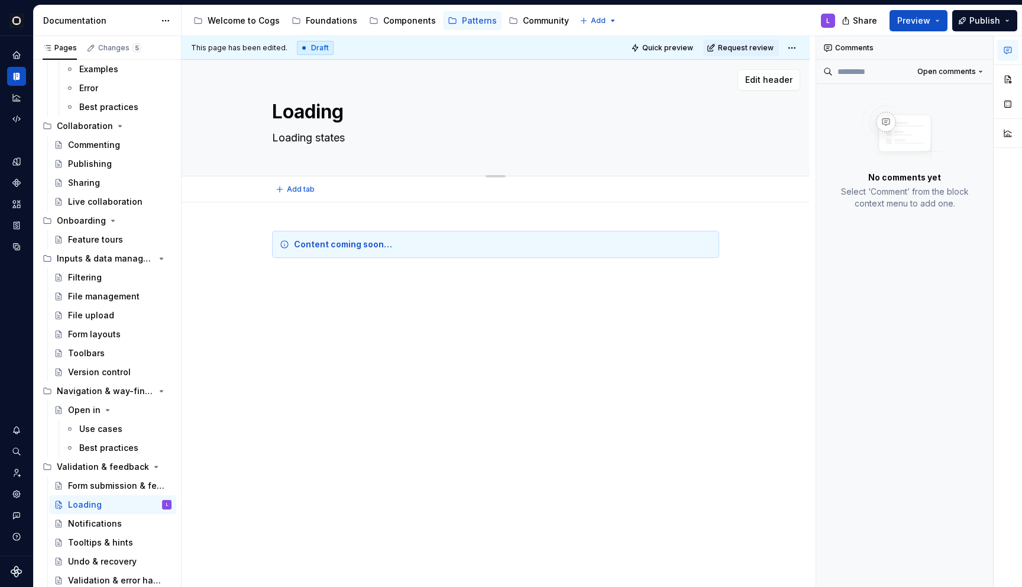
type textarea "*"
type textarea "Loading state"
type textarea "*"
type textarea "Loading stat"
type textarea "*"
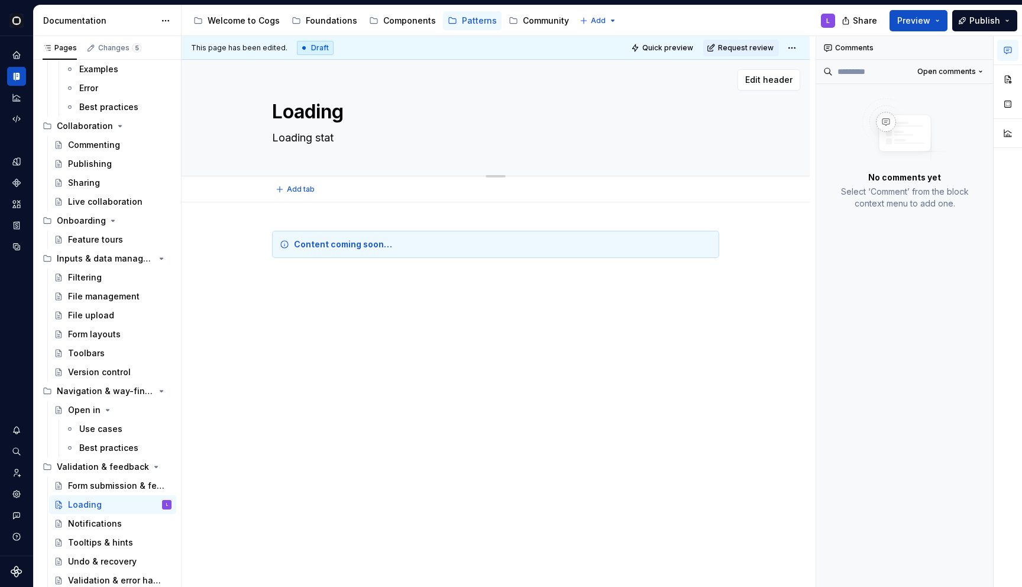
type textarea "Loading sta"
type textarea "*"
type textarea "Loading st"
type textarea "*"
type textarea "Loading s"
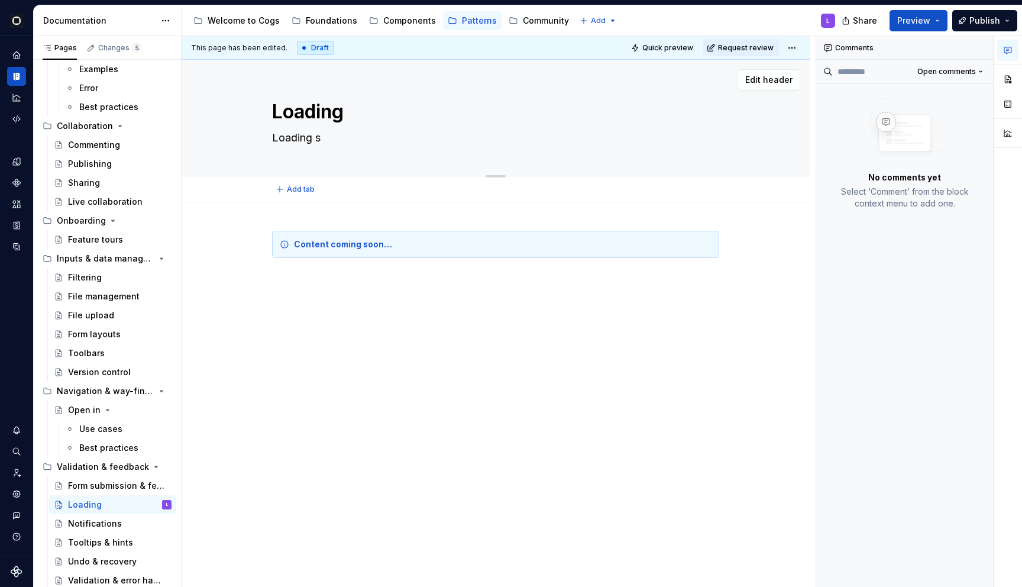
type textarea "*"
type textarea "Loading"
type textarea "*"
type textarea "Loading p"
type textarea "*"
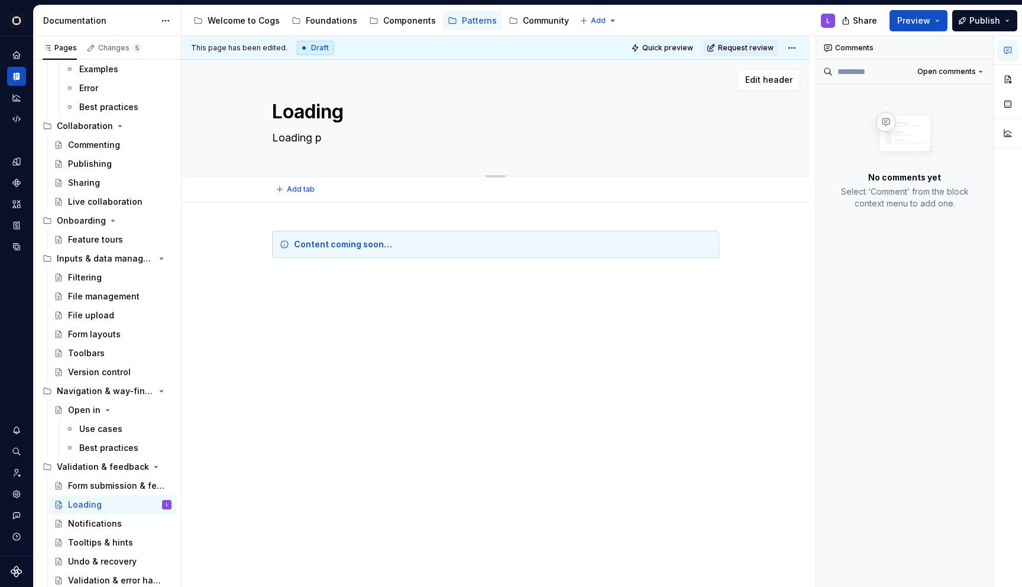
type textarea "Loading pa"
type textarea "*"
type textarea "Loading pat"
type textarea "*"
type textarea "Loading patt"
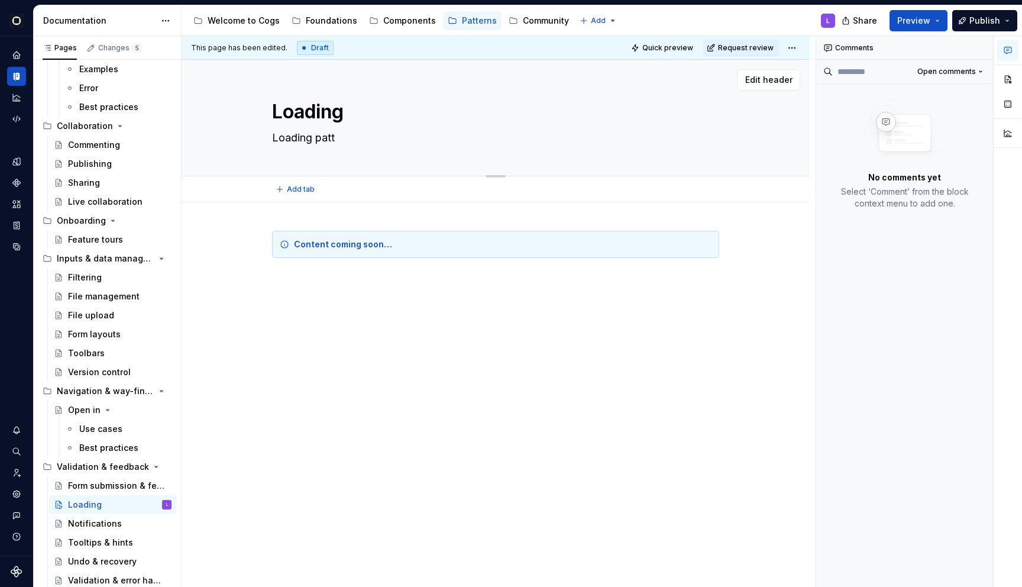
type textarea "*"
type textarea "Loading patte"
type textarea "*"
type textarea "Loading patter"
type textarea "*"
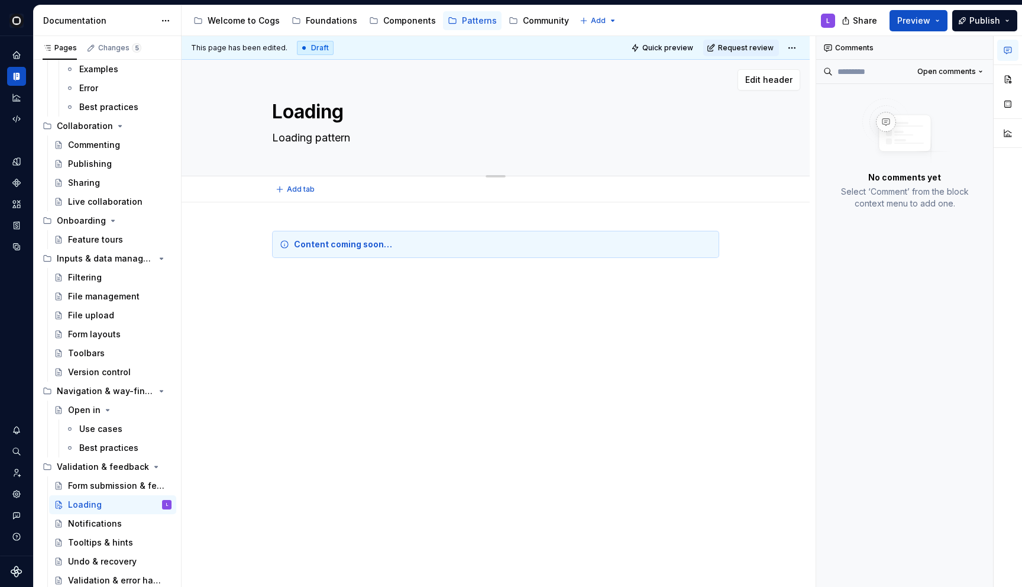
type textarea "Loading patterns"
type textarea "*"
type textarea "Loading patterns h"
type textarea "*"
type textarea "Loading patterns he"
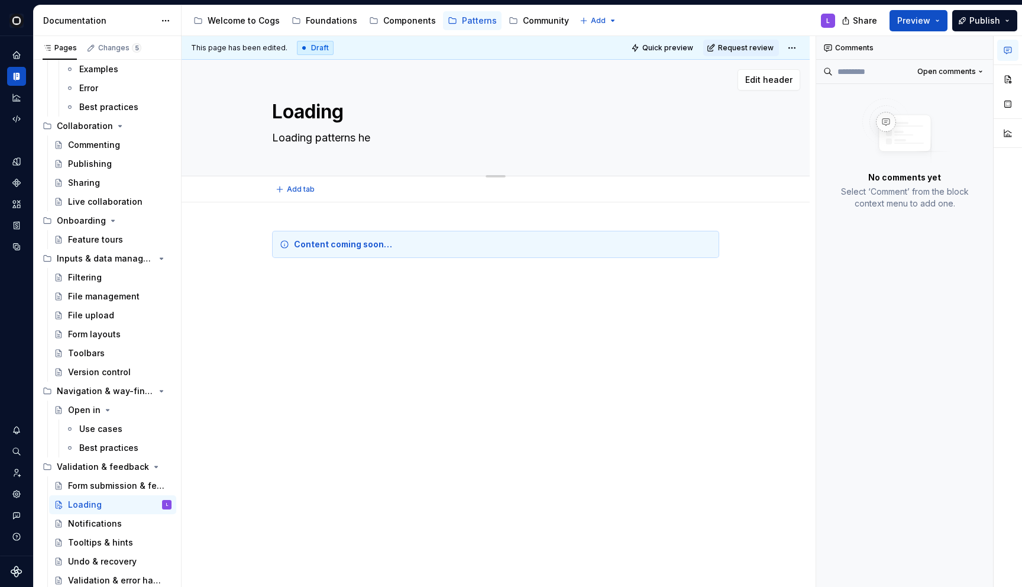
type textarea "*"
type textarea "Loading patterns hel"
type textarea "*"
type textarea "Loading patterns help"
type textarea "*"
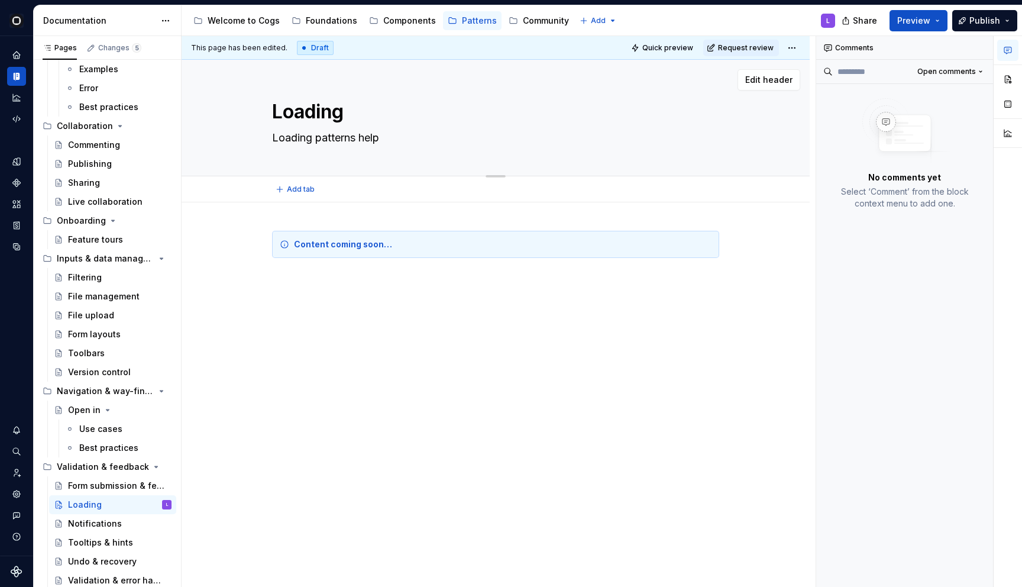
type textarea "Loading patterns help"
type textarea "*"
type textarea "Loading patterns help"
click at [400, 142] on textarea "Loading patterns help" at bounding box center [493, 137] width 447 height 19
paste textarea "reduce the perceived wait time for your user and increase the perceived value o…"
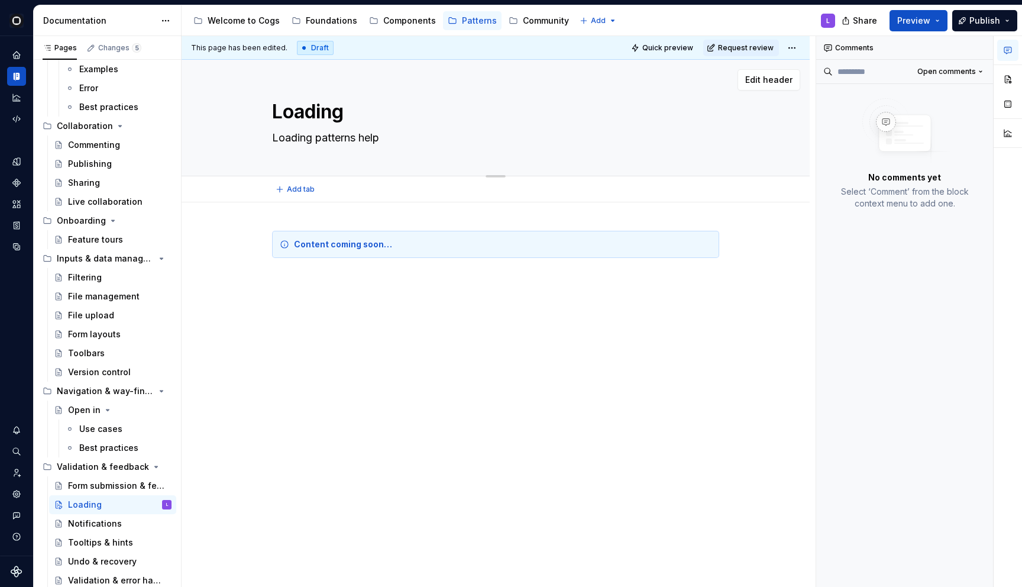
type textarea "*"
type textarea "Loading patterns help reduce the perceived wait time for your user and increase…"
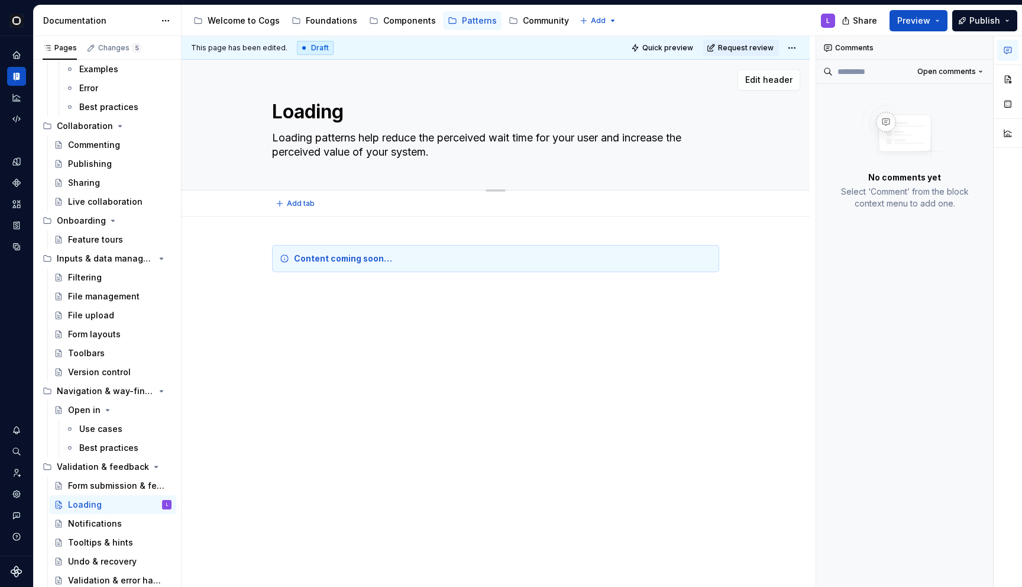
click at [566, 139] on textarea "Loading patterns help reduce the perceived wait time for your user and increase…" at bounding box center [493, 144] width 447 height 33
type textarea "*"
type textarea "Loading patterns help reduce the perceived wait time for t user and increase th…"
type textarea "*"
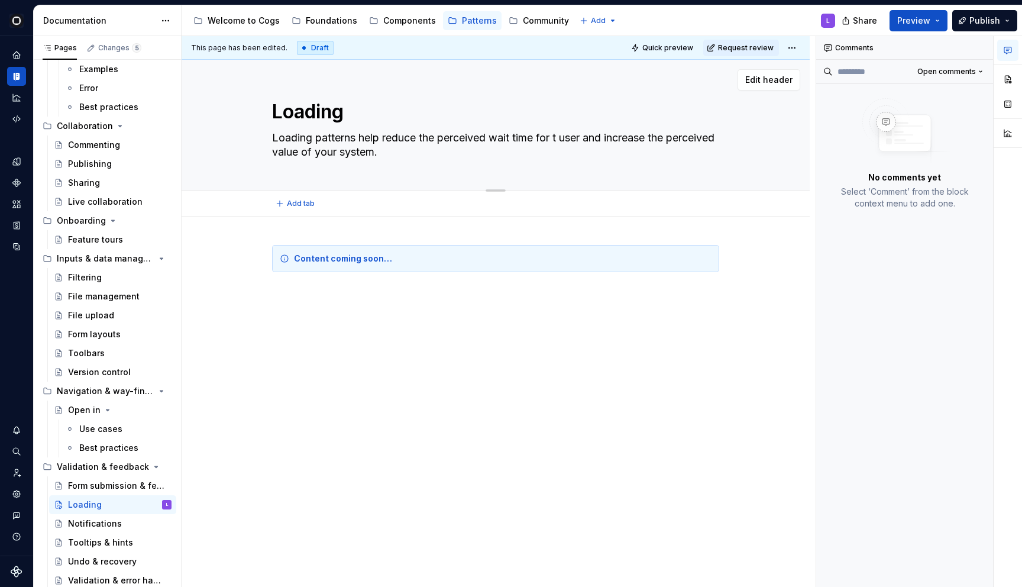
type textarea "Loading patterns help reduce the perceived wait time for th user and increase t…"
type textarea "*"
type textarea "Loading patterns help reduce the perceived wait time for the user and increase …"
click at [393, 150] on textarea "Loading patterns help reduce the perceived wait time for the user and increase …" at bounding box center [493, 144] width 447 height 33
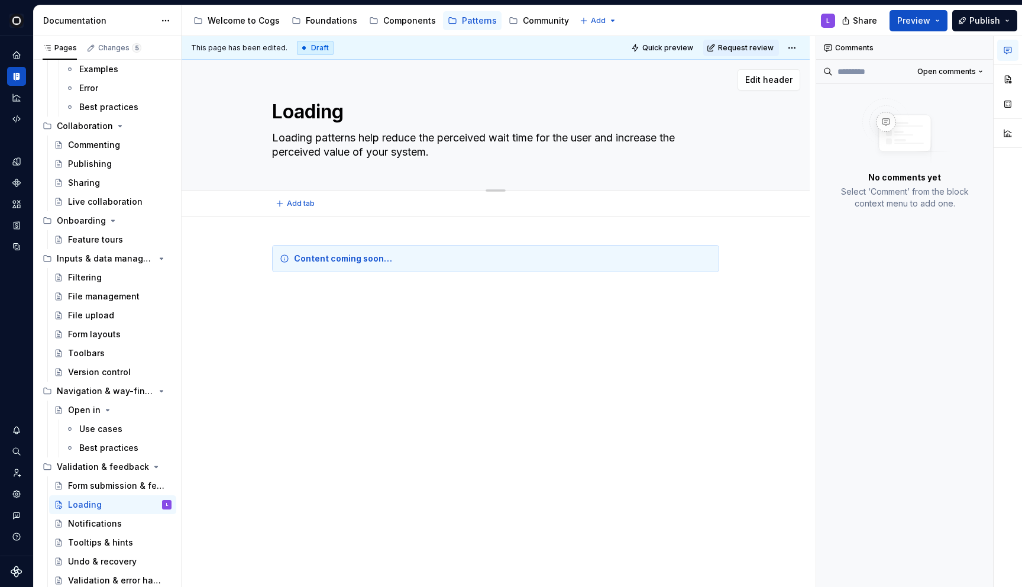
click at [388, 150] on textarea "Loading patterns help reduce the perceived wait time for the user and increase …" at bounding box center [493, 144] width 447 height 33
type textarea "*"
type textarea "Loading patterns help reduce the perceived wait time for the user and increase …"
type textarea "*"
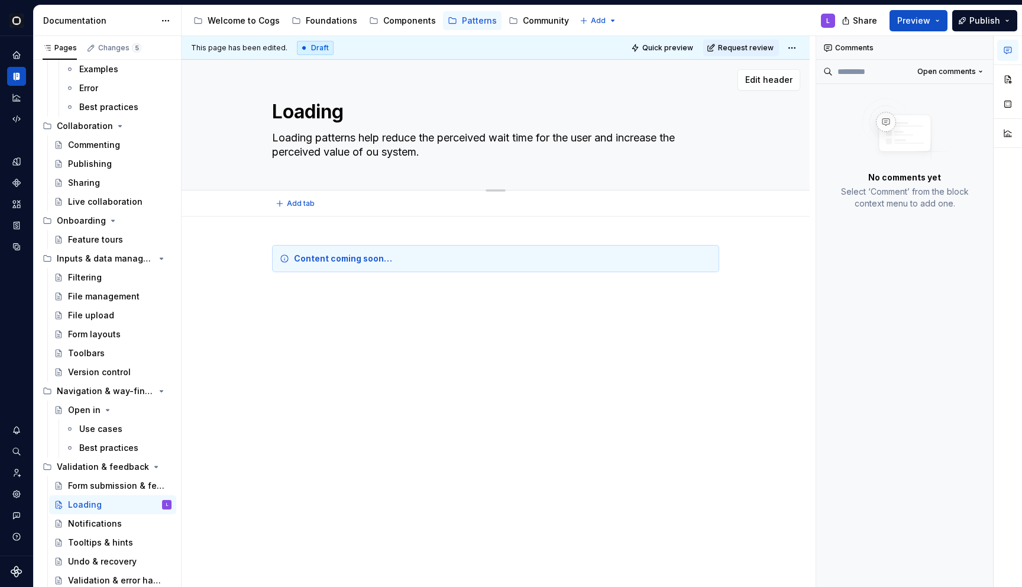
type textarea "Loading patterns help reduce the perceived wait time for the user and increase …"
type textarea "*"
type textarea "Loading patterns help reduce the perceived wait time for the user and increase …"
click at [473, 298] on div "Content coming soon…" at bounding box center [495, 274] width 447 height 59
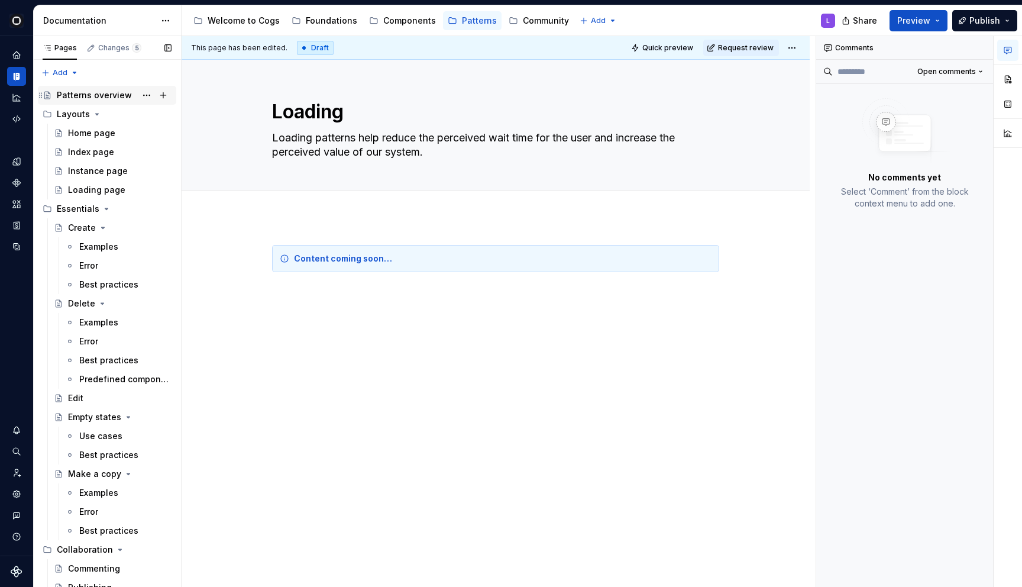
click at [102, 100] on div "Patterns overview" at bounding box center [94, 95] width 75 height 12
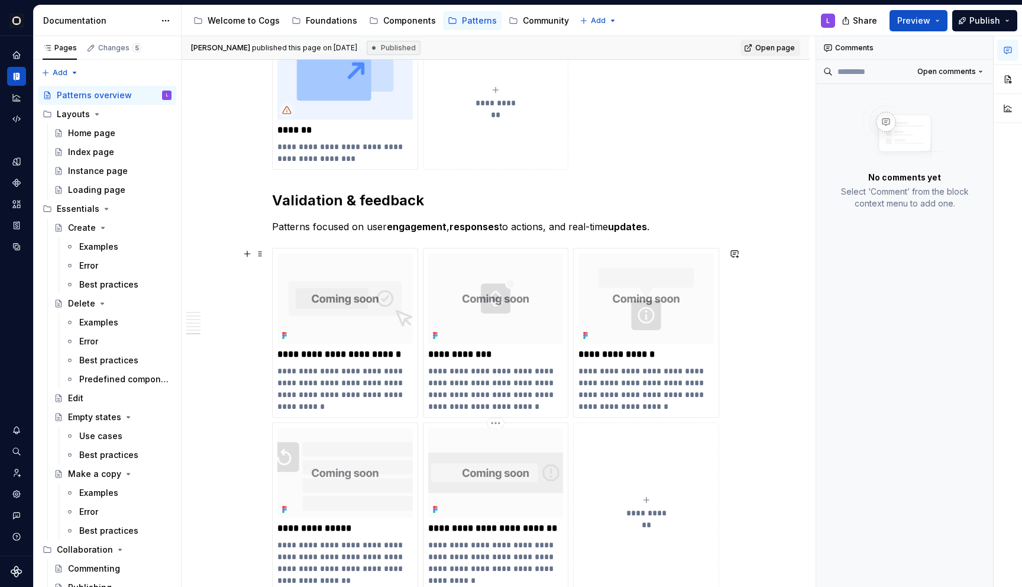
scroll to position [2170, 0]
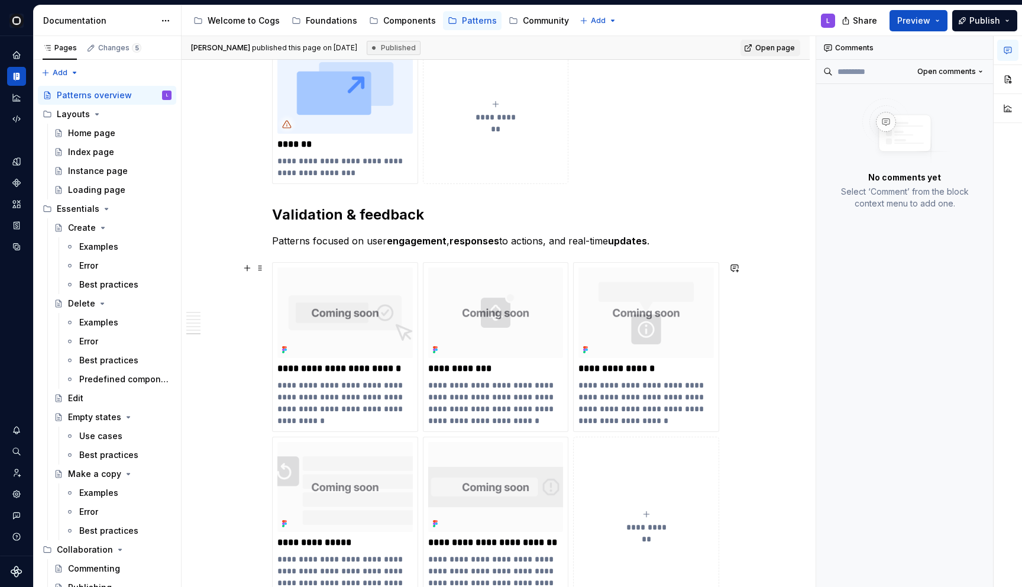
click at [664, 525] on span "**********" at bounding box center [645, 527] width 51 height 12
type textarea "*"
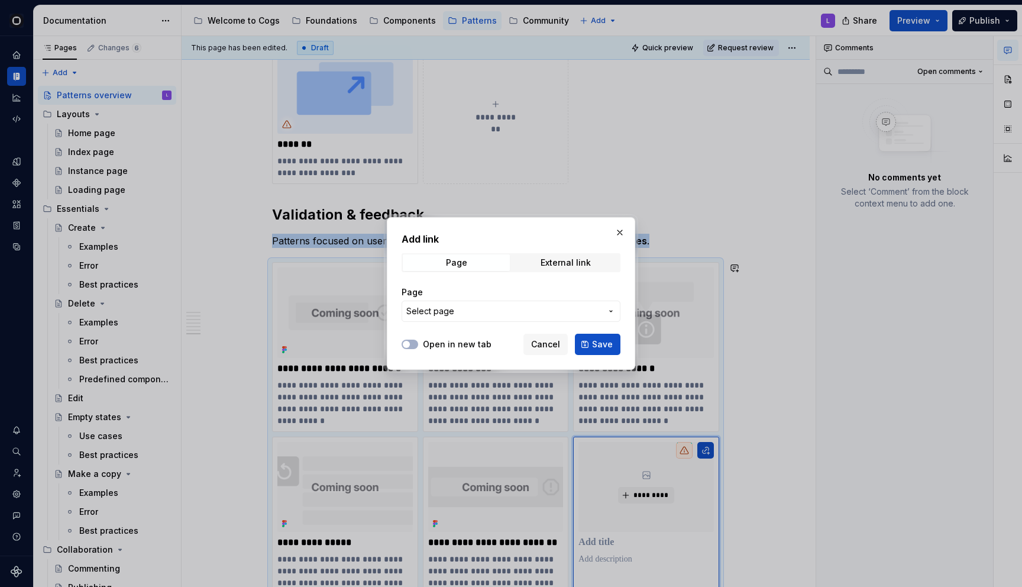
click at [526, 318] on button "Select page" at bounding box center [511, 310] width 219 height 21
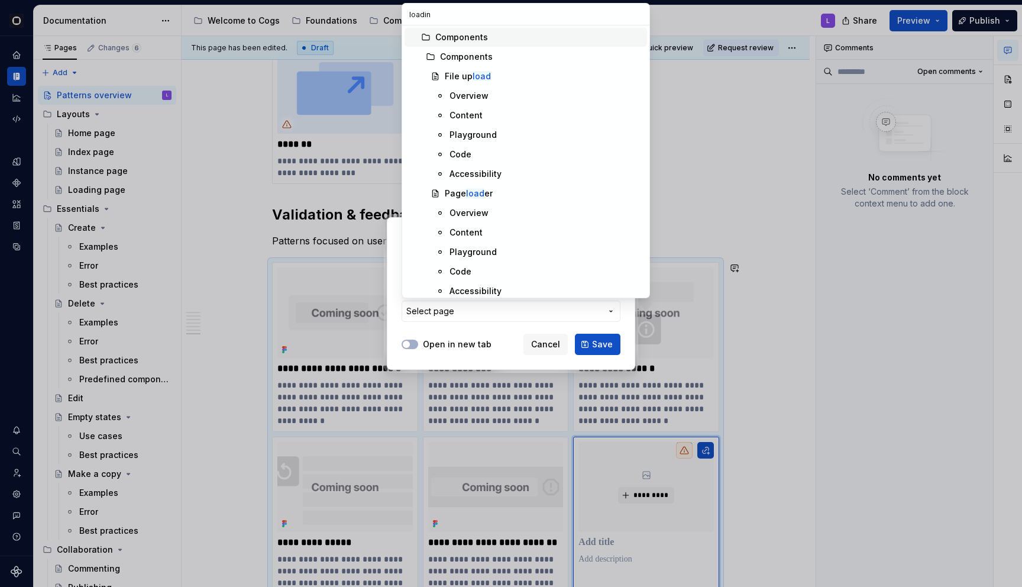
type input "loading"
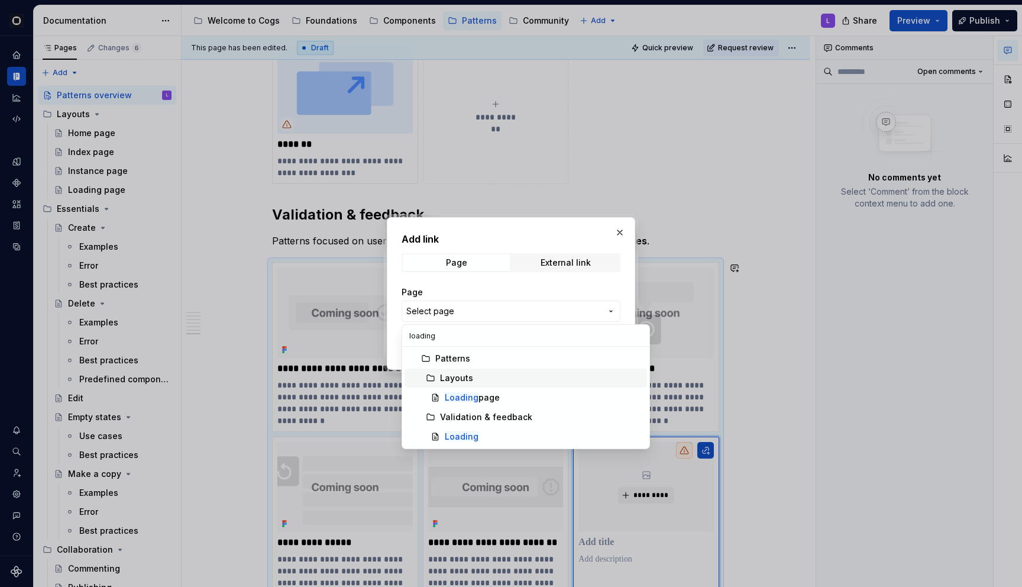
type textarea "*"
type input "loading"
click at [462, 431] on div "Loading" at bounding box center [462, 437] width 34 height 12
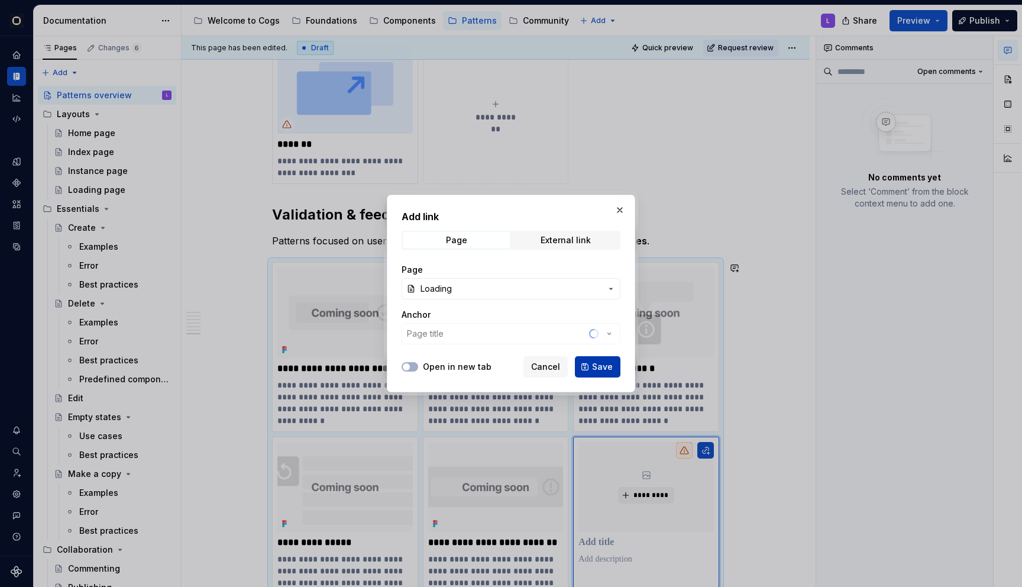
click at [587, 366] on button "Save" at bounding box center [598, 366] width 46 height 21
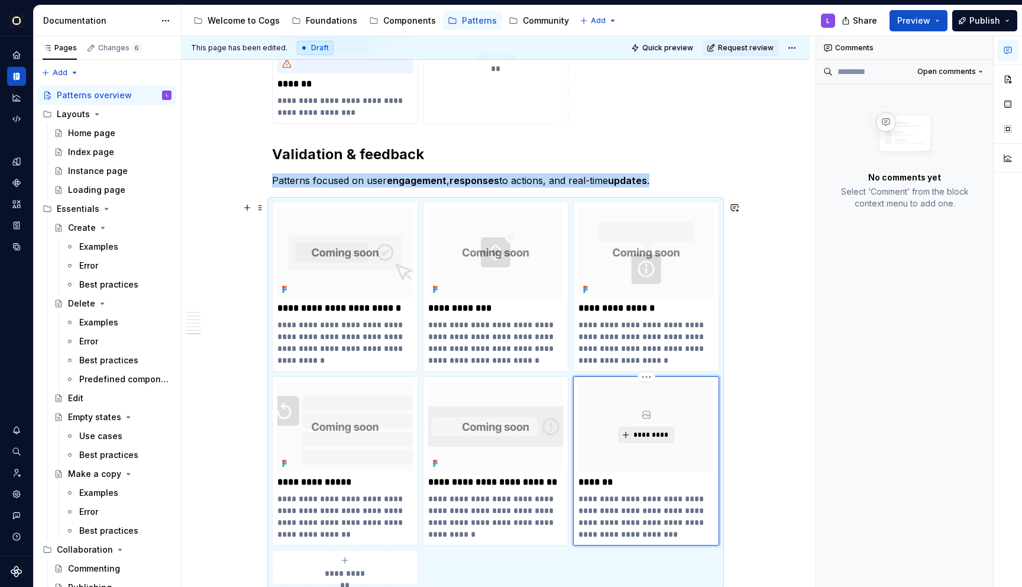
click at [662, 438] on span "*********" at bounding box center [651, 434] width 36 height 9
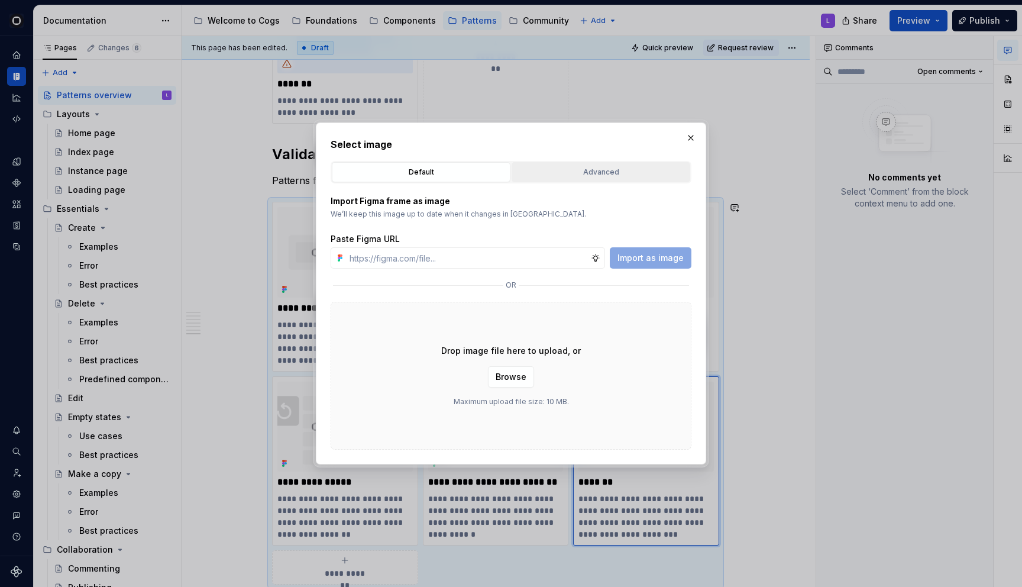
click at [613, 173] on div "Advanced" at bounding box center [601, 172] width 170 height 12
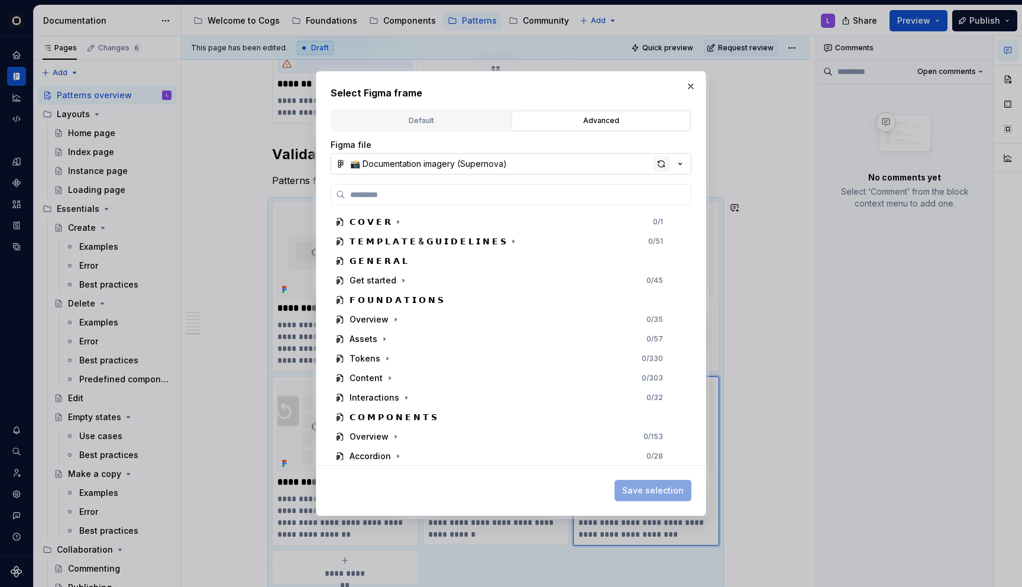
click at [661, 169] on div "button" at bounding box center [661, 164] width 17 height 17
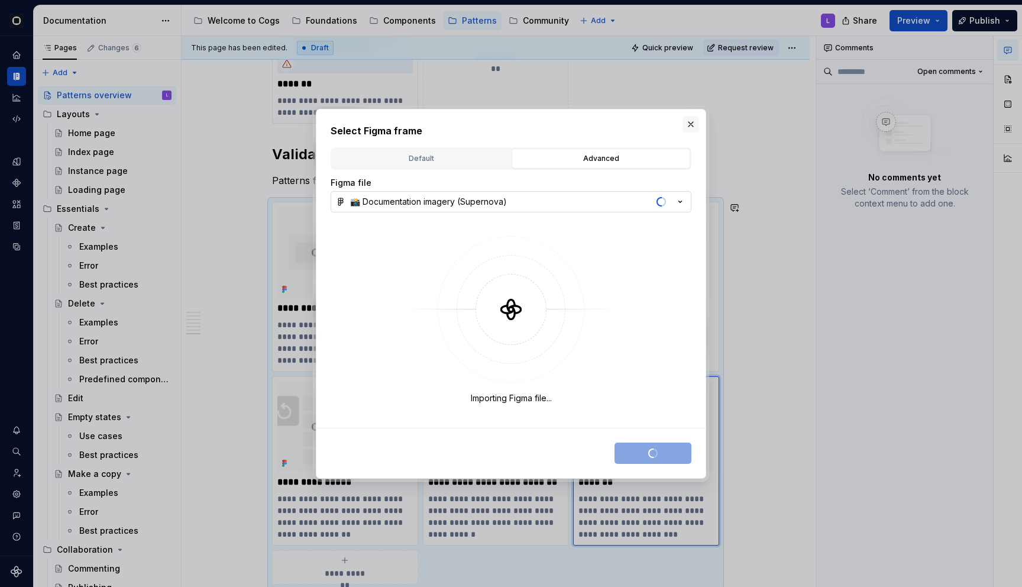
click at [690, 123] on button "button" at bounding box center [691, 124] width 17 height 17
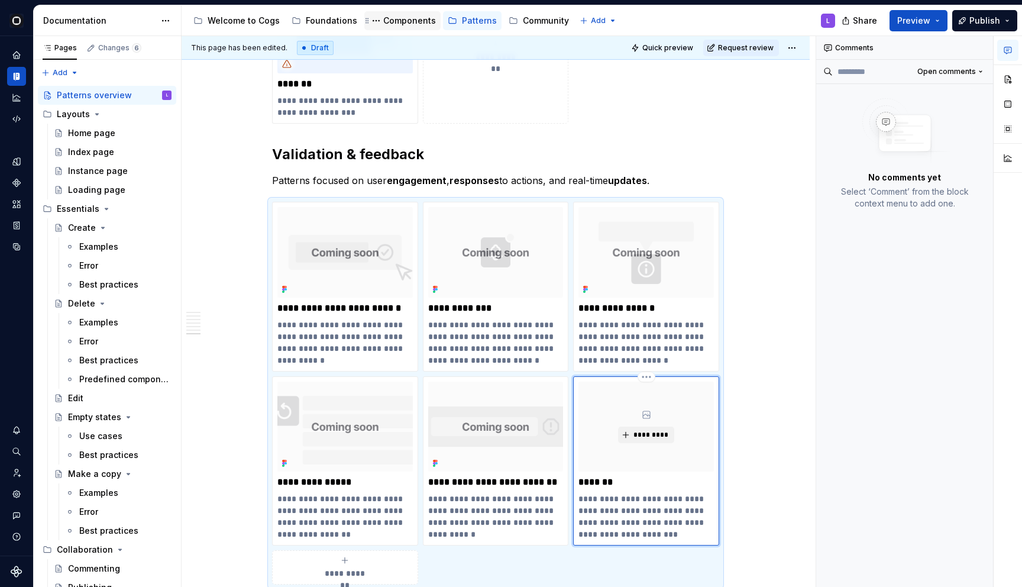
click at [391, 14] on div "Components" at bounding box center [402, 21] width 67 height 14
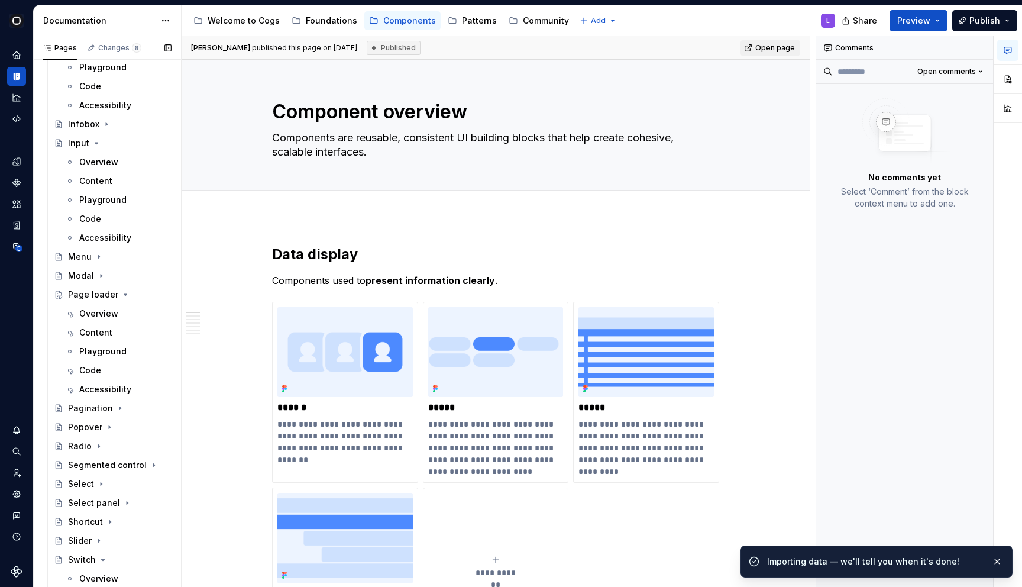
scroll to position [739, 0]
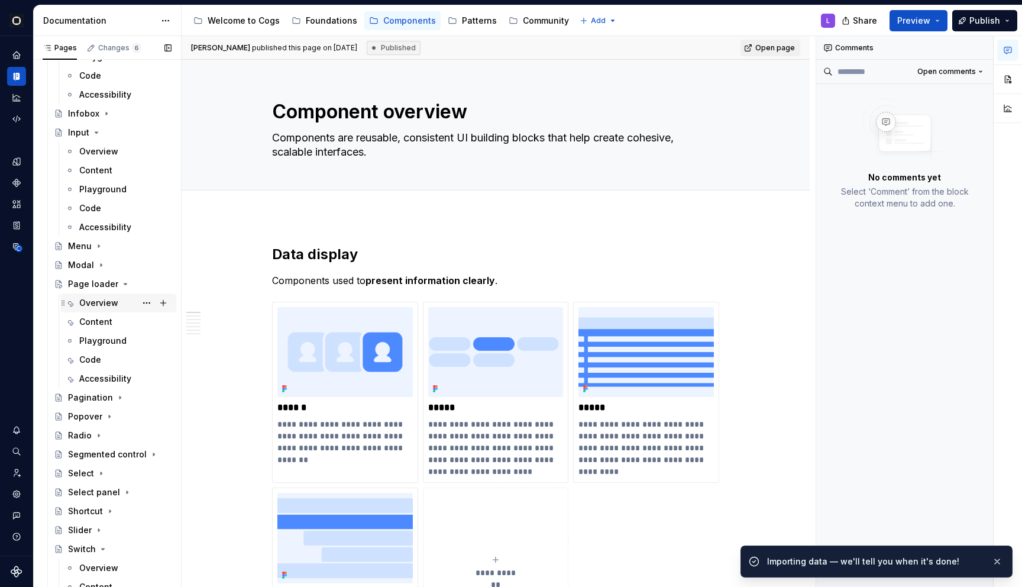
click at [114, 303] on div "Overview" at bounding box center [98, 303] width 39 height 12
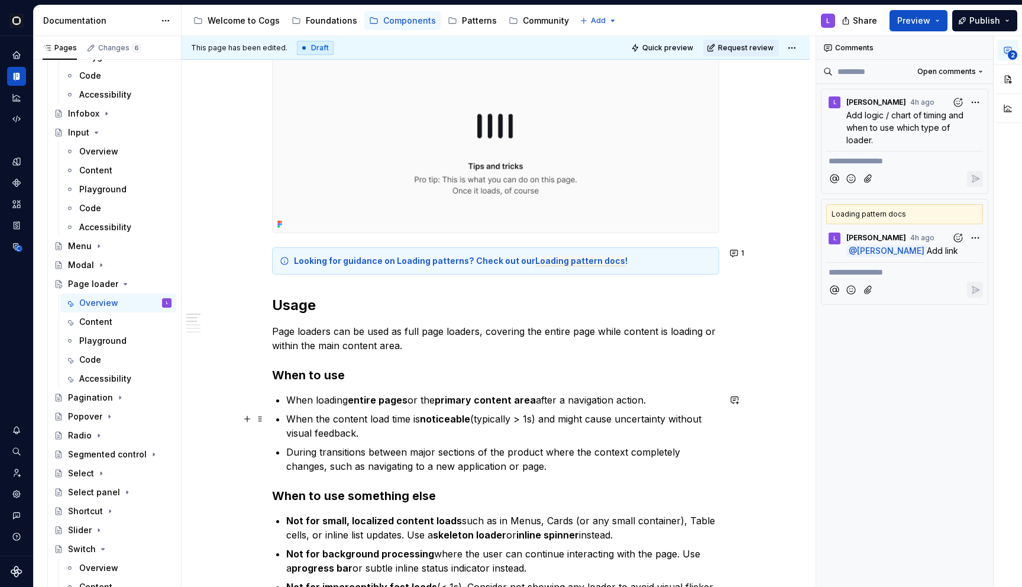
scroll to position [385, 0]
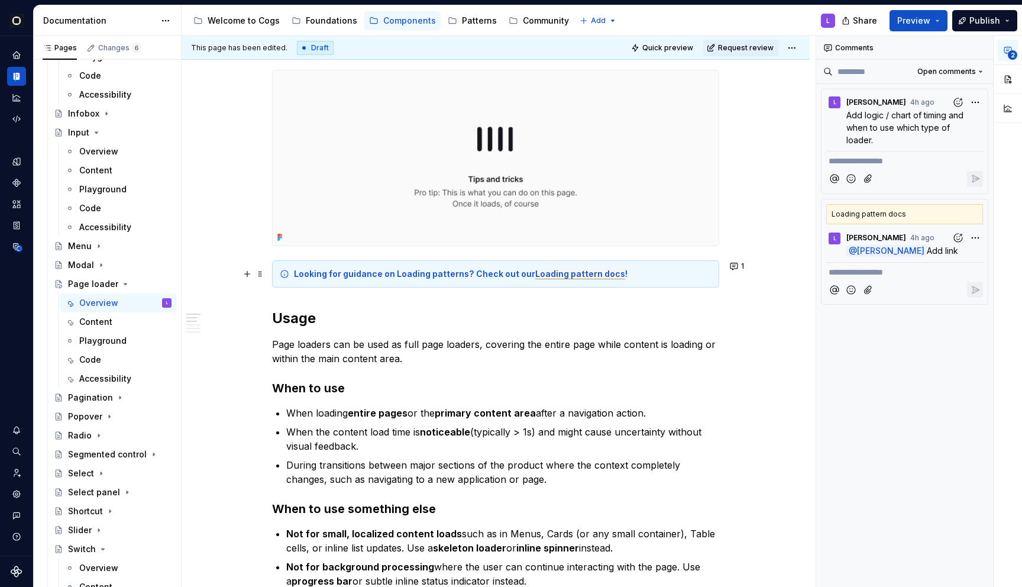
type textarea "*"
click at [568, 275] on span "Loading pattern docs" at bounding box center [580, 274] width 90 height 11
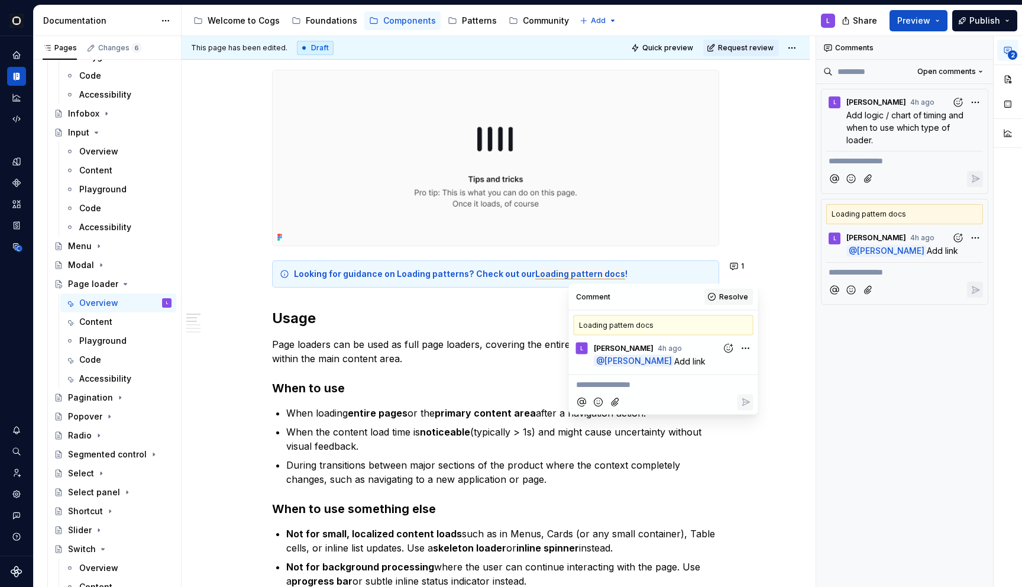
click at [715, 300] on button "Resolve" at bounding box center [728, 297] width 49 height 17
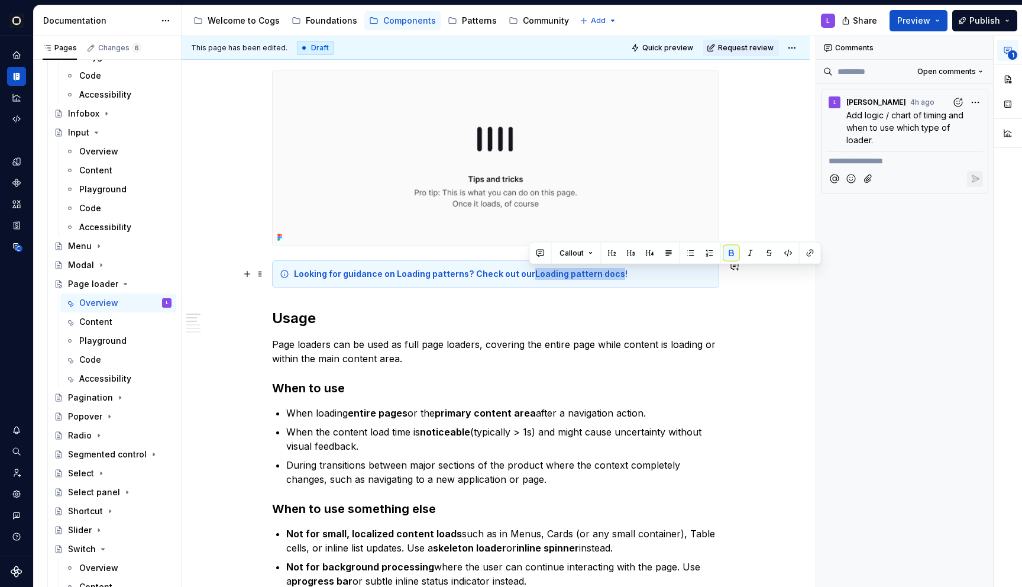
drag, startPoint x: 530, startPoint y: 276, endPoint x: 613, endPoint y: 274, distance: 83.4
click at [613, 274] on strong "Loading pattern docs" at bounding box center [580, 274] width 90 height 10
click at [817, 252] on button "button" at bounding box center [810, 253] width 17 height 17
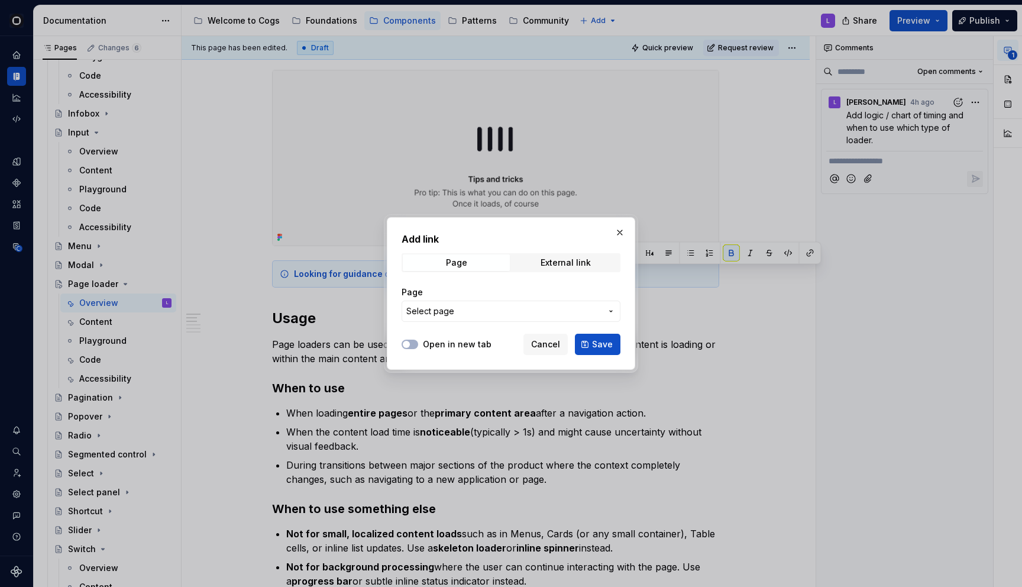
click at [495, 318] on button "Select page" at bounding box center [511, 310] width 219 height 21
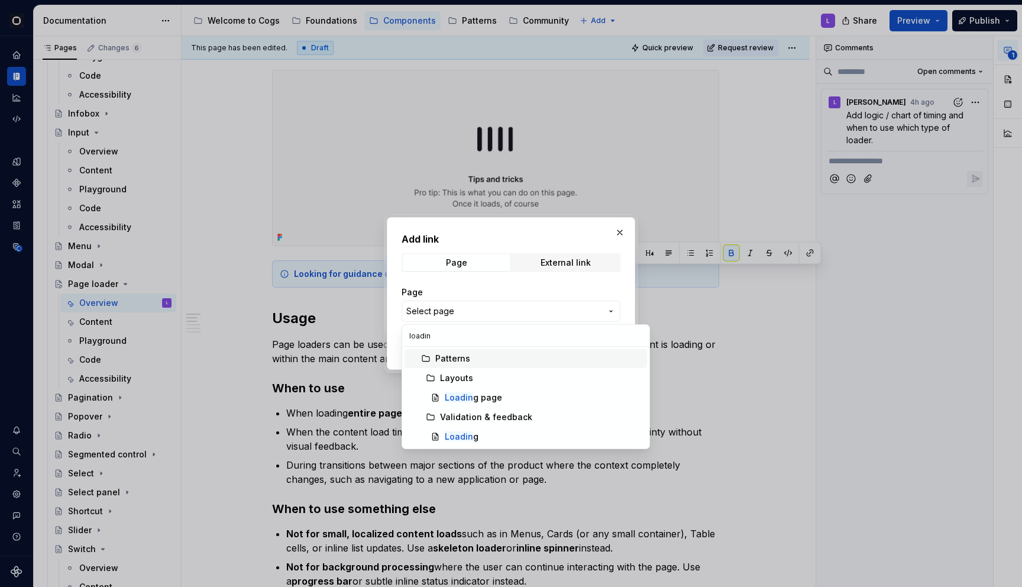
type input "loading"
click at [449, 435] on mark "Loading" at bounding box center [462, 436] width 34 height 10
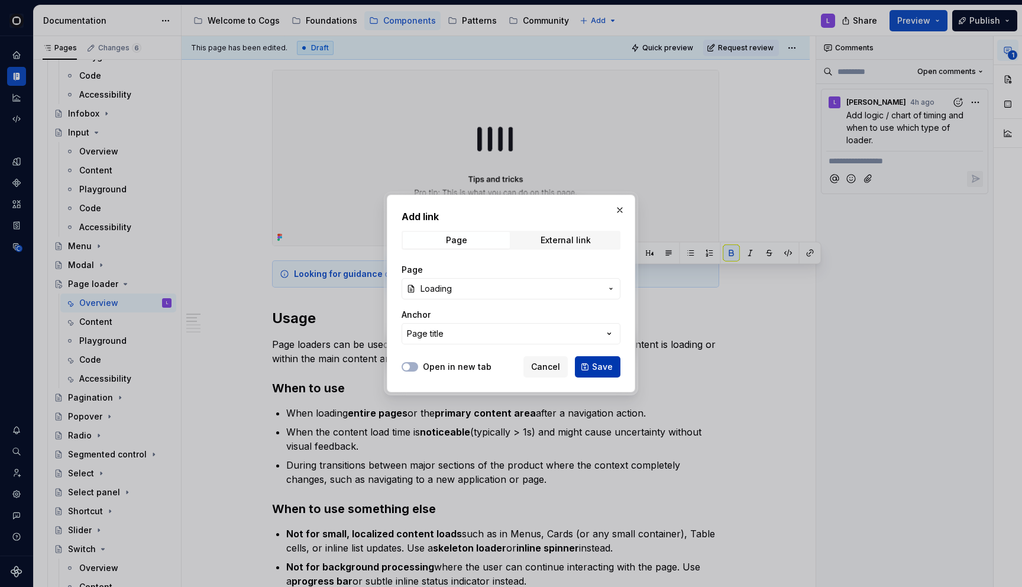
click at [586, 363] on button "Save" at bounding box center [598, 366] width 46 height 21
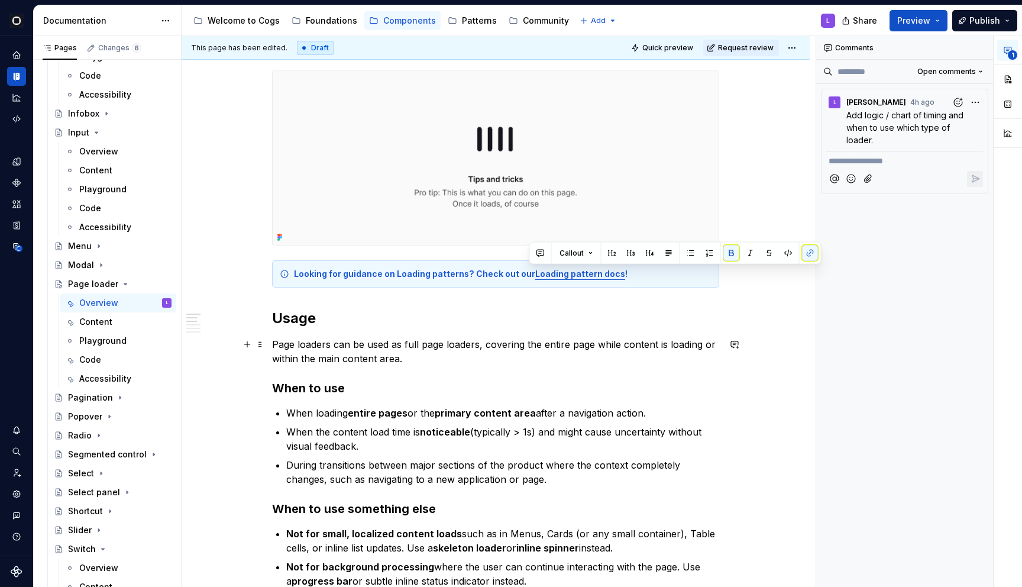
click at [580, 360] on p "Page loaders can be used as full page loaders, covering the entire page while c…" at bounding box center [495, 351] width 447 height 28
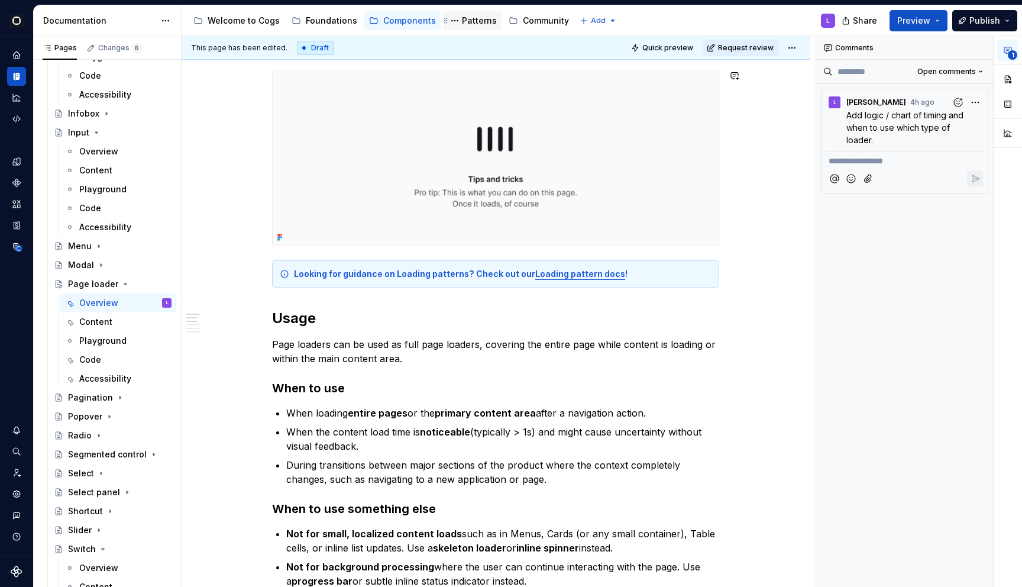
click at [468, 24] on div "Patterns" at bounding box center [479, 21] width 35 height 12
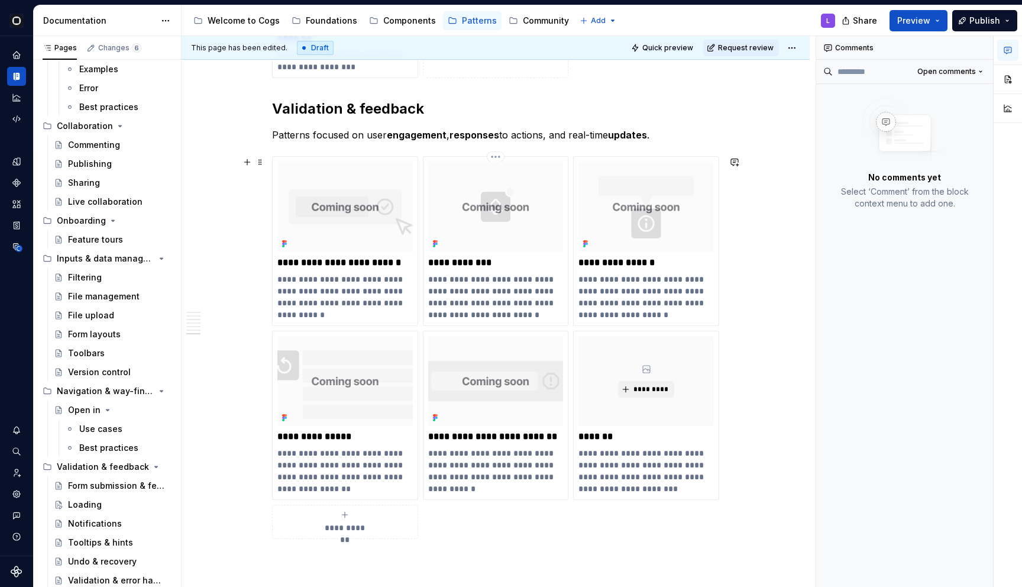
scroll to position [2418, 0]
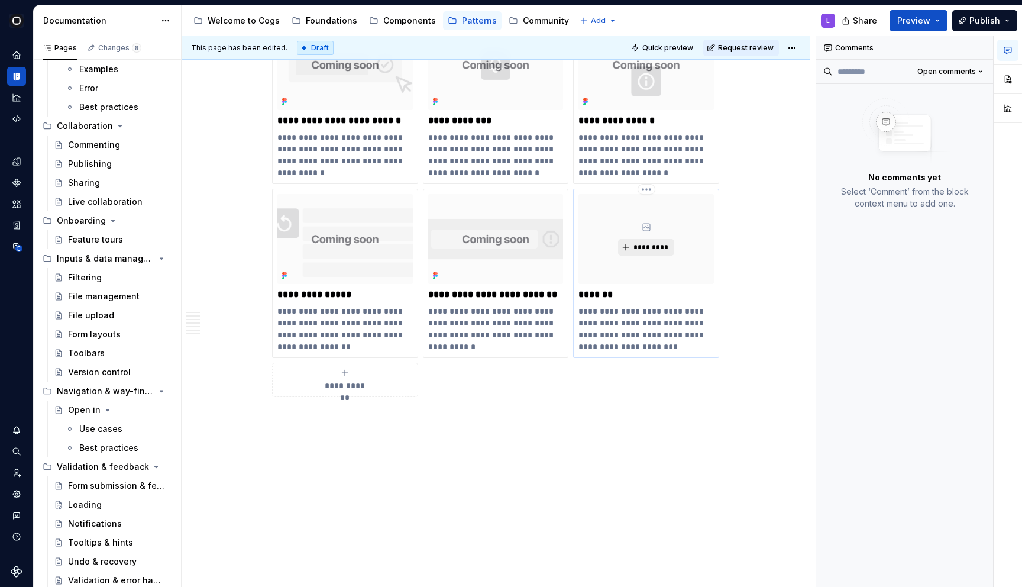
click at [639, 249] on span "*********" at bounding box center [651, 246] width 36 height 9
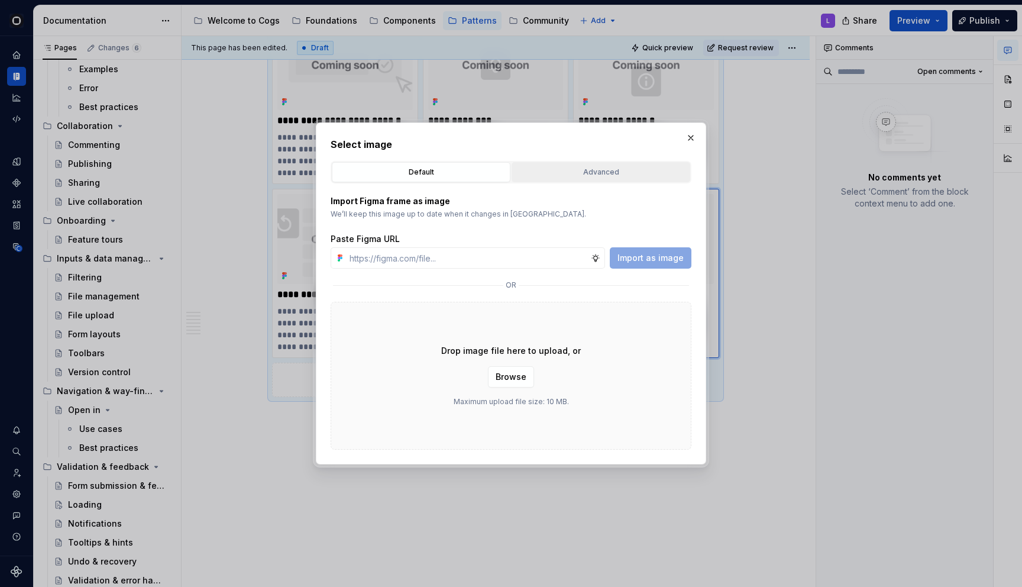
click at [559, 170] on div "Advanced" at bounding box center [601, 172] width 170 height 12
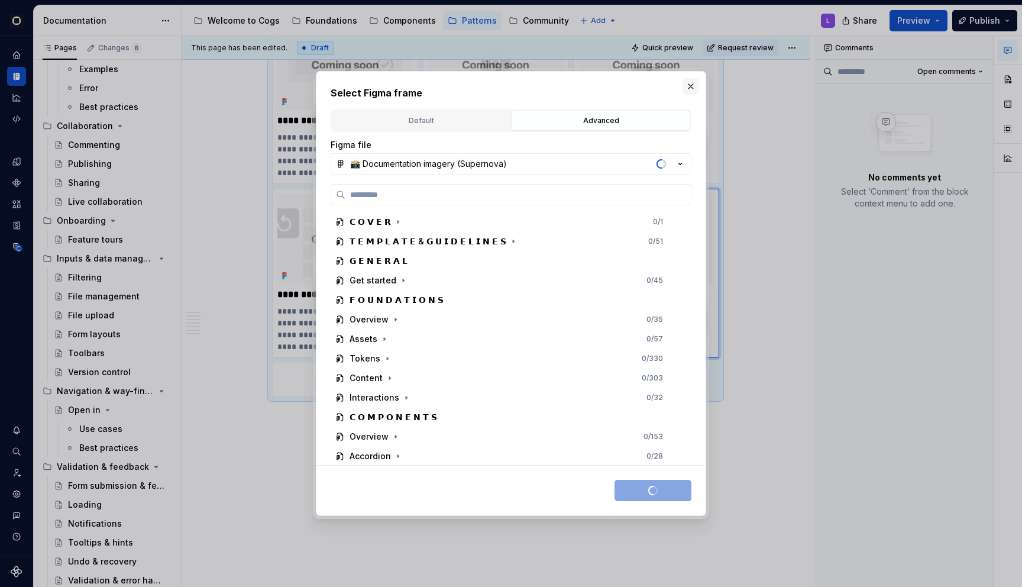
click at [691, 85] on button "button" at bounding box center [691, 86] width 17 height 17
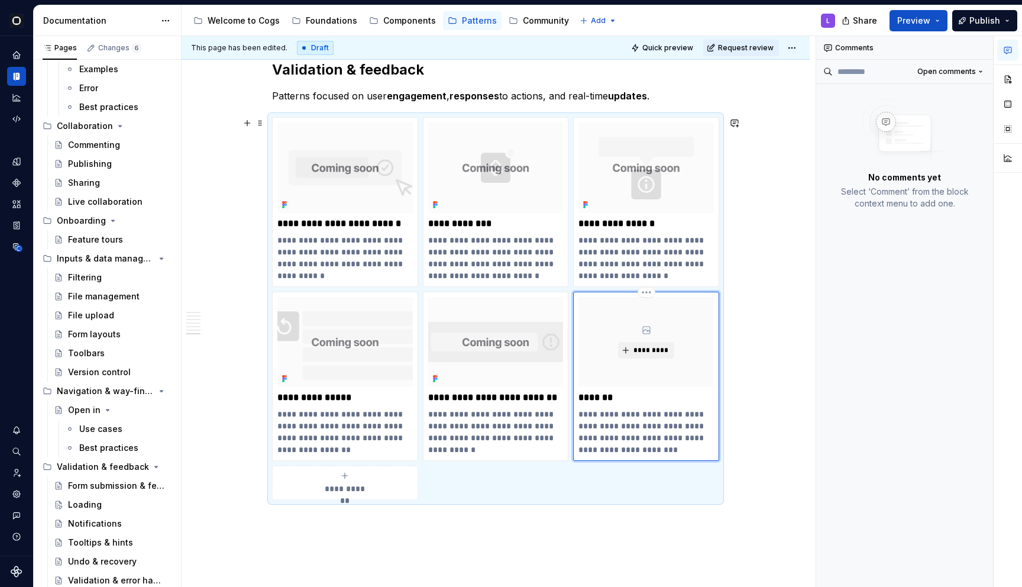
scroll to position [2244, 0]
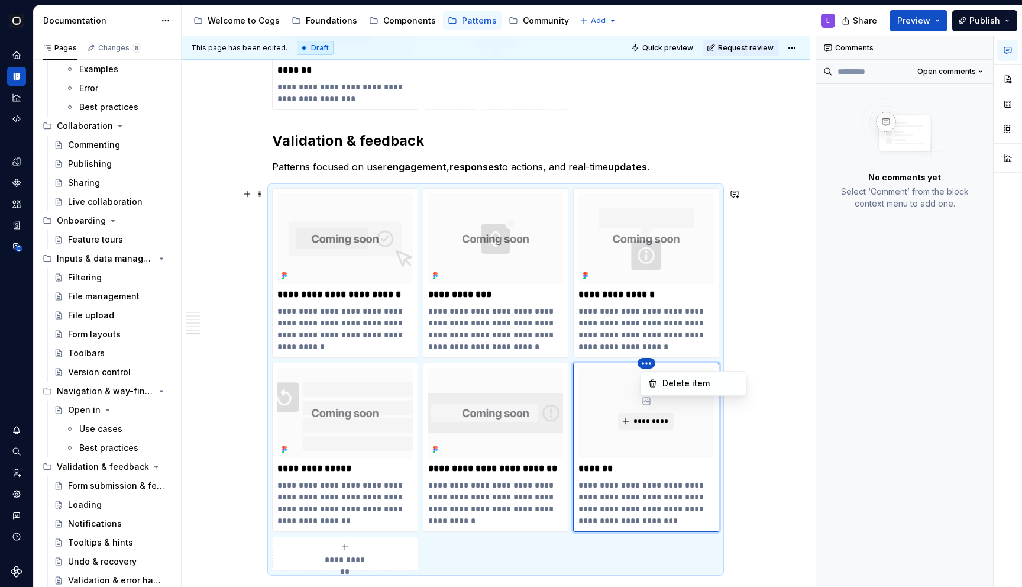
click at [616, 396] on html "Cogs L Design system data Documentation Accessibility guide for tree Page tree.…" at bounding box center [511, 293] width 1022 height 587
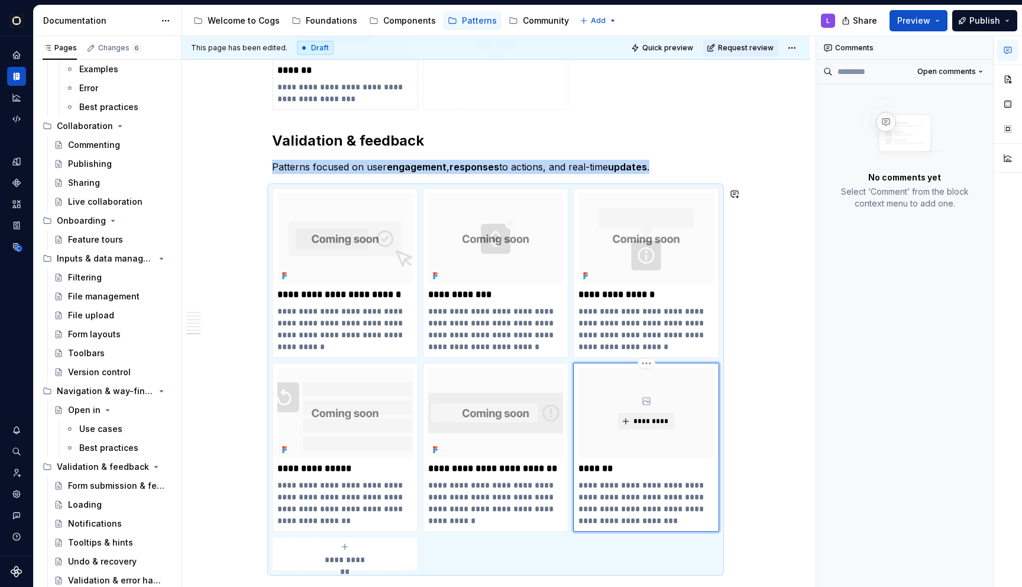
click at [609, 412] on html "Cogs L Design system data Documentation Accessibility guide for tree Page tree.…" at bounding box center [511, 293] width 1022 height 587
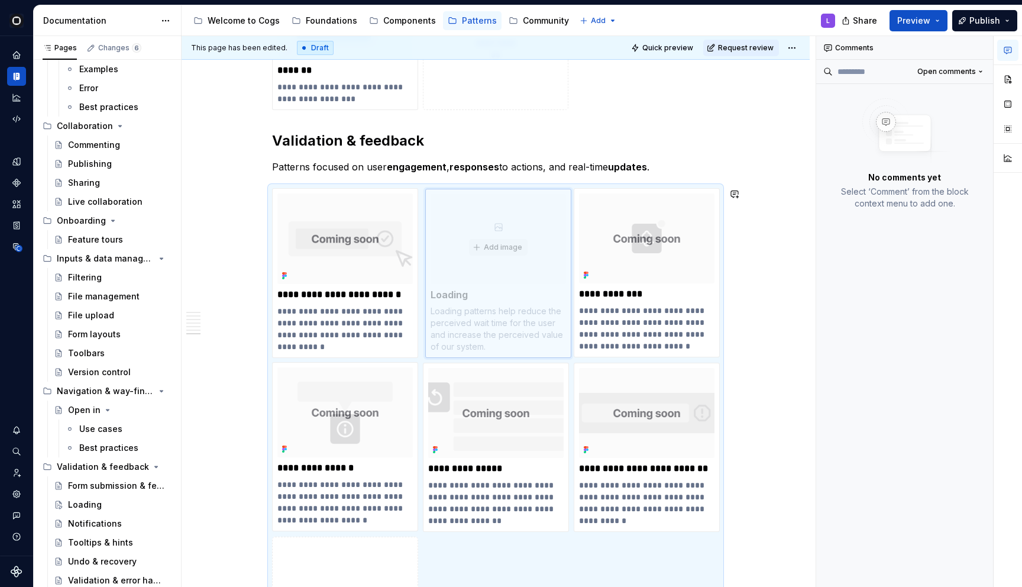
drag, startPoint x: 615, startPoint y: 400, endPoint x: 485, endPoint y: 284, distance: 174.3
click at [487, 287] on body "Cogs L Design system data Documentation Accessibility guide for tree Page tree.…" at bounding box center [511, 293] width 1022 height 587
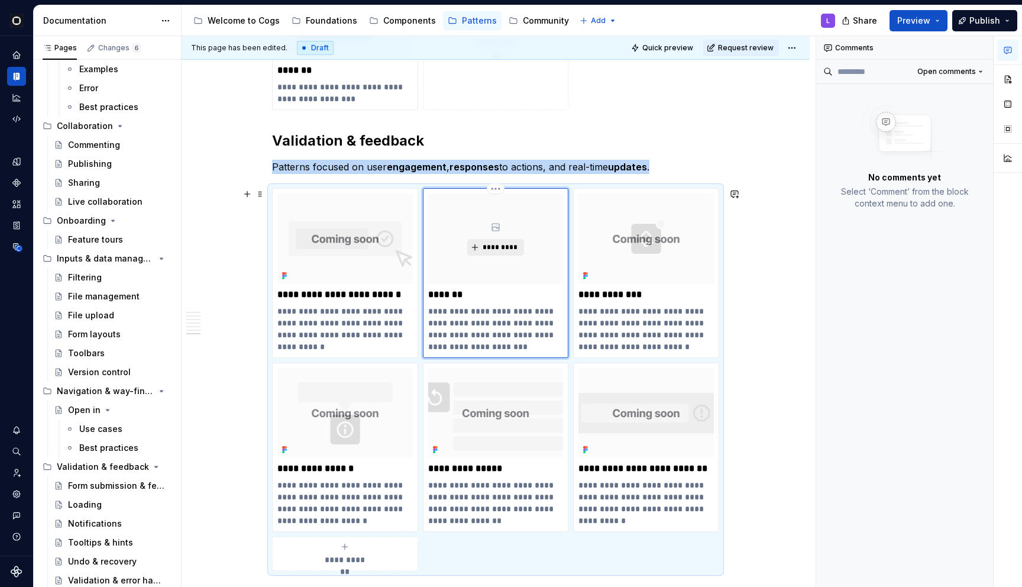
click at [503, 251] on span "*********" at bounding box center [500, 246] width 36 height 9
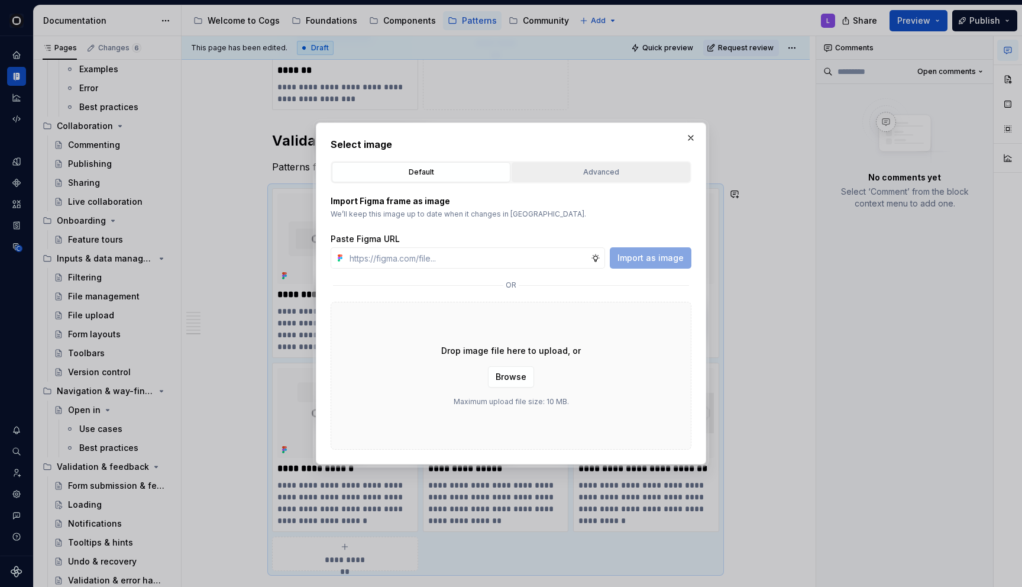
click at [555, 173] on div "Advanced" at bounding box center [601, 172] width 170 height 12
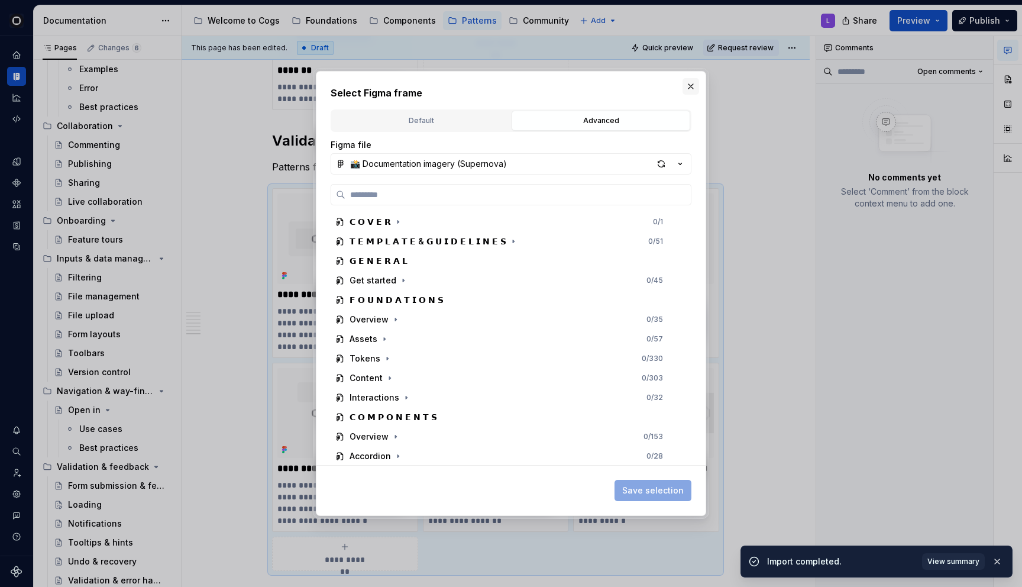
click at [693, 84] on button "button" at bounding box center [691, 86] width 17 height 17
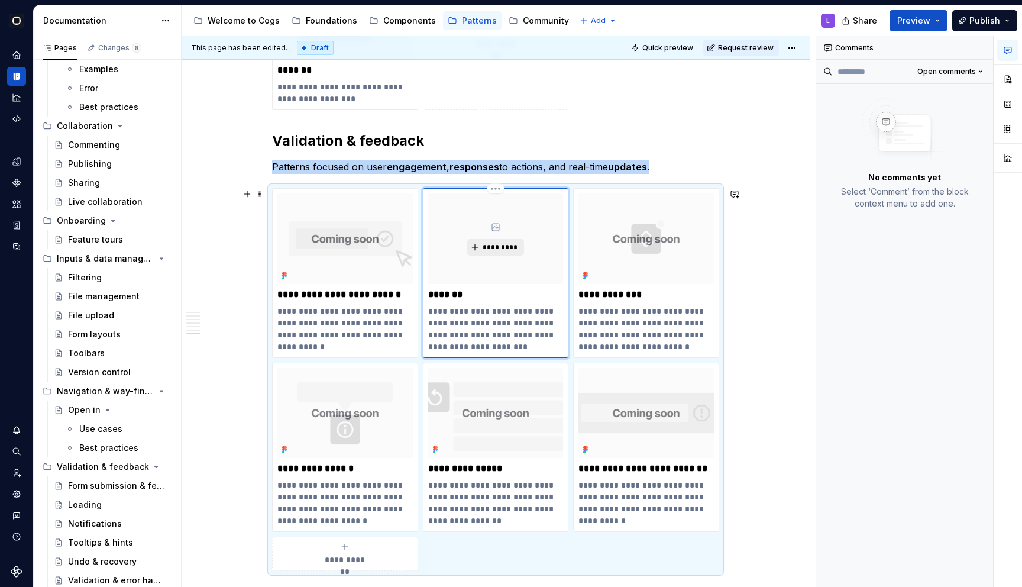
click at [500, 250] on span "*********" at bounding box center [500, 246] width 36 height 9
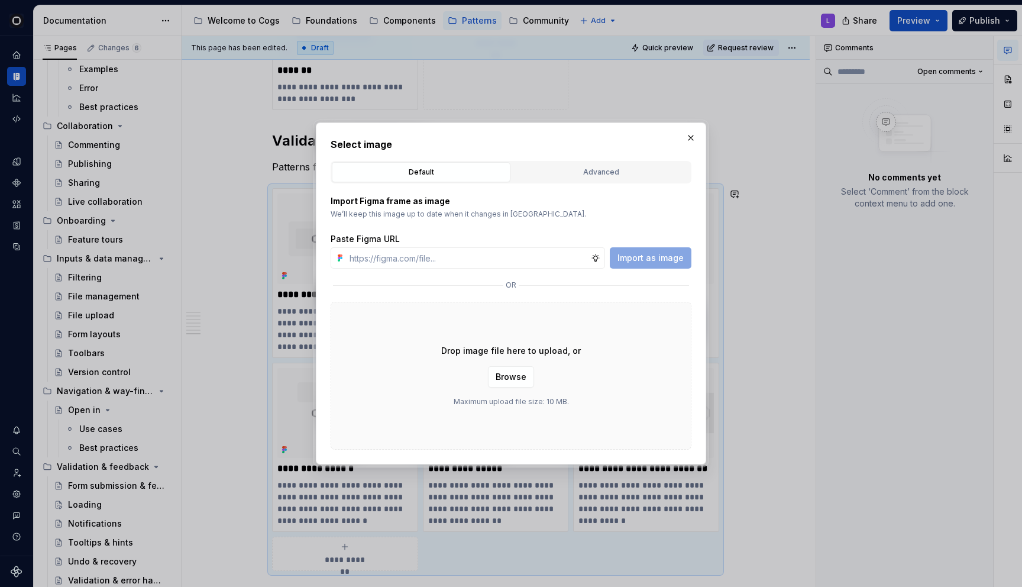
click at [591, 159] on div "Select image Default Advanced Import Figma frame as image We’ll keep this image…" at bounding box center [511, 293] width 361 height 312
click at [591, 162] on button "Advanced" at bounding box center [601, 172] width 179 height 20
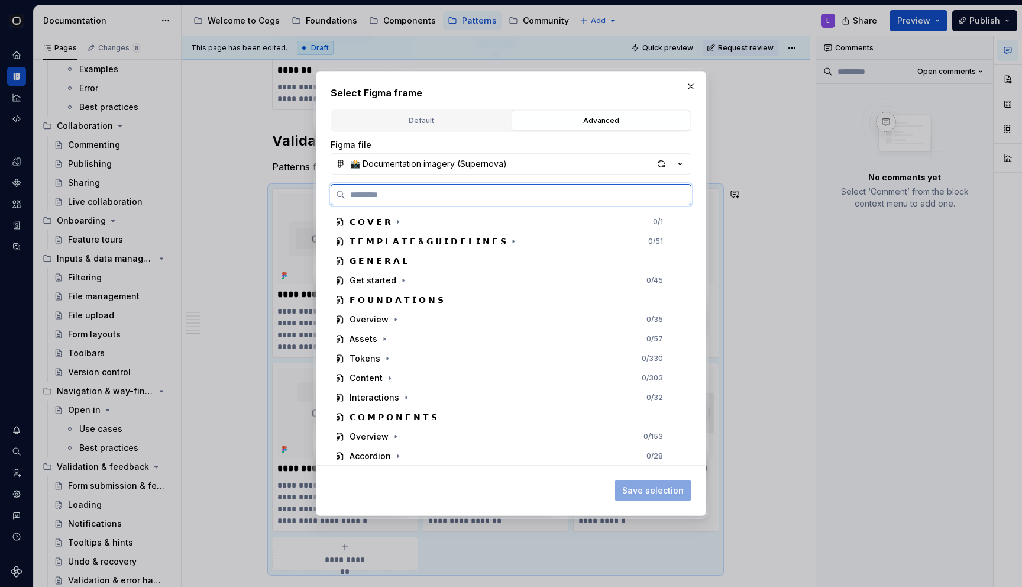
click at [543, 195] on input "search" at bounding box center [517, 195] width 345 height 12
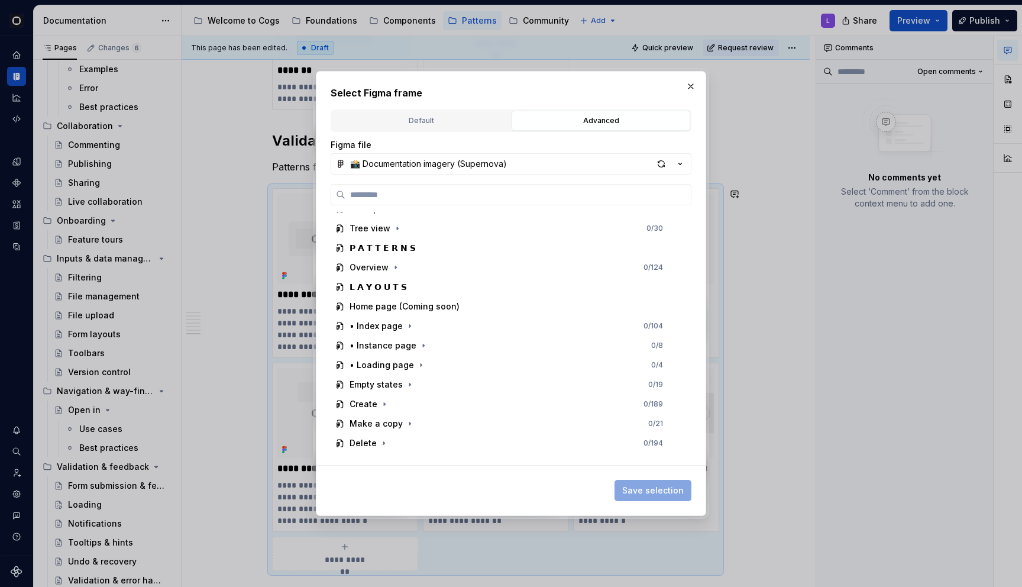
scroll to position [953, 0]
click at [396, 267] on icon "button" at bounding box center [395, 264] width 9 height 9
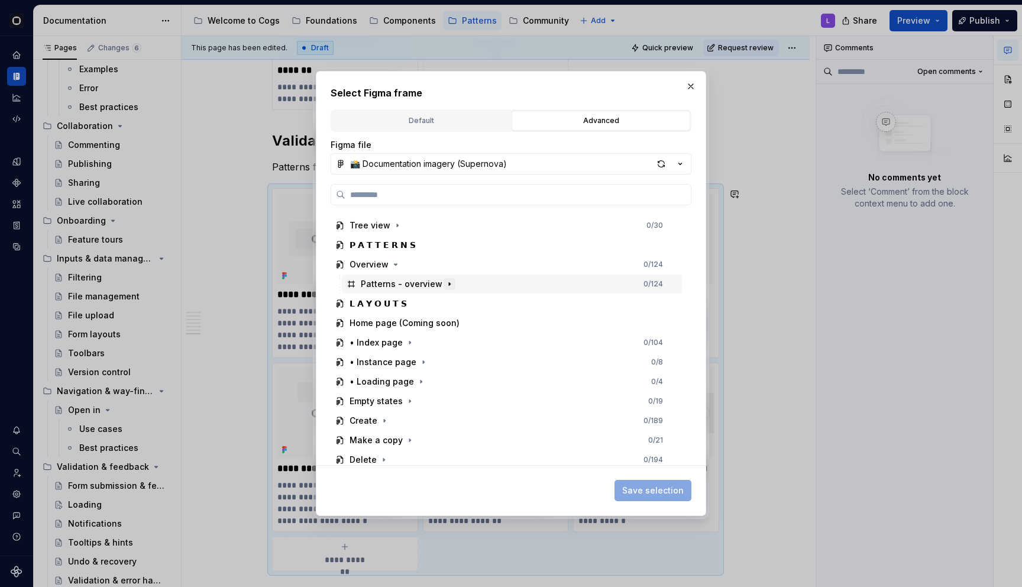
click at [447, 283] on icon "button" at bounding box center [449, 283] width 9 height 9
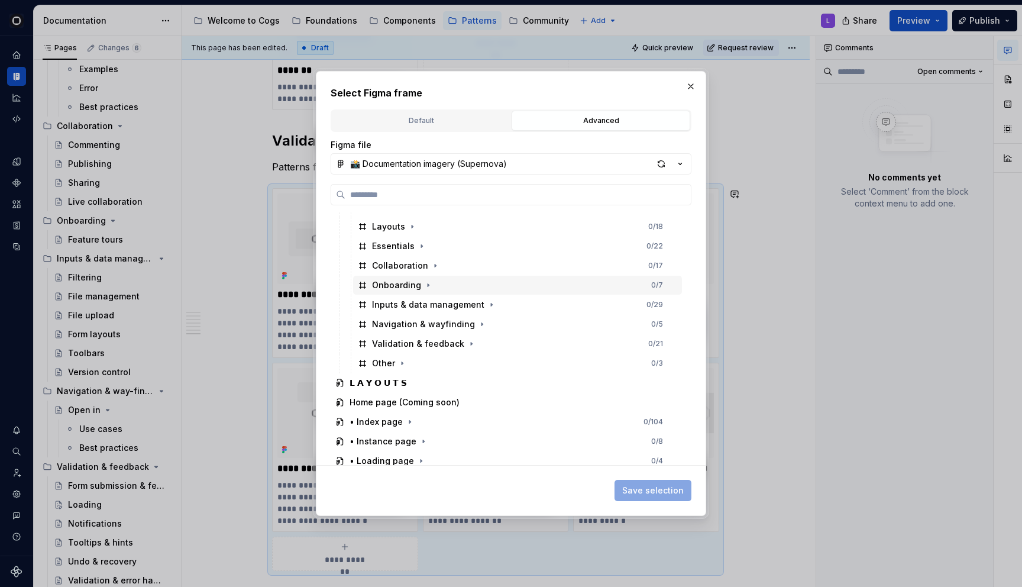
scroll to position [1065, 0]
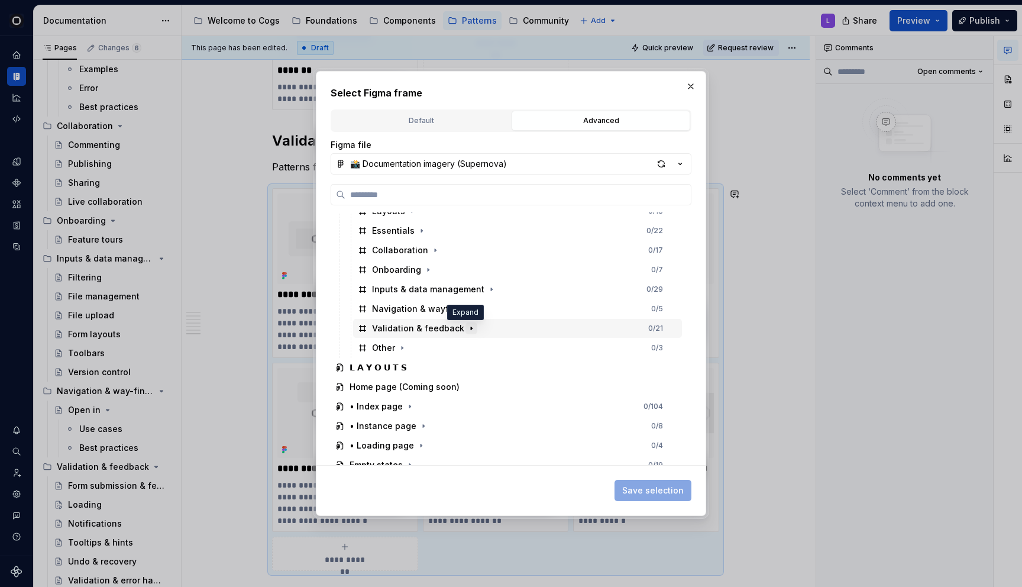
click at [467, 326] on icon "button" at bounding box center [471, 328] width 9 height 9
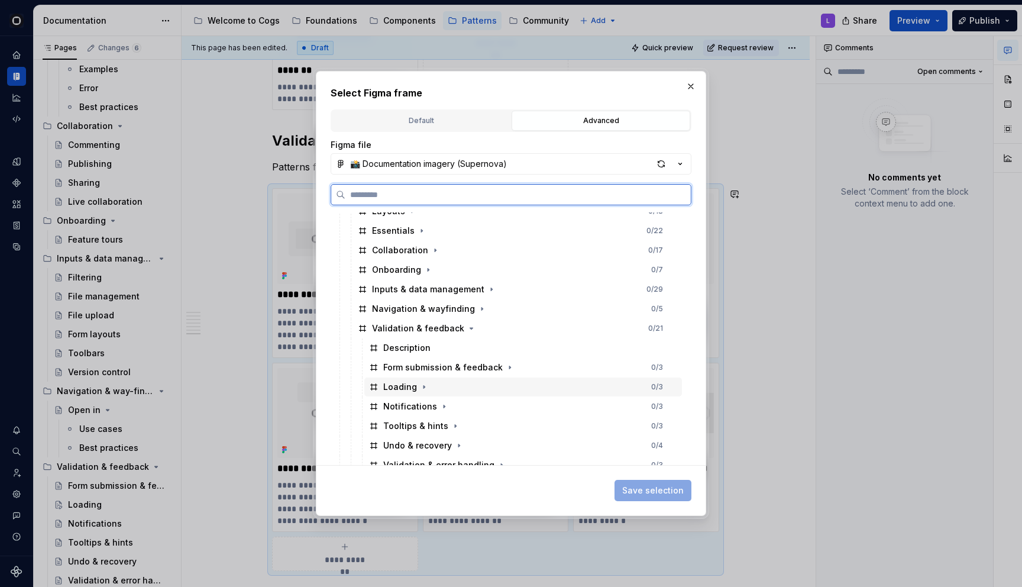
click at [431, 385] on div "Loading 0 / 3" at bounding box center [523, 386] width 318 height 19
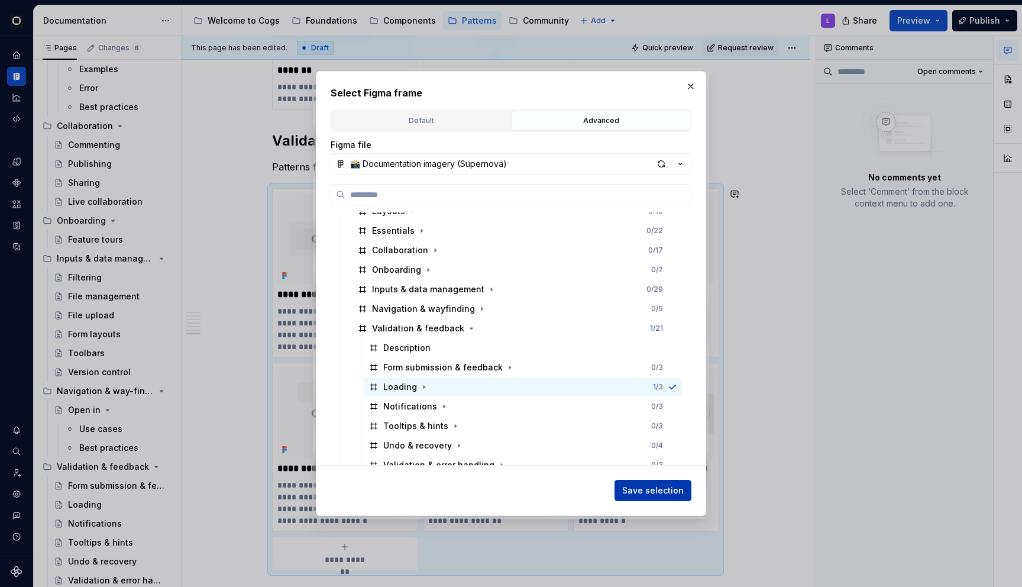
click at [660, 496] on span "Save selection" at bounding box center [653, 490] width 62 height 12
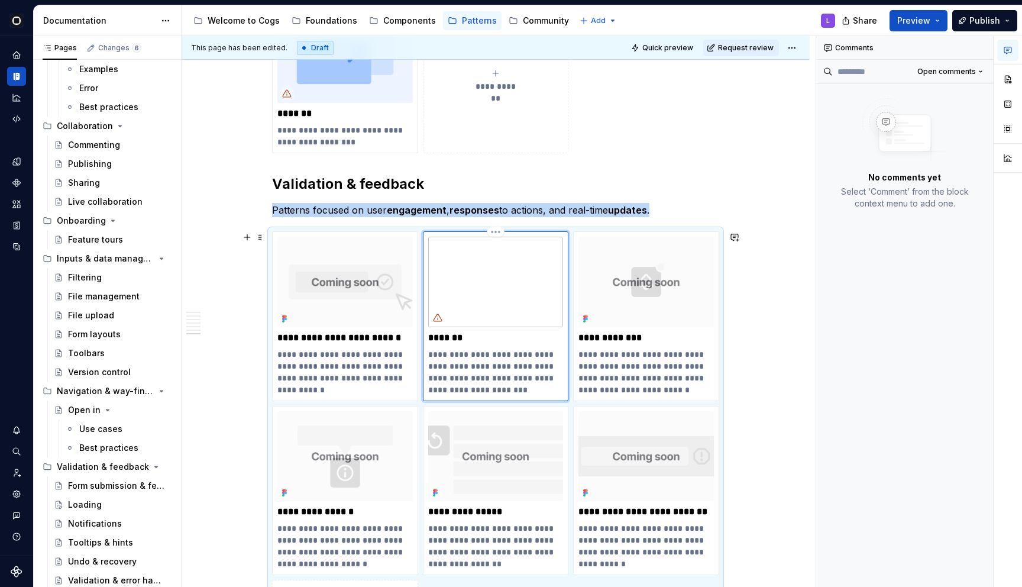
scroll to position [2189, 0]
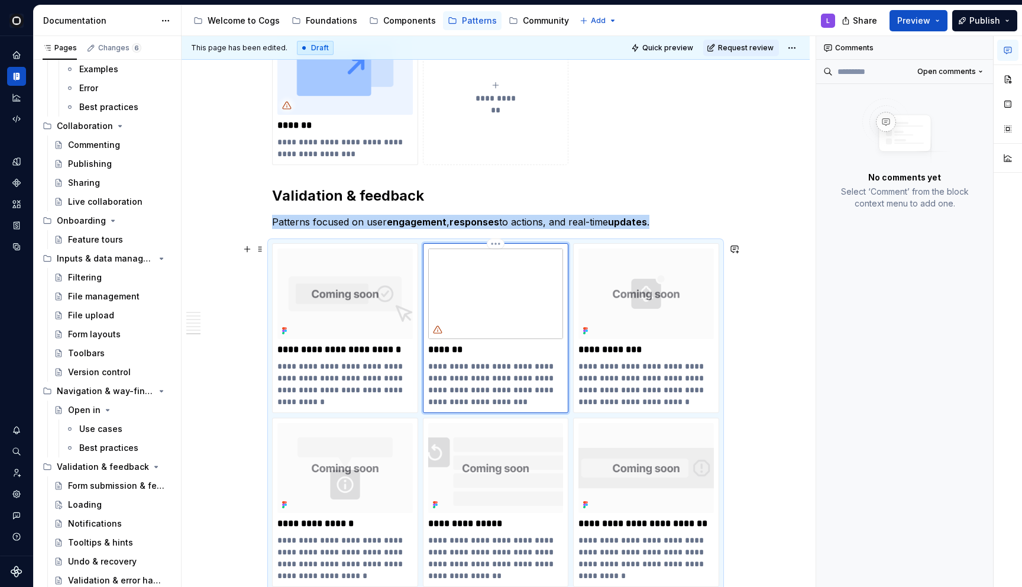
click at [511, 282] on img at bounding box center [495, 293] width 135 height 90
click at [1007, 77] on button "button" at bounding box center [1007, 79] width 21 height 21
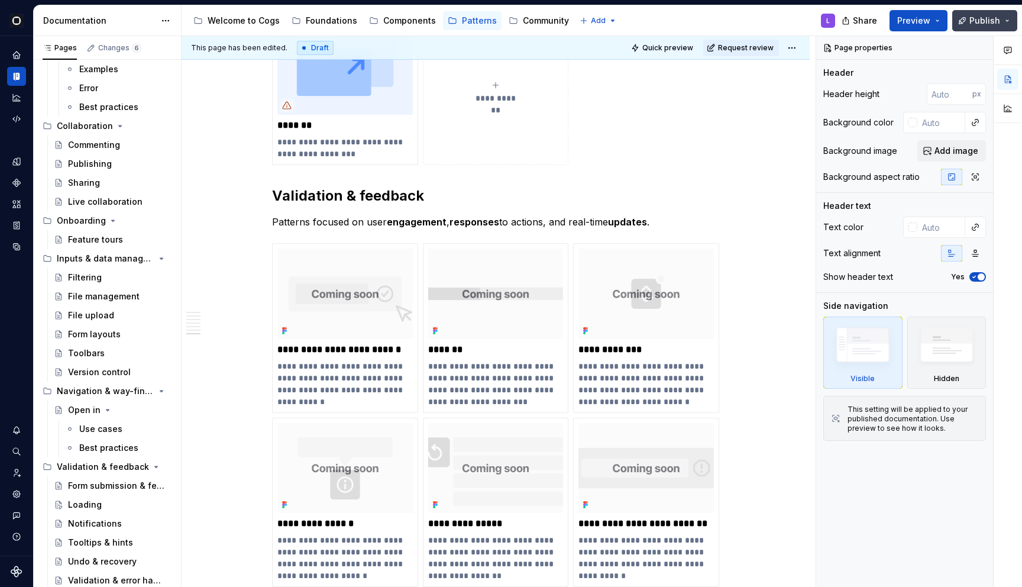
click at [976, 22] on span "Publish" at bounding box center [984, 21] width 31 height 12
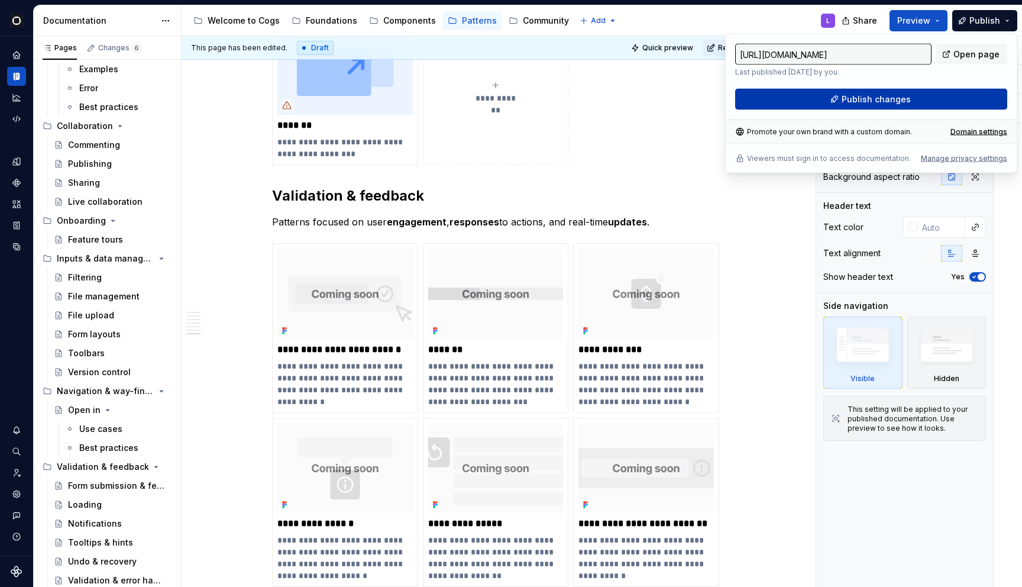
click at [837, 105] on button "Publish changes" at bounding box center [871, 99] width 272 height 21
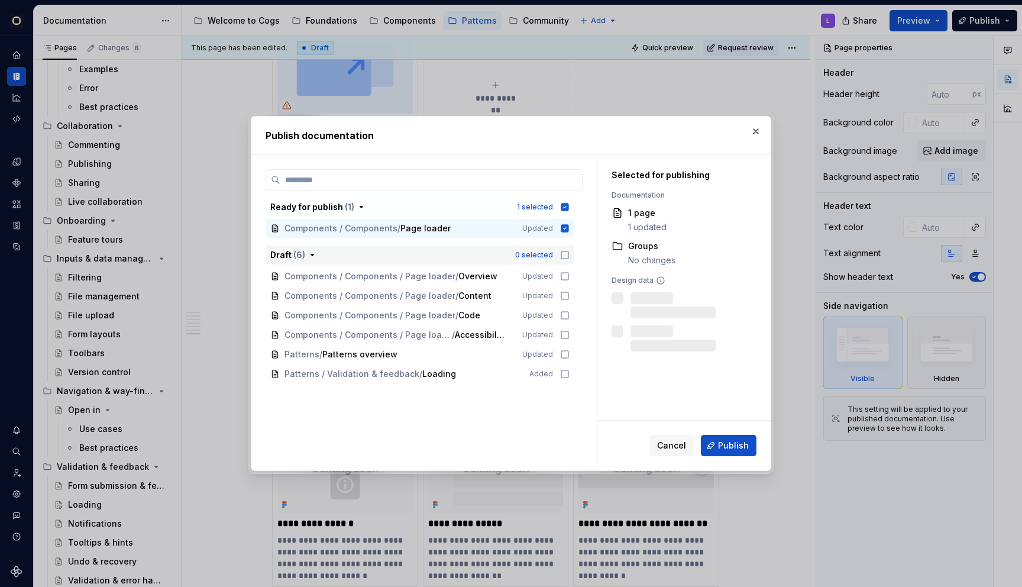
click at [568, 255] on icon "button" at bounding box center [564, 254] width 9 height 9
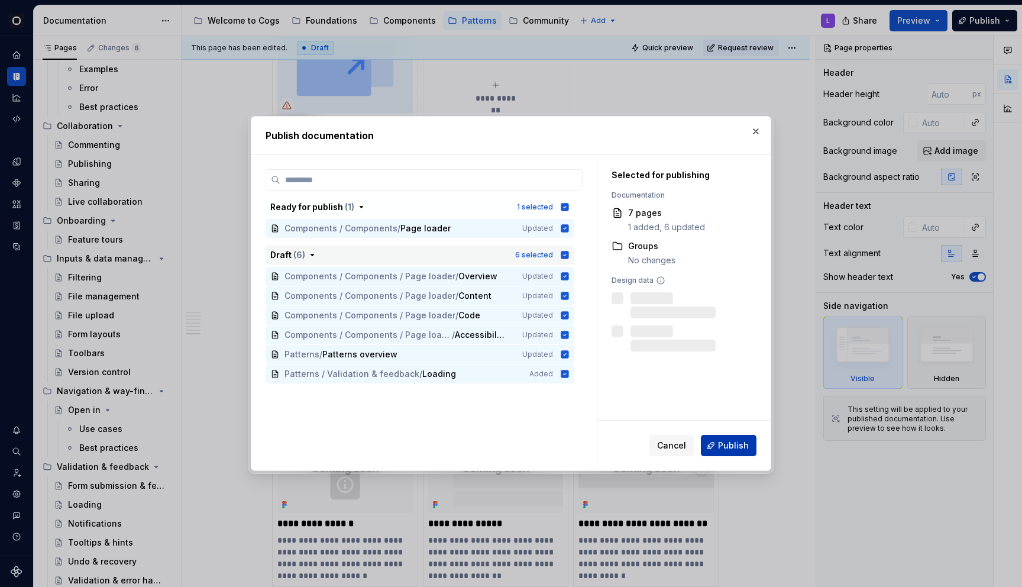
click at [725, 442] on span "Publish" at bounding box center [733, 445] width 31 height 12
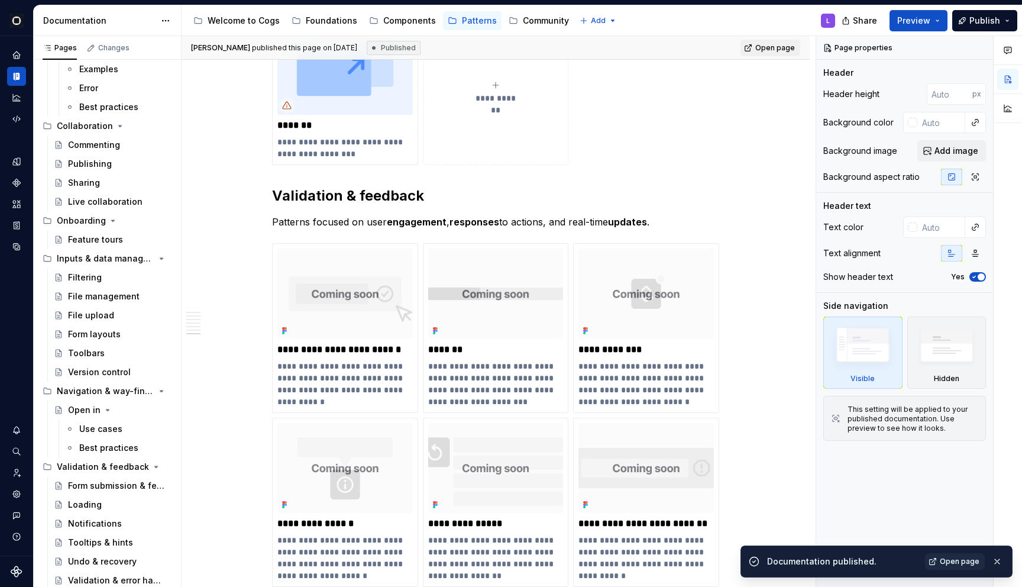
type textarea "*"
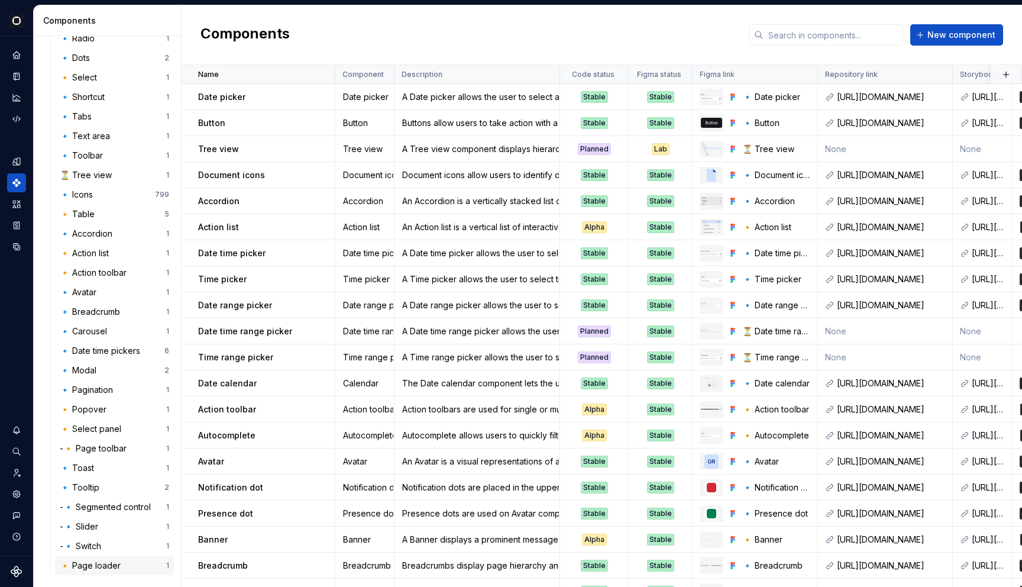
click at [99, 561] on div "🔸 Page loader" at bounding box center [93, 565] width 66 height 12
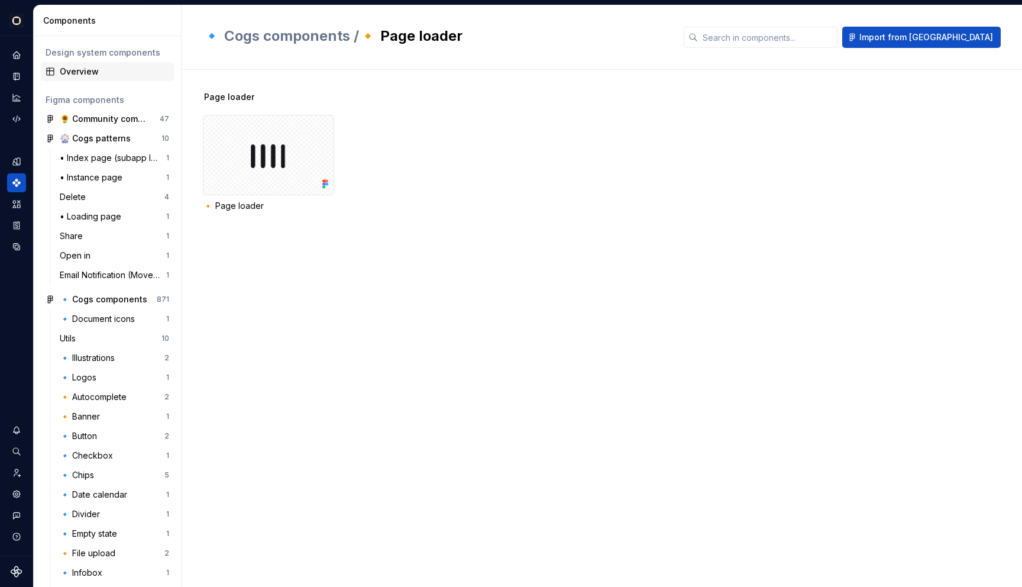
click at [95, 75] on div "Overview" at bounding box center [114, 72] width 109 height 12
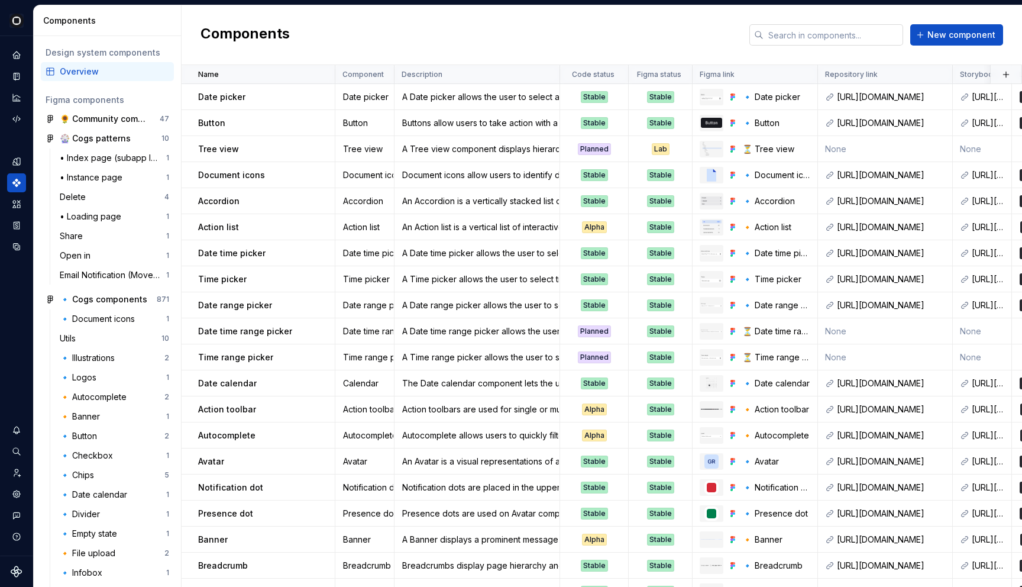
click at [895, 35] on input "text" at bounding box center [834, 34] width 140 height 21
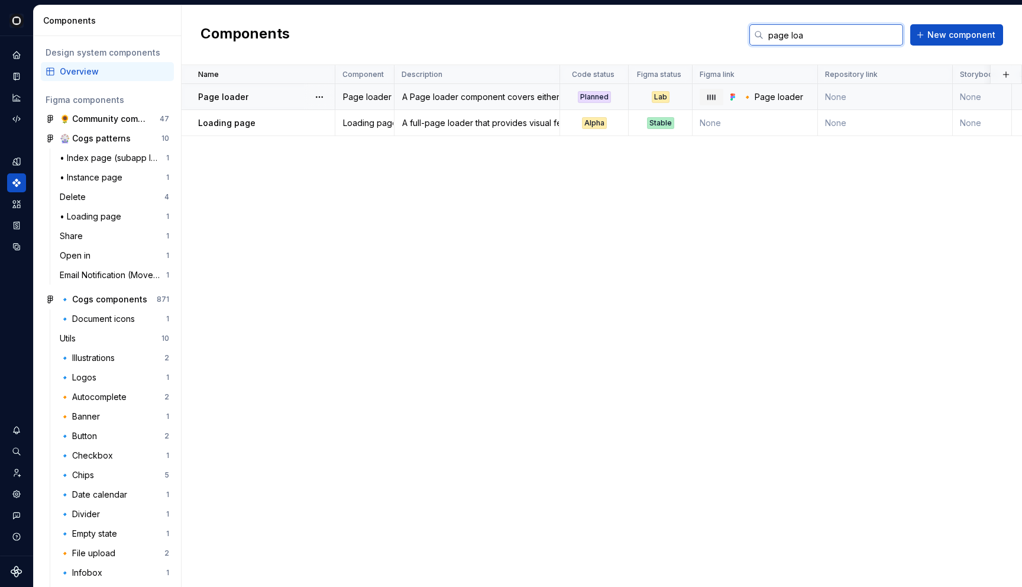
type input "page loa"
click at [654, 99] on div "Lab" at bounding box center [661, 97] width 18 height 12
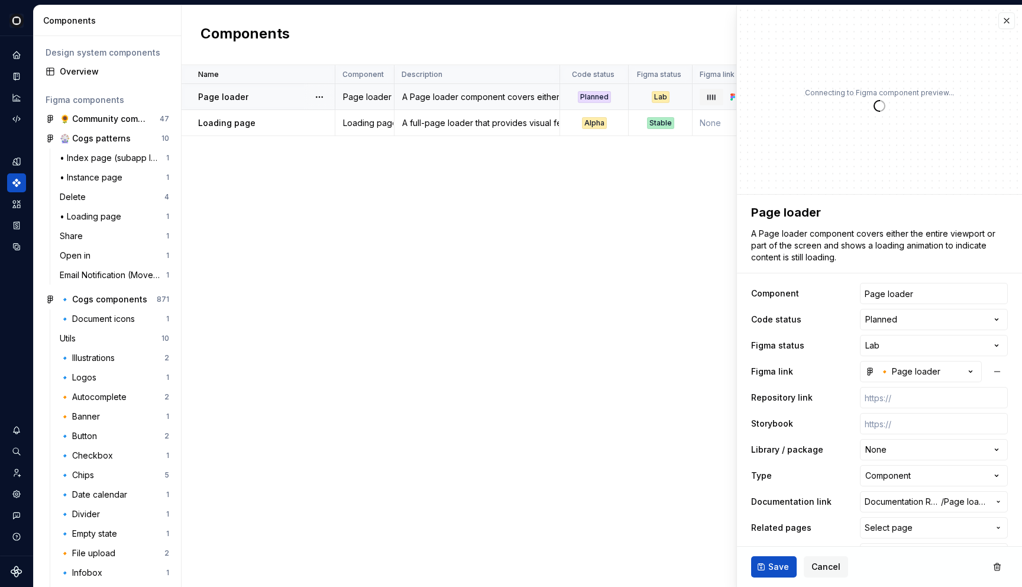
click at [605, 92] on div "Planned" at bounding box center [594, 97] width 33 height 12
type textarea "*"
click at [889, 346] on html "Cogs L Design system data Components Design system components Overview Figma co…" at bounding box center [511, 293] width 1022 height 587
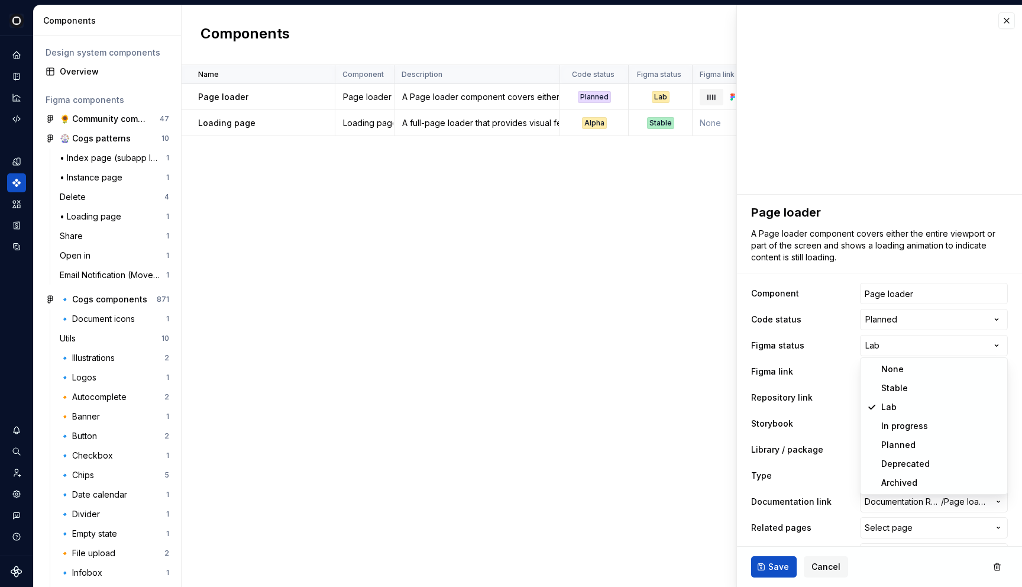
click at [887, 324] on html "Cogs L Design system data Components Design system components Overview Figma co…" at bounding box center [511, 293] width 1022 height 587
select select "**********"
click at [775, 567] on span "Save" at bounding box center [778, 567] width 21 height 12
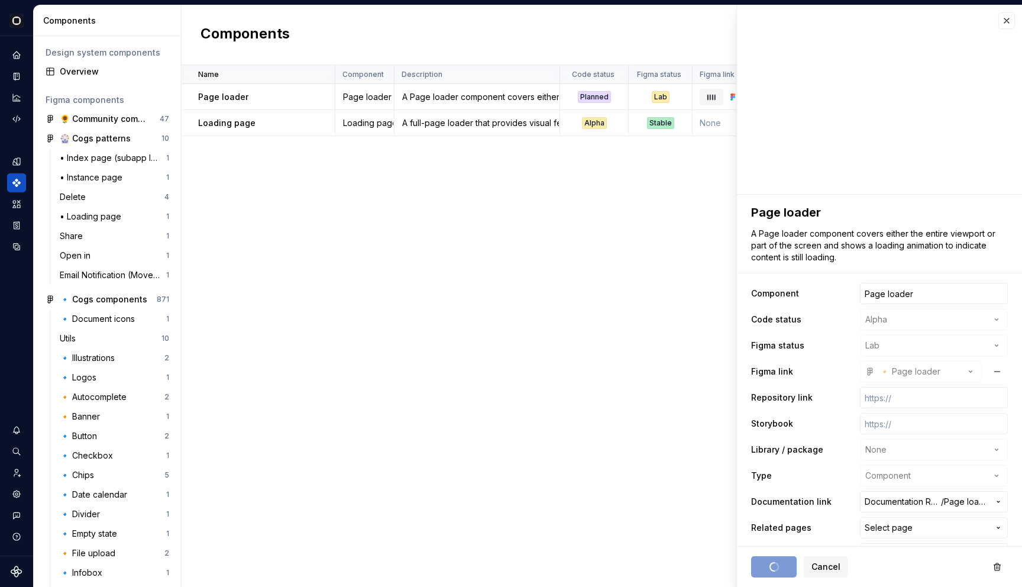
type textarea "*"
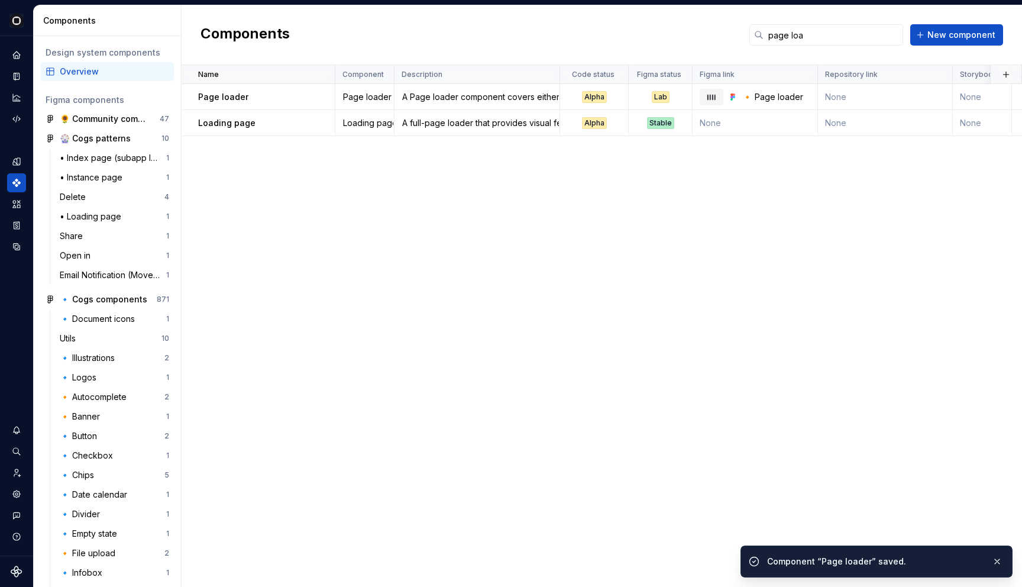
click at [658, 228] on div "Name Component Description Code status Figma status Figma link Repository link …" at bounding box center [602, 326] width 840 height 522
